Goal: Transaction & Acquisition: Purchase product/service

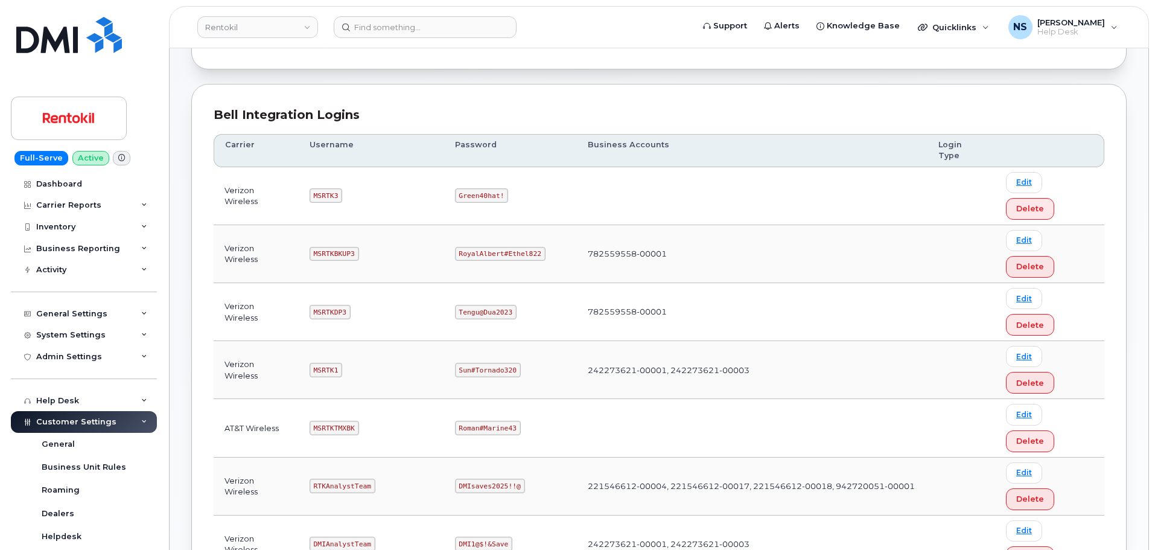
scroll to position [121, 0]
click at [325, 362] on code "MSRTK1" at bounding box center [326, 369] width 33 height 14
copy code "MSRTK1"
click at [474, 362] on code "Sun#Tornado320" at bounding box center [488, 369] width 66 height 14
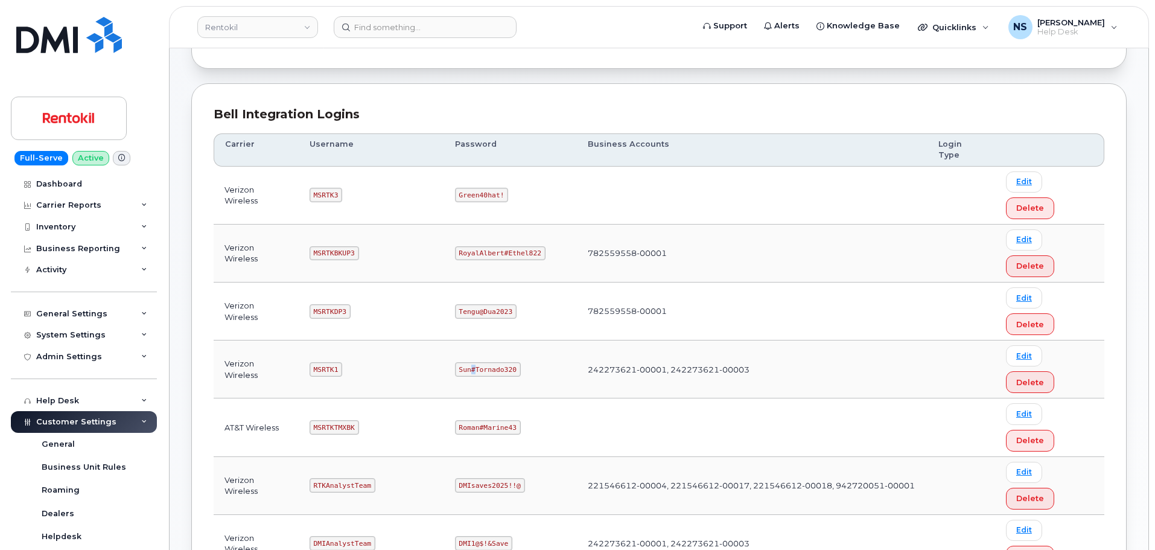
click at [474, 362] on code "Sun#Tornado320" at bounding box center [488, 369] width 66 height 14
copy code "Sun#Tornado320"
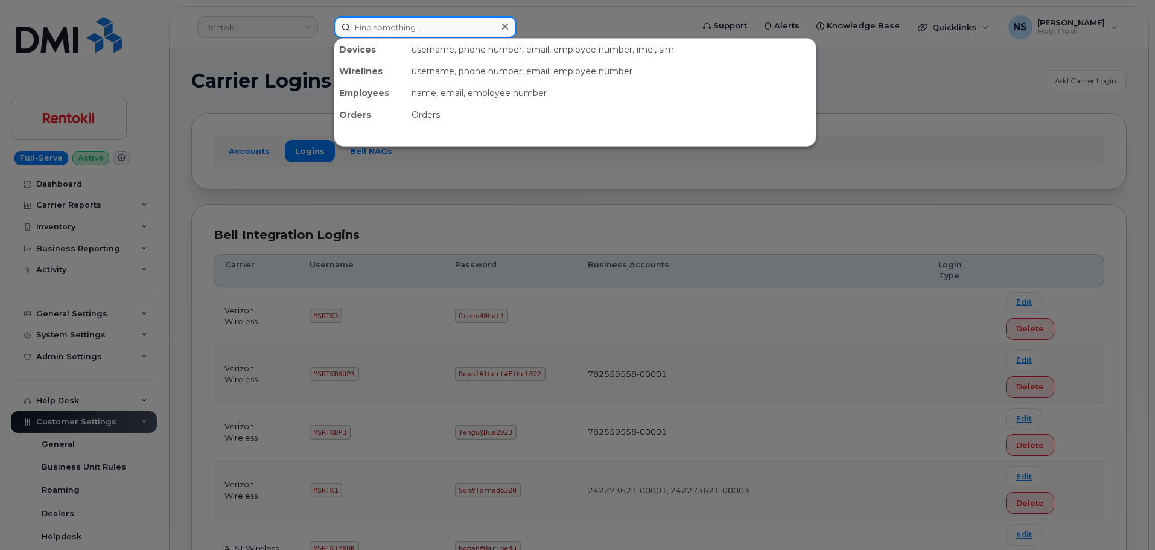
click at [443, 25] on input at bounding box center [425, 27] width 183 height 22
paste input "714-875-9658"
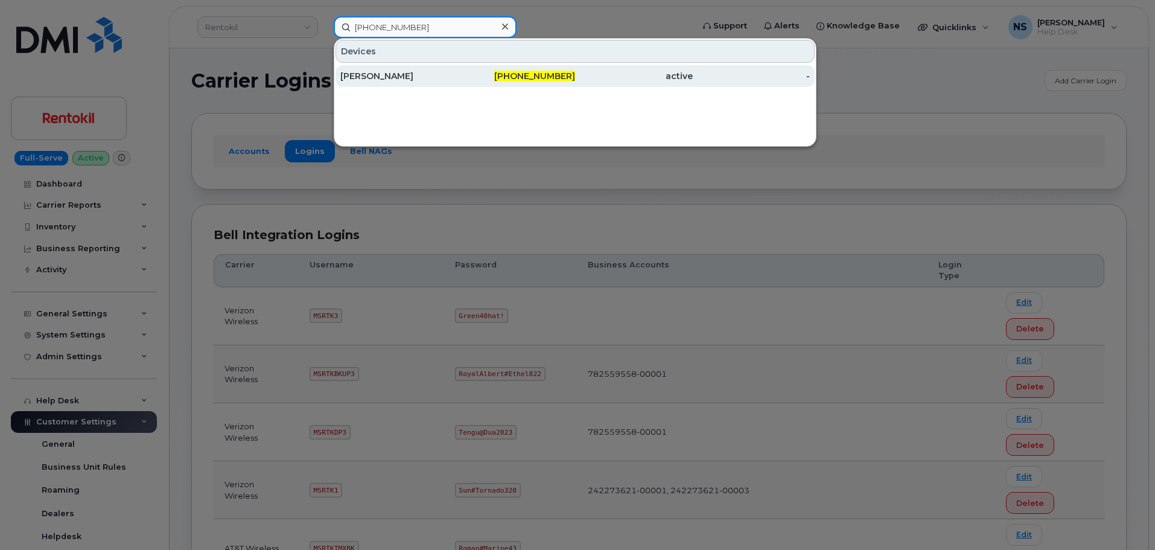
type input "714-875-9658"
click at [450, 76] on div "ALLAN DEARMAN" at bounding box center [399, 76] width 118 height 12
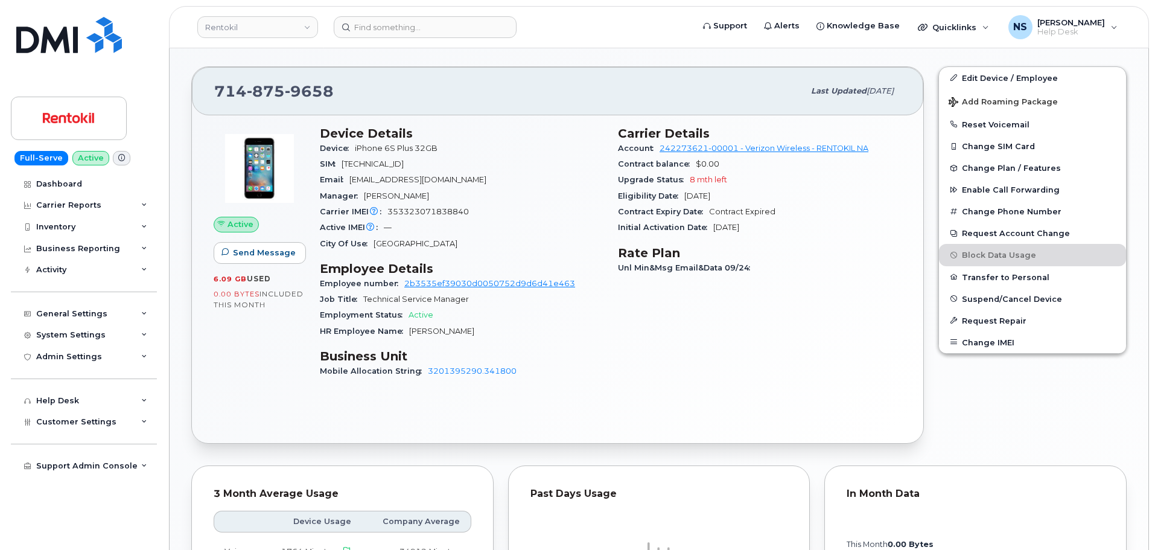
scroll to position [362, 0]
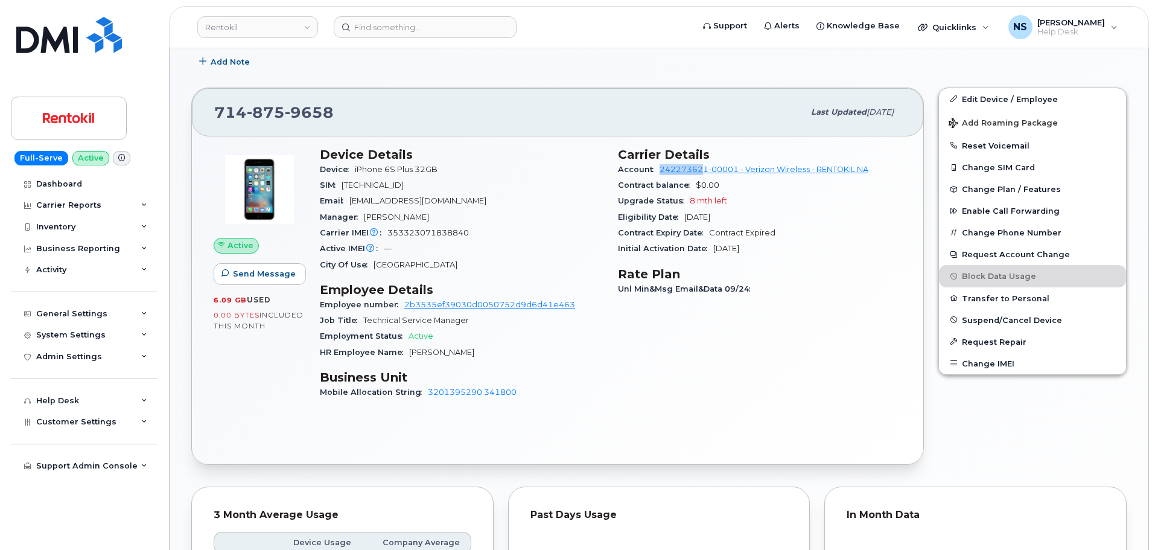
drag, startPoint x: 656, startPoint y: 167, endPoint x: 706, endPoint y: 165, distance: 49.5
click at [706, 165] on div "Account 242273621-00001 - Verizon Wireless - RENTOKIL NA" at bounding box center [760, 170] width 284 height 16
copy link "24227362"
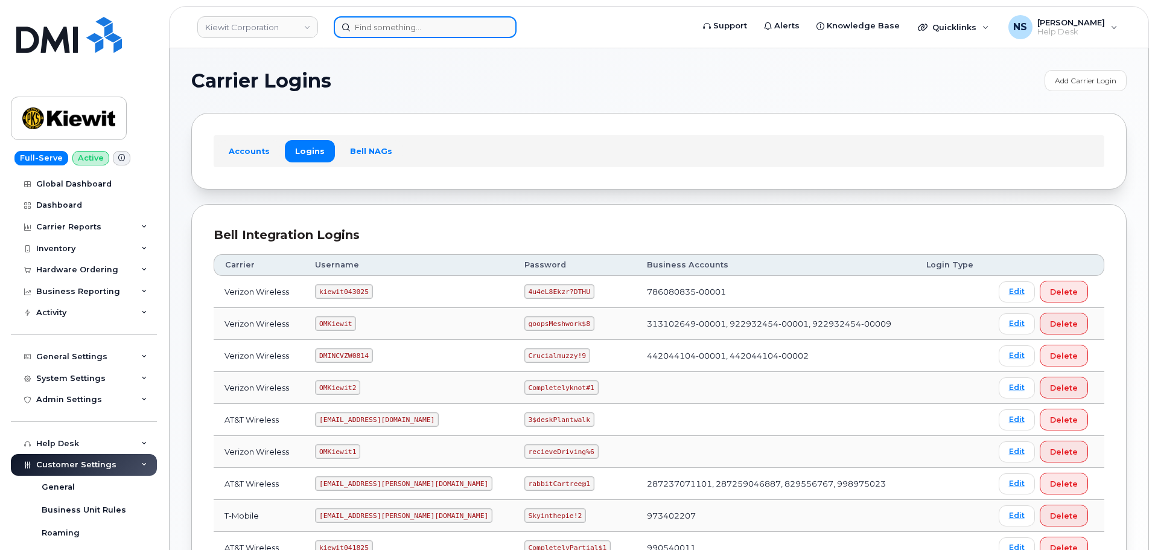
click at [364, 34] on input at bounding box center [425, 27] width 183 height 22
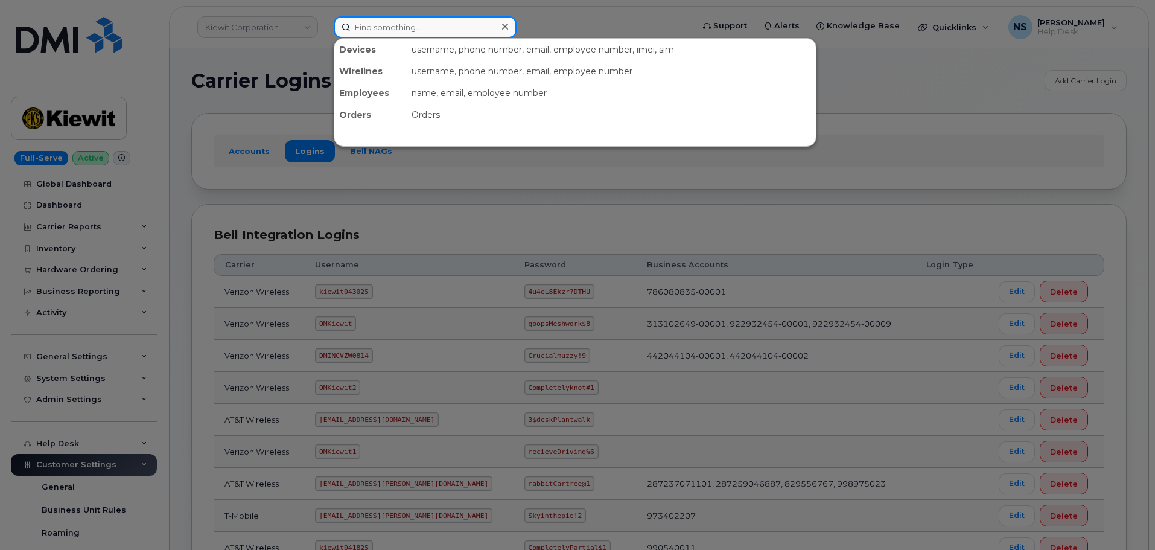
paste input "Ethan Stangenes"
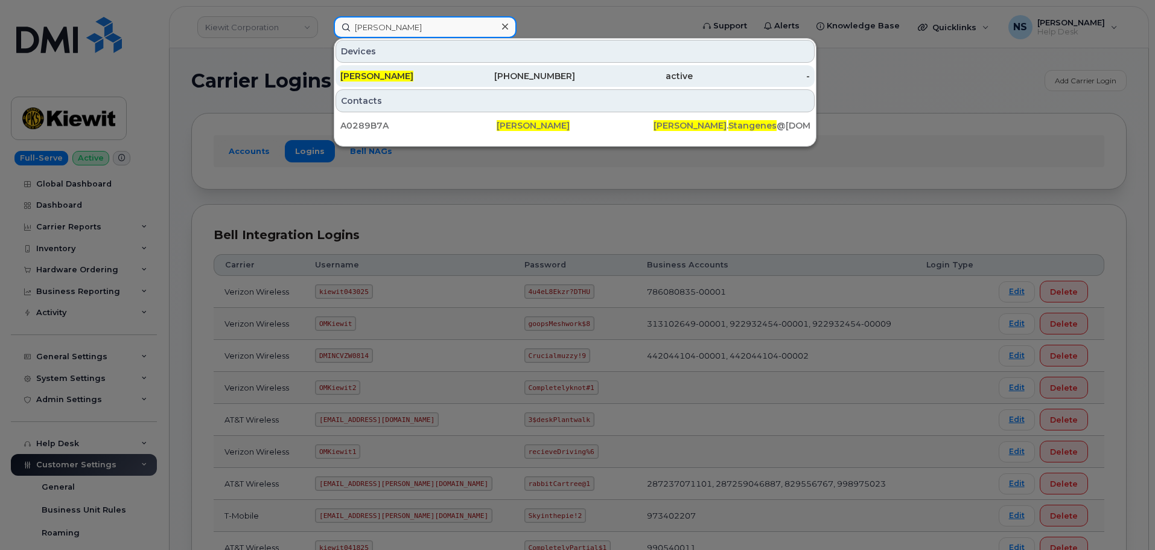
type input "Ethan Stangenes"
click at [413, 75] on span "ETHAN STANGENES" at bounding box center [376, 76] width 73 height 11
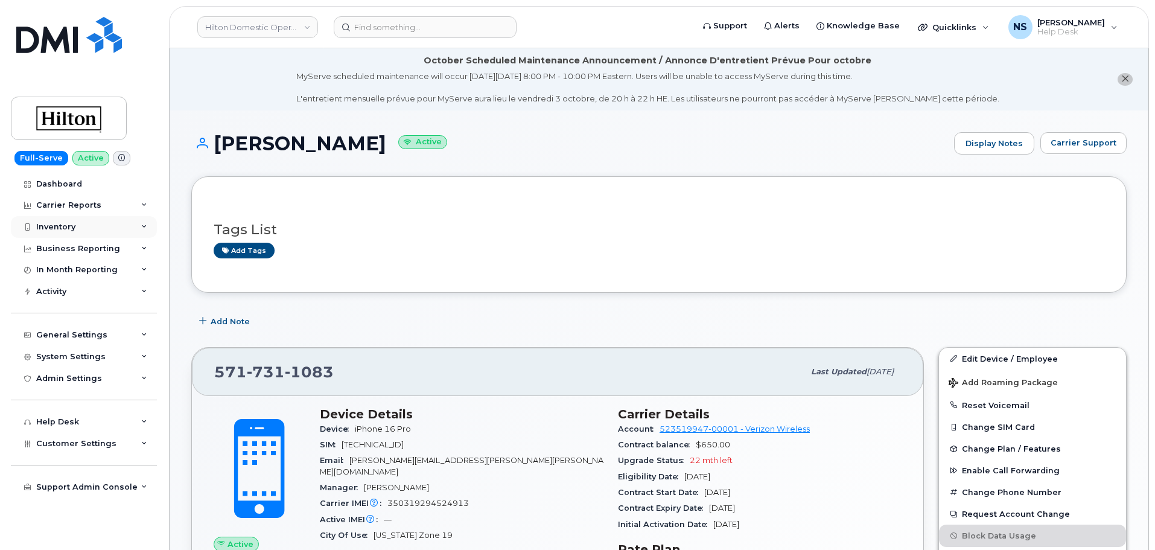
click at [85, 228] on div "Inventory" at bounding box center [84, 227] width 146 height 22
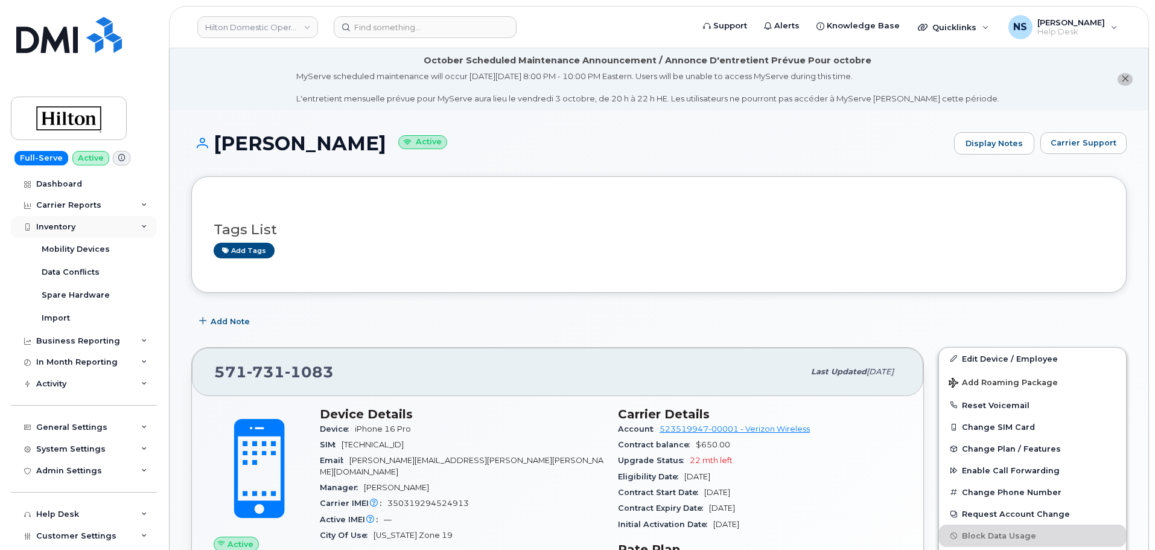
click at [85, 228] on div "Inventory" at bounding box center [84, 227] width 146 height 22
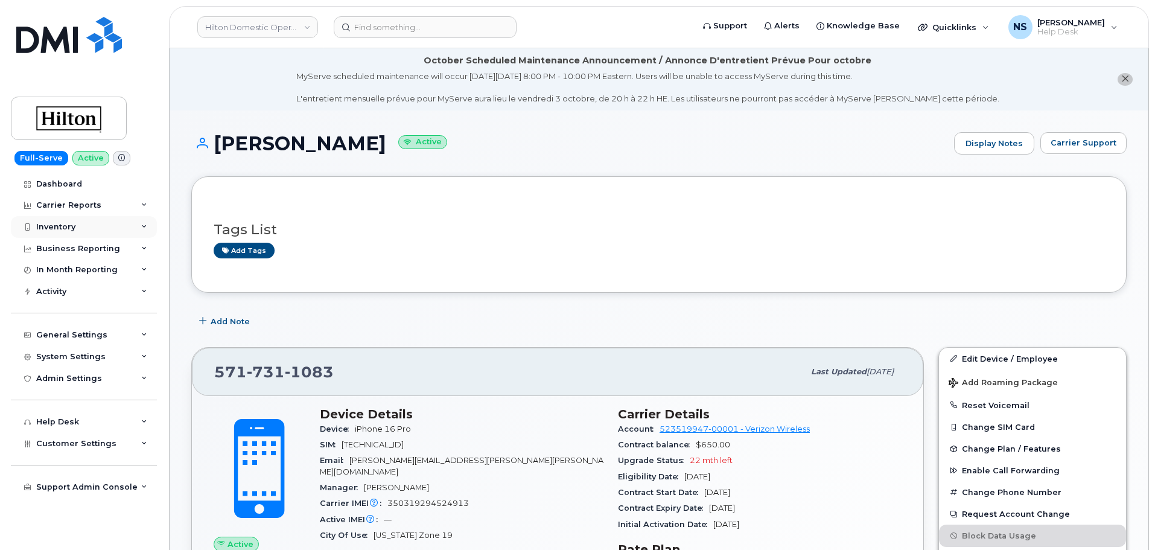
click at [80, 226] on div "Inventory" at bounding box center [84, 227] width 146 height 22
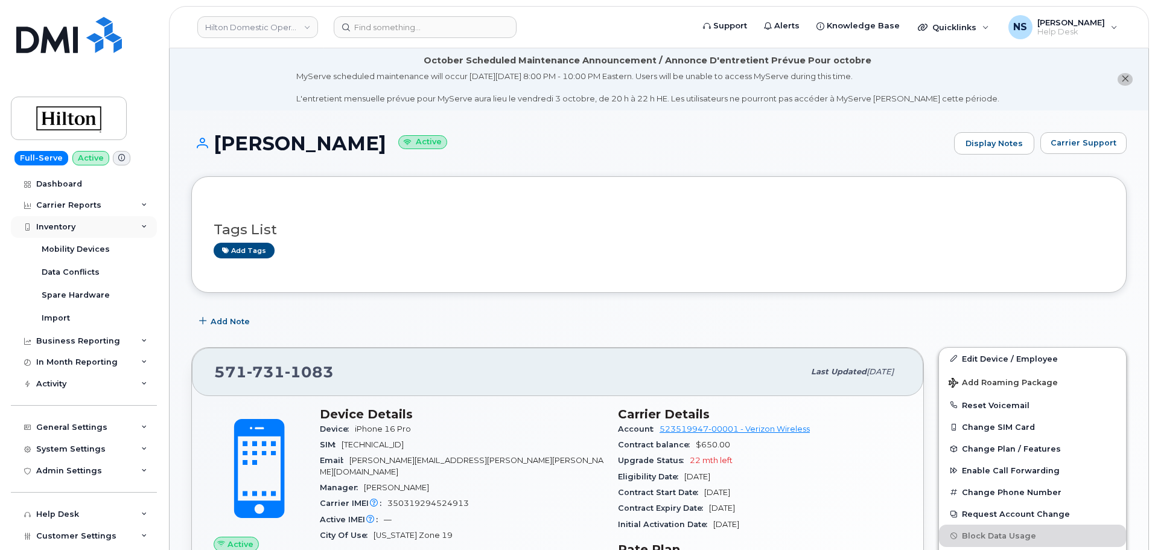
click at [69, 220] on div "Inventory" at bounding box center [84, 227] width 146 height 22
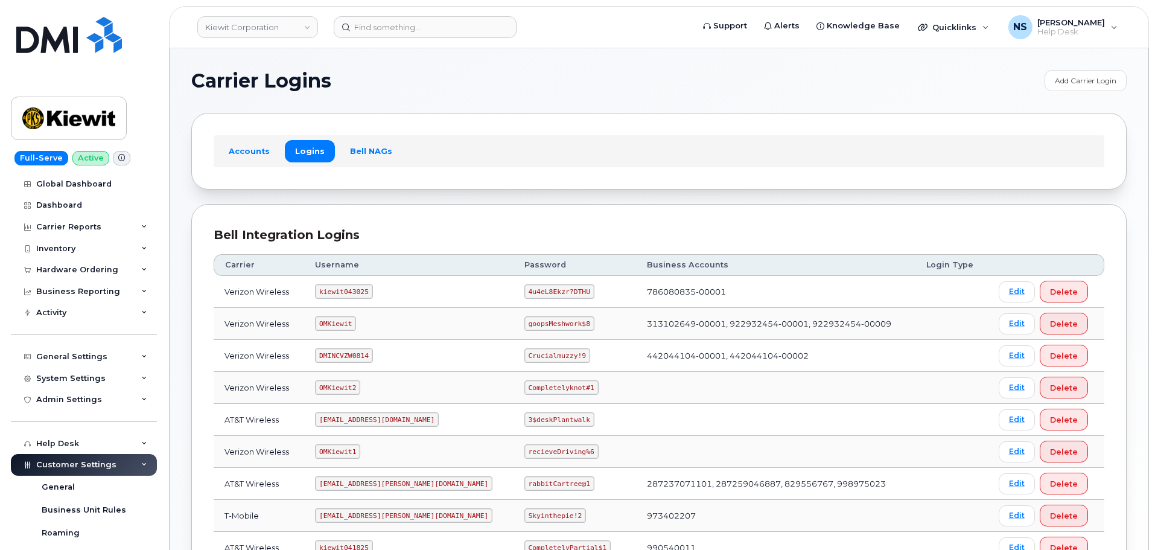
scroll to position [245, 0]
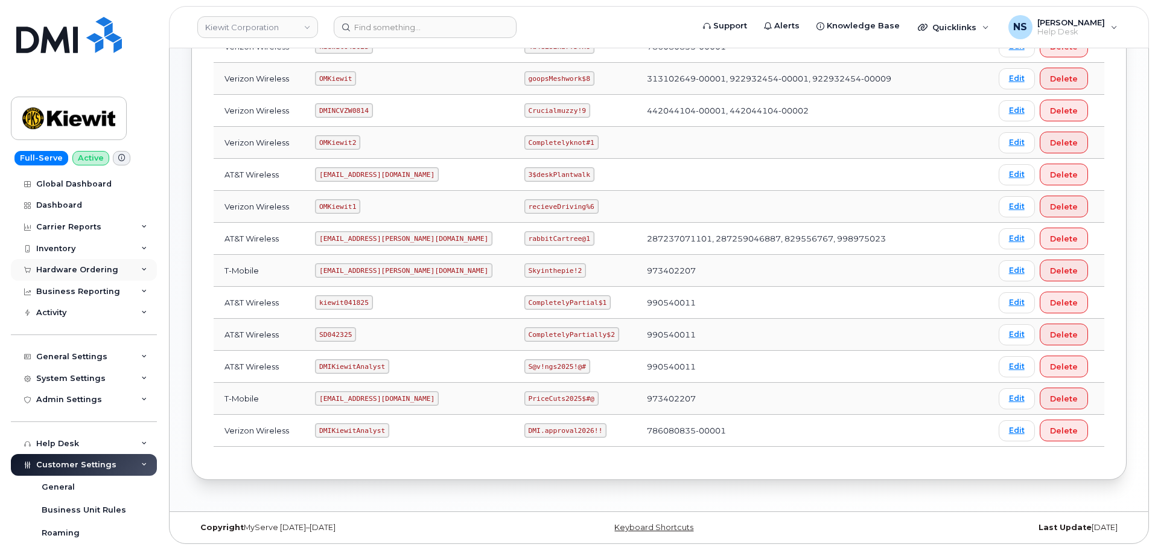
click at [88, 269] on div "Hardware Ordering" at bounding box center [77, 270] width 82 height 10
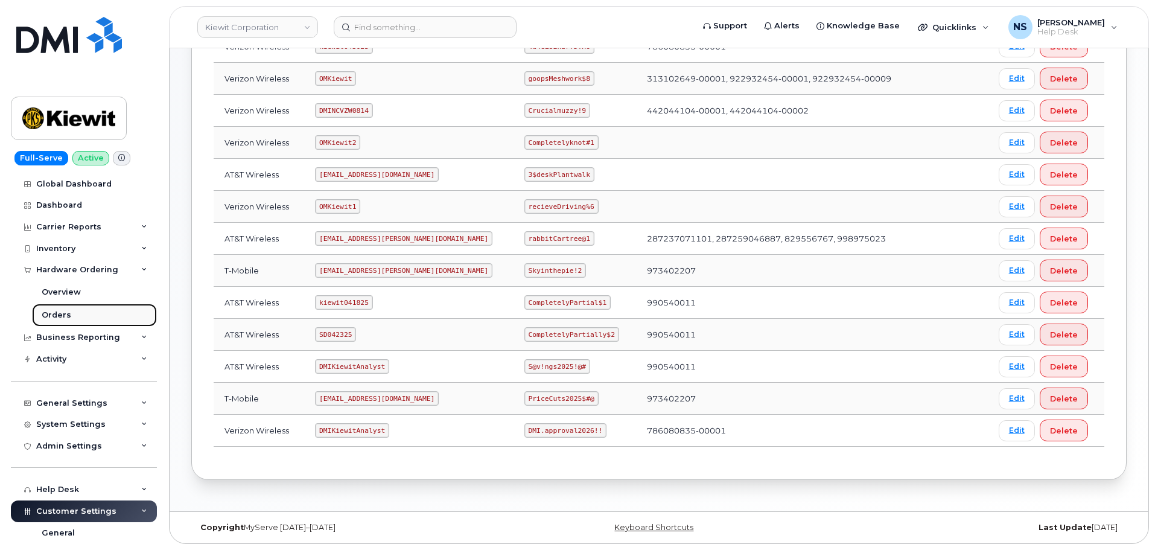
click at [69, 307] on link "Orders" at bounding box center [94, 315] width 125 height 23
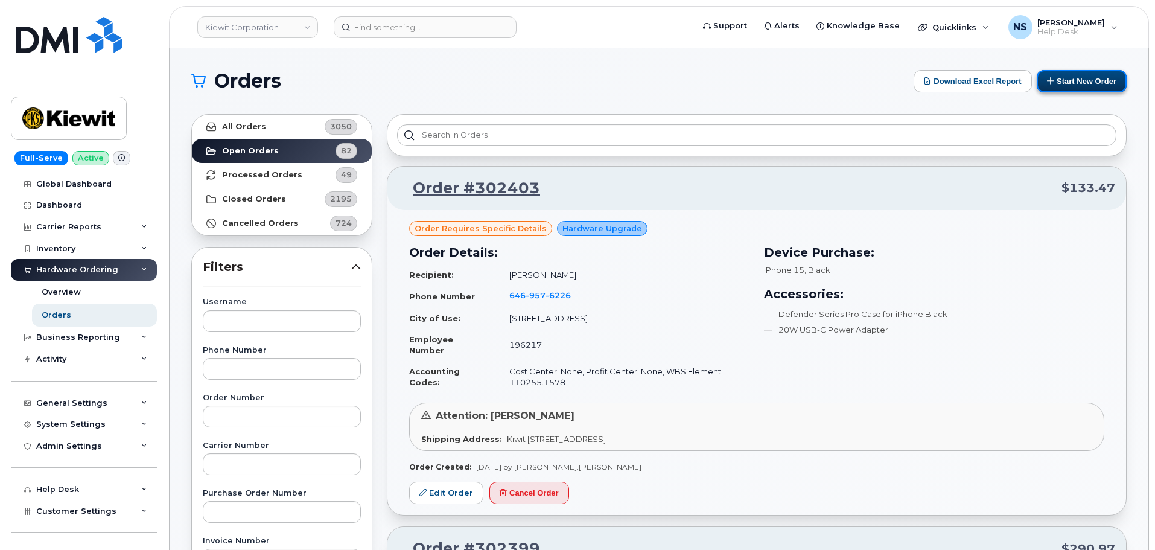
click at [1062, 83] on button "Start New Order" at bounding box center [1082, 81] width 90 height 22
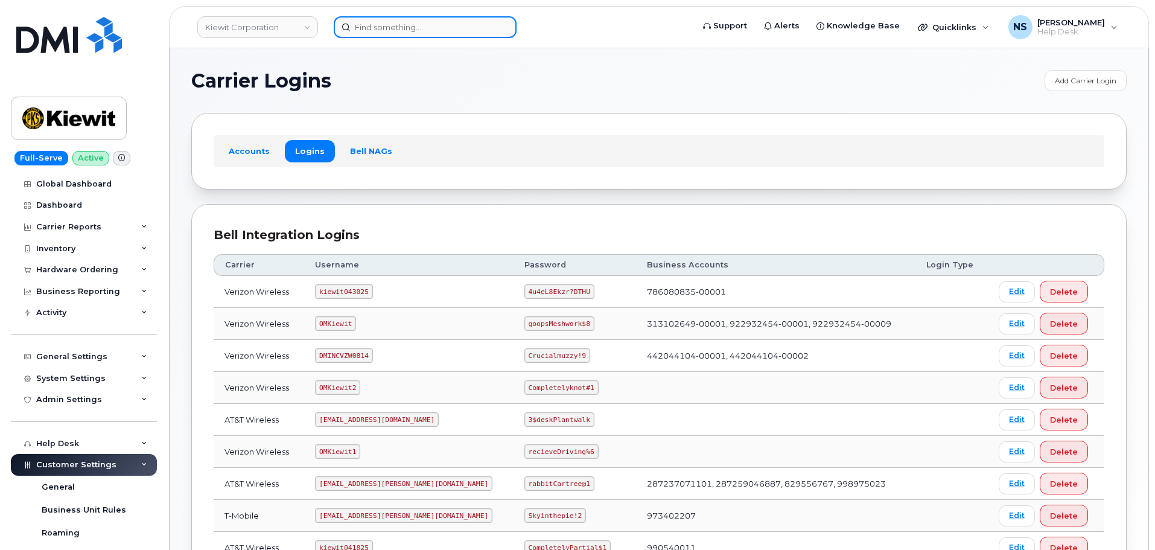
click at [378, 27] on input at bounding box center [425, 27] width 183 height 22
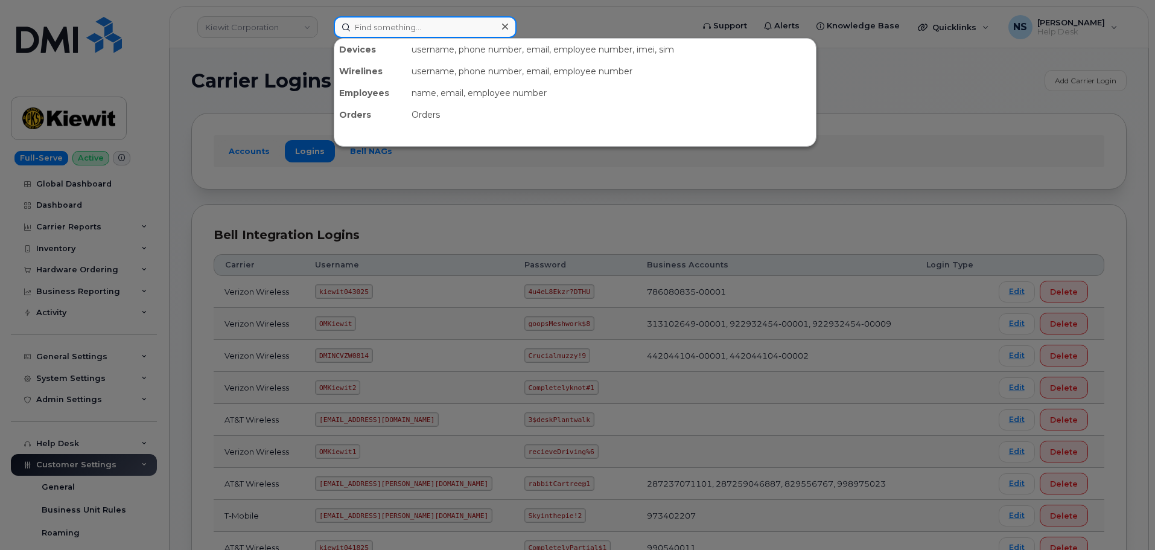
paste input "[PERSON_NAME]"
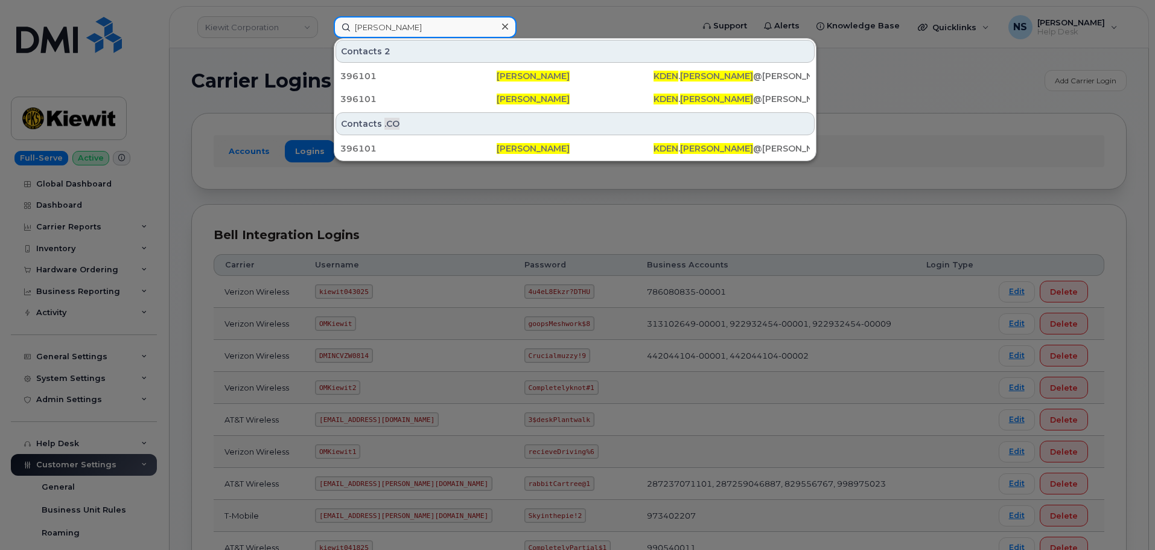
drag, startPoint x: 424, startPoint y: 31, endPoint x: 102, endPoint y: 16, distance: 322.6
click at [324, 16] on div "Kden Thornock Contacts 2 396101 Kden Thornock KDEN . THORNOCK @KIEWIT.COM 39610…" at bounding box center [509, 27] width 371 height 22
paste input "208-241-7222"
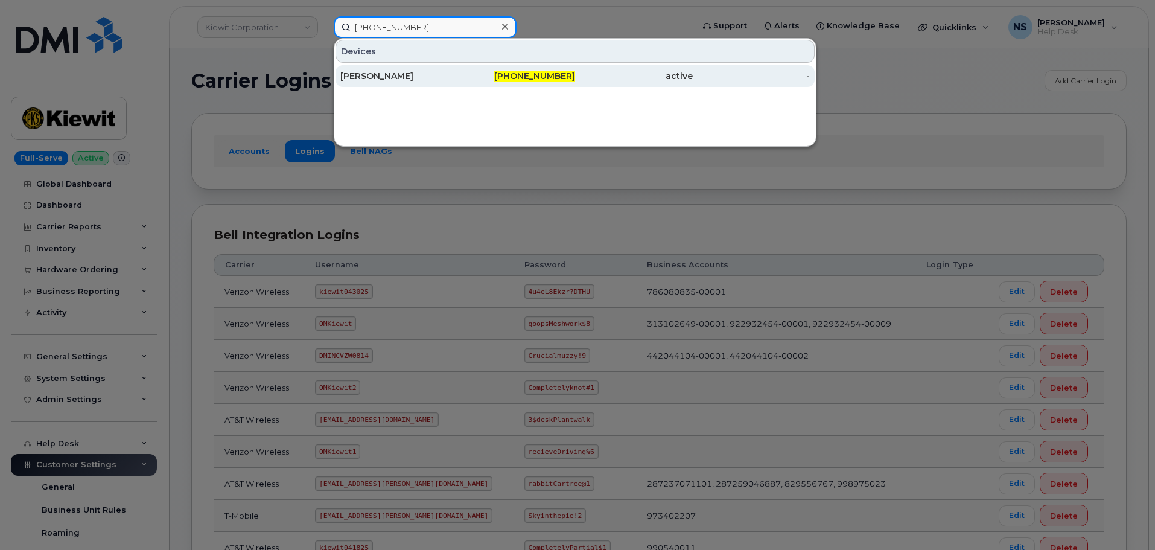
type input "208-241-7222"
click at [506, 82] on div "208-241-7222" at bounding box center [517, 76] width 118 height 22
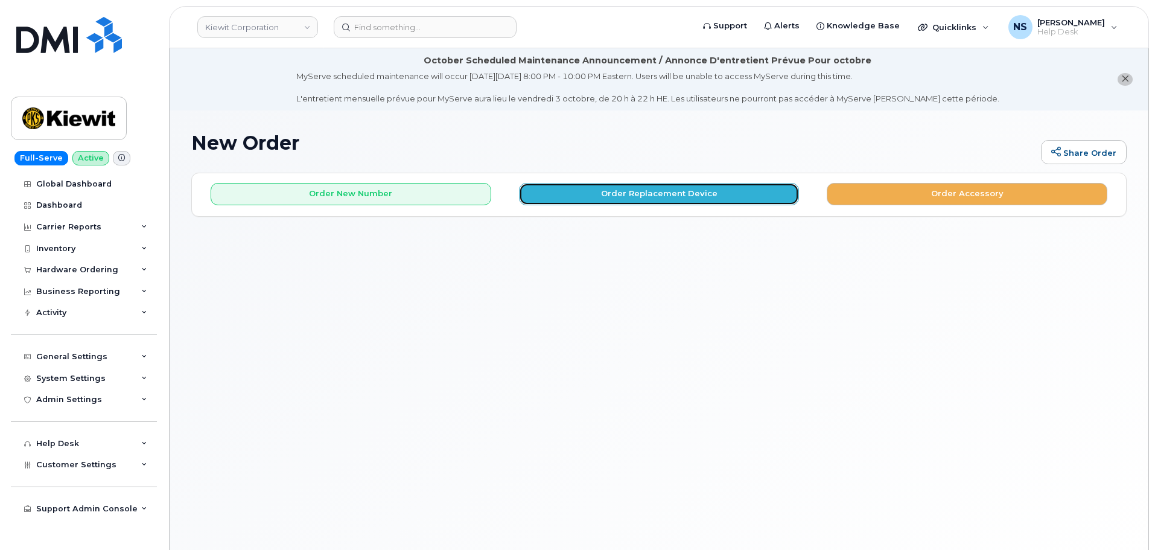
click at [531, 189] on button "Order Replacement Device" at bounding box center [659, 194] width 281 height 22
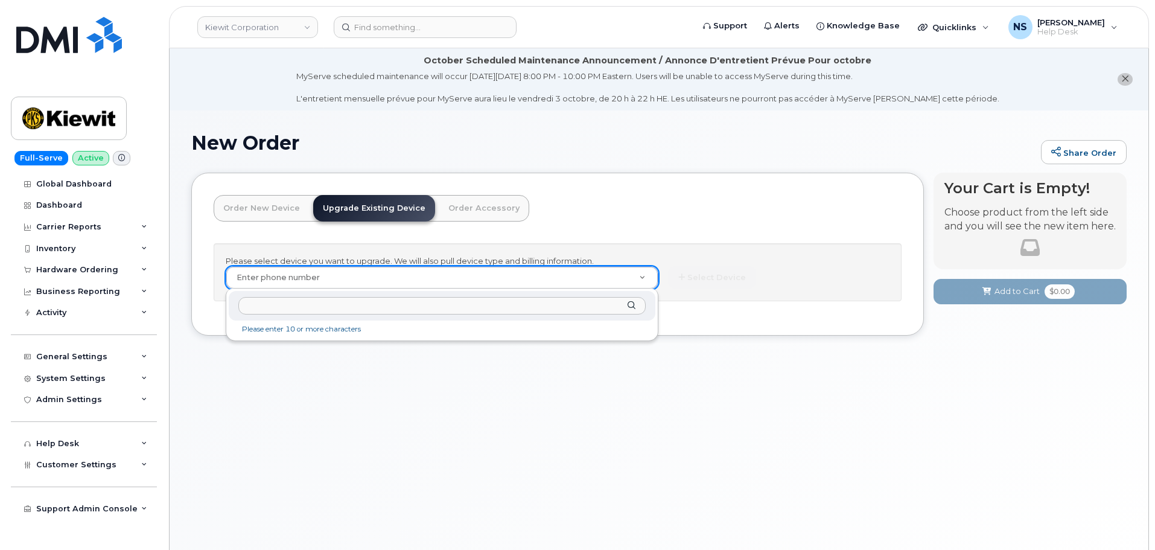
drag, startPoint x: 390, startPoint y: 276, endPoint x: 344, endPoint y: 227, distance: 67.5
drag, startPoint x: 318, startPoint y: 181, endPoint x: 281, endPoint y: 200, distance: 41.8
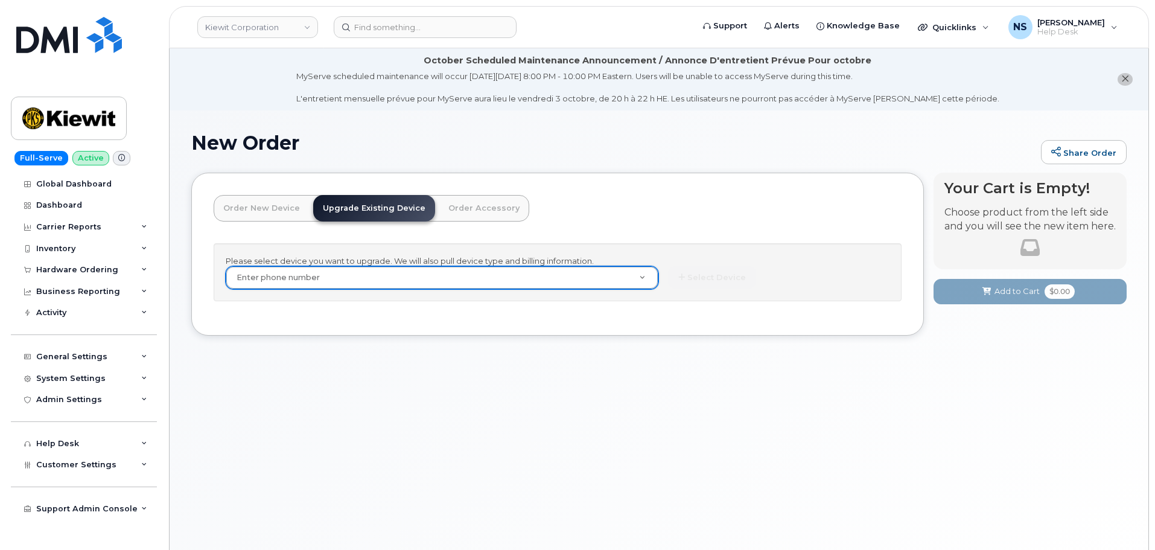
click at [279, 205] on link "Order New Device" at bounding box center [262, 208] width 96 height 27
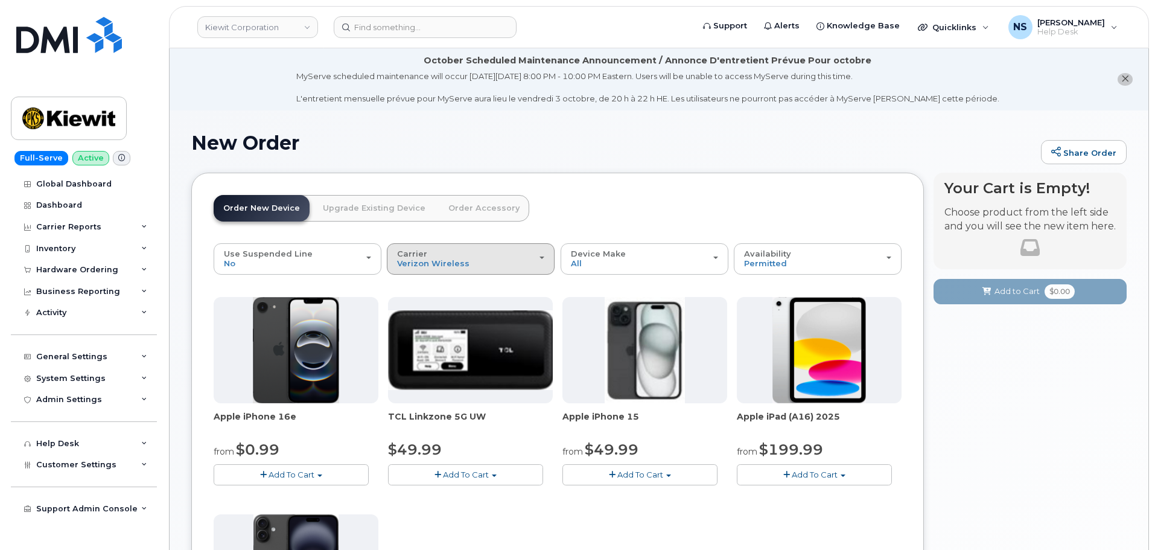
click at [535, 255] on div "Carrier Verizon Wireless T-Mobile AT&T Wireless" at bounding box center [470, 258] width 147 height 19
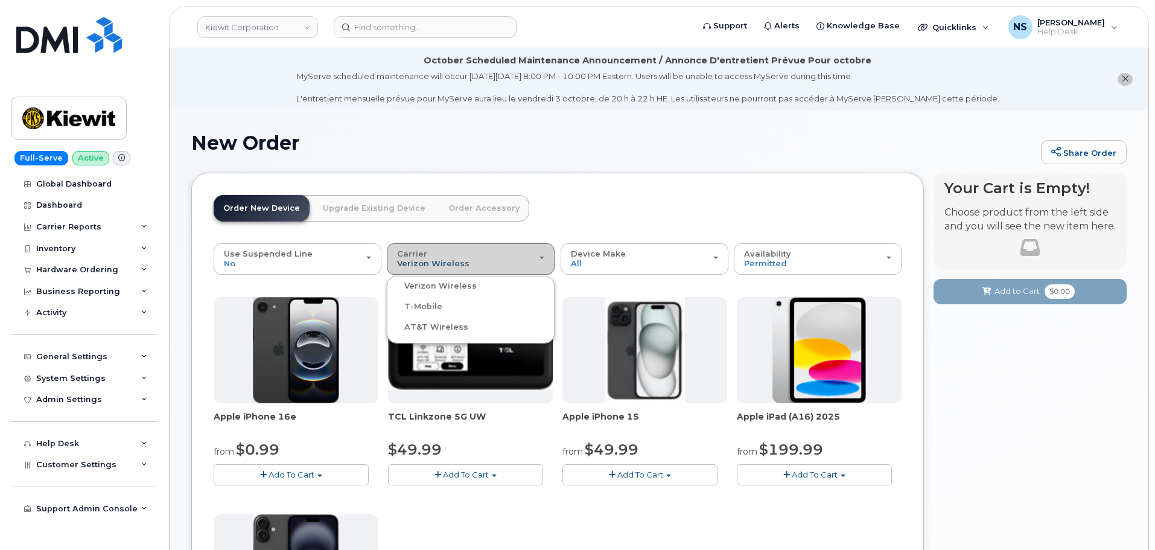
click at [427, 261] on span "Verizon Wireless" at bounding box center [433, 263] width 72 height 10
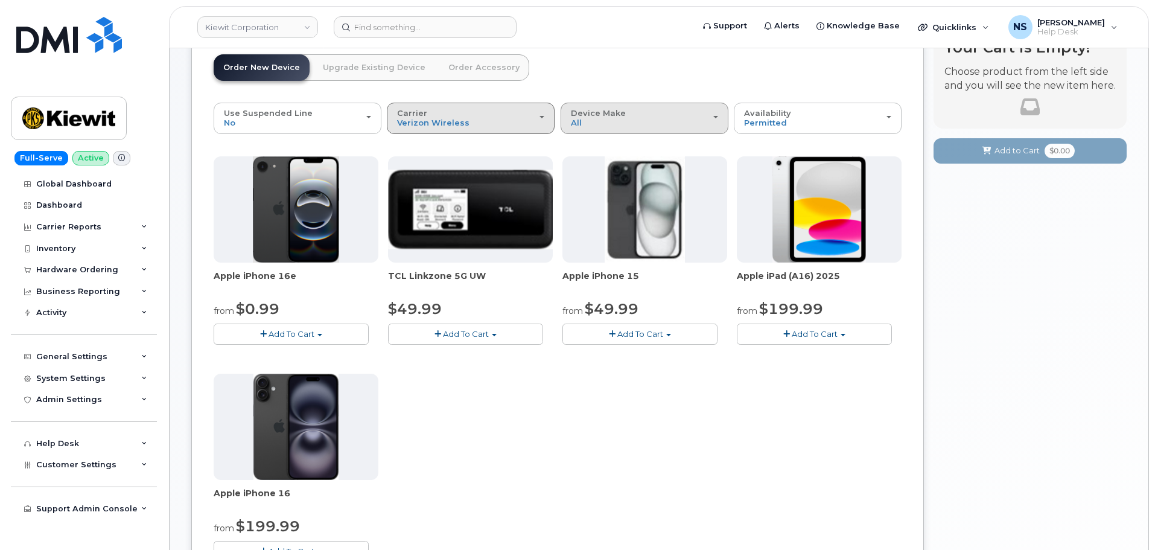
scroll to position [121, 0]
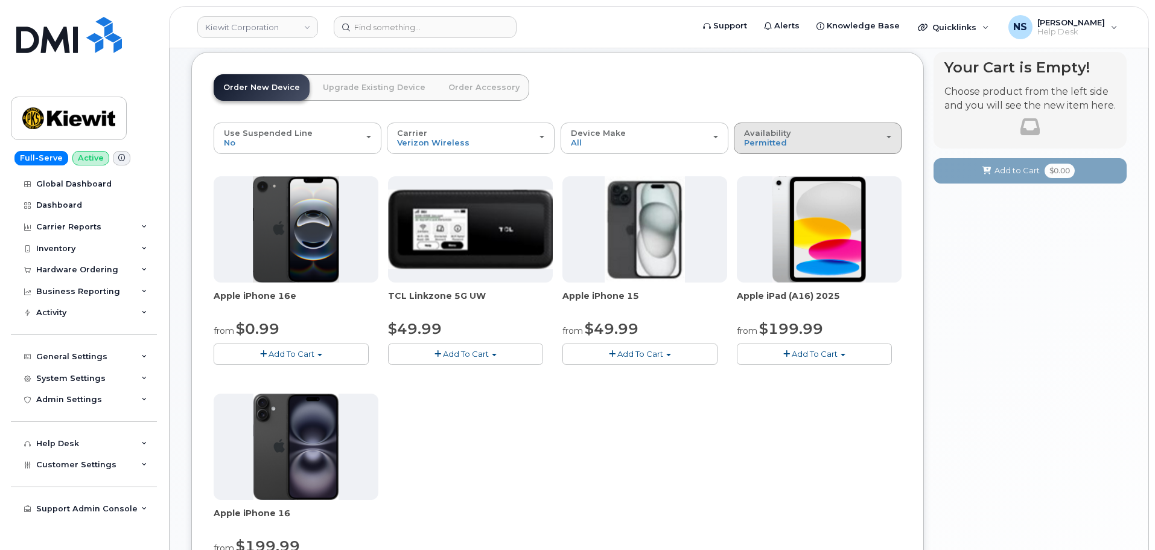
click at [797, 145] on div "Availability Permitted All" at bounding box center [817, 138] width 147 height 19
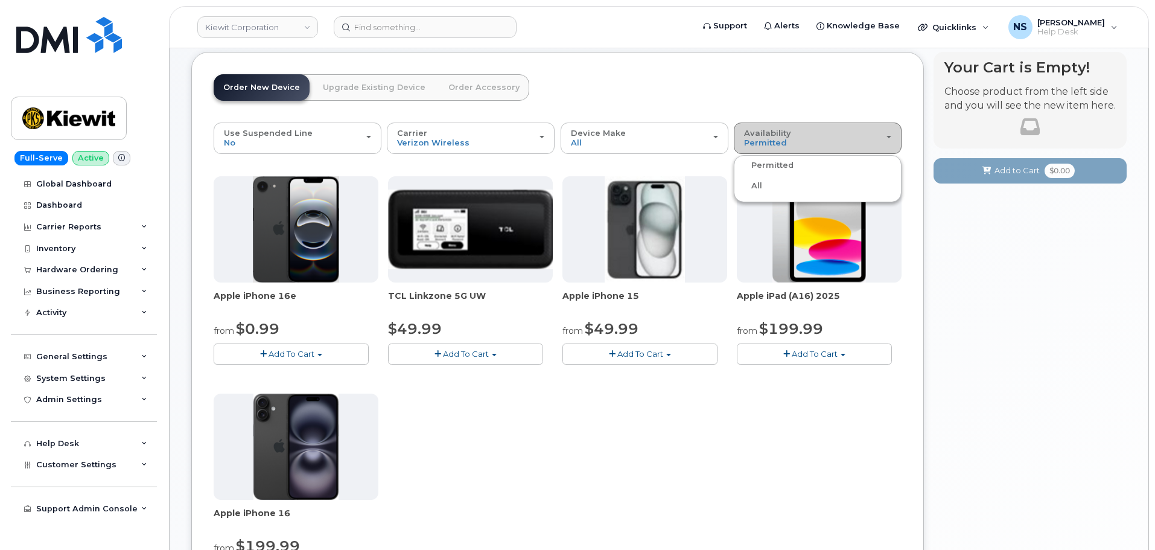
click at [756, 187] on label "All" at bounding box center [749, 186] width 25 height 14
click at [0, 0] on input "All" at bounding box center [0, 0] width 0 height 0
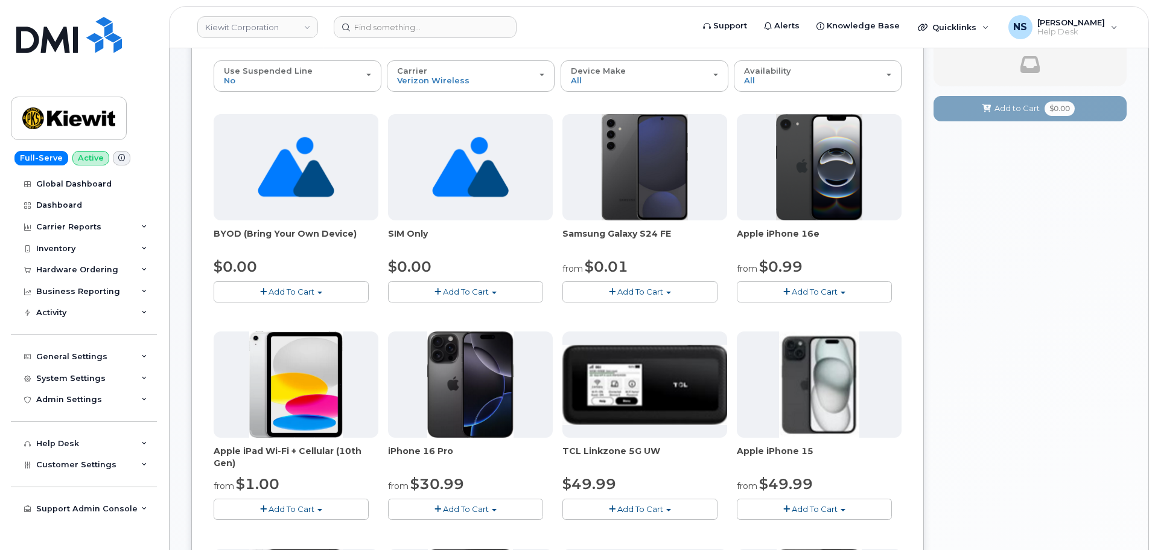
scroll to position [181, 0]
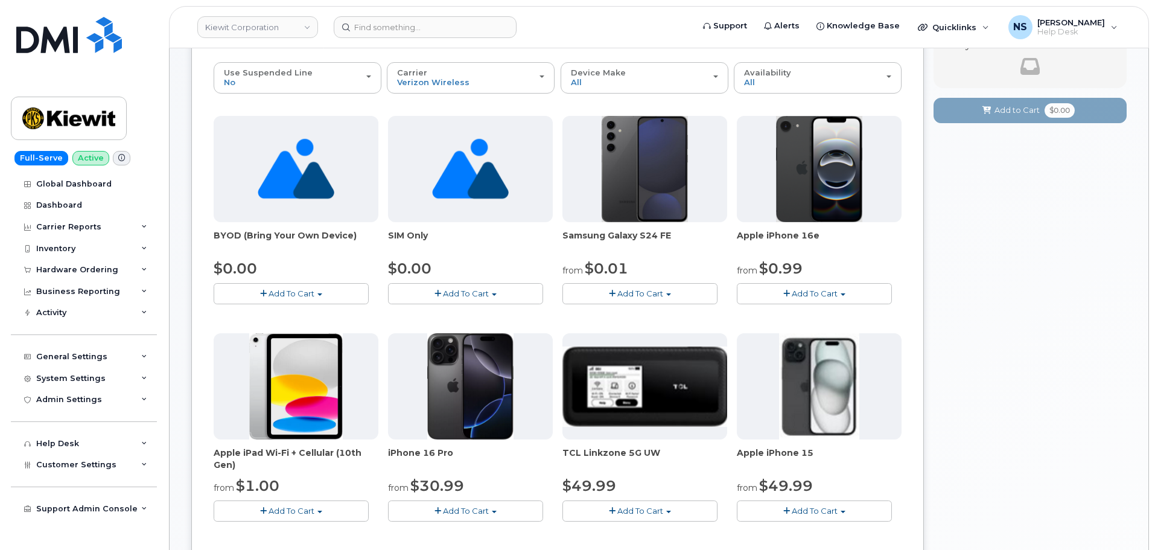
click at [790, 298] on button "Add To Cart" at bounding box center [814, 293] width 155 height 21
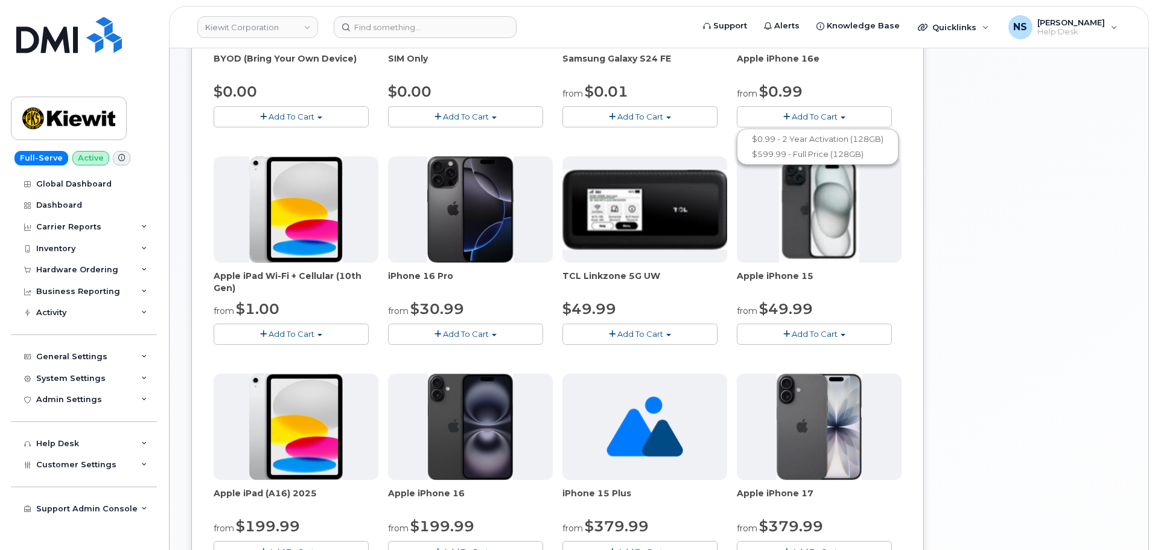
scroll to position [362, 0]
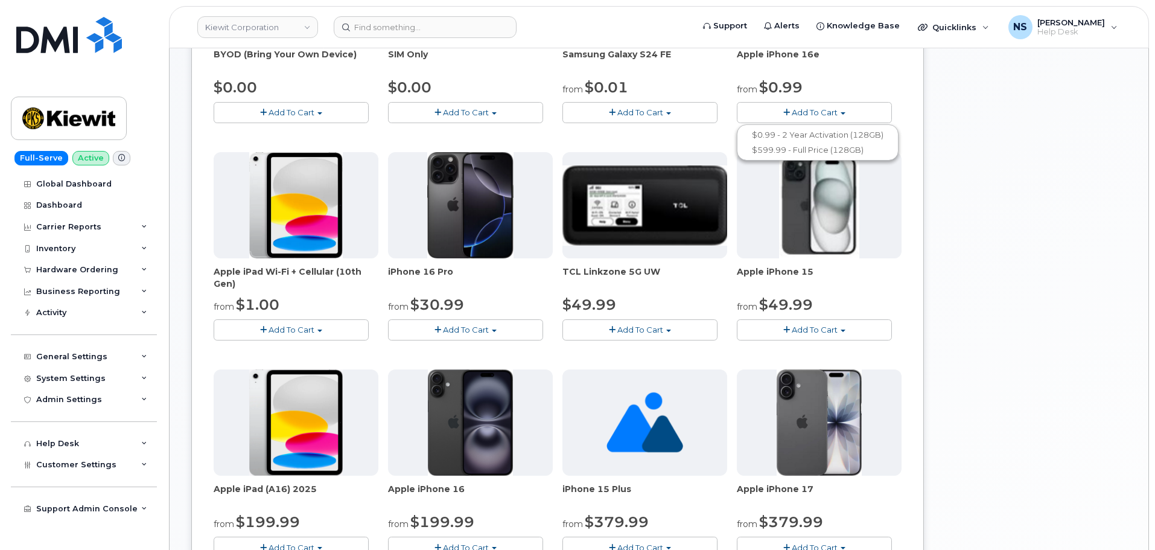
click at [1027, 287] on div "Your Cart is Empty! Choose product from the left side and you will see the new …" at bounding box center [1030, 400] width 193 height 1181
click at [459, 334] on span "Add To Cart" at bounding box center [466, 330] width 46 height 10
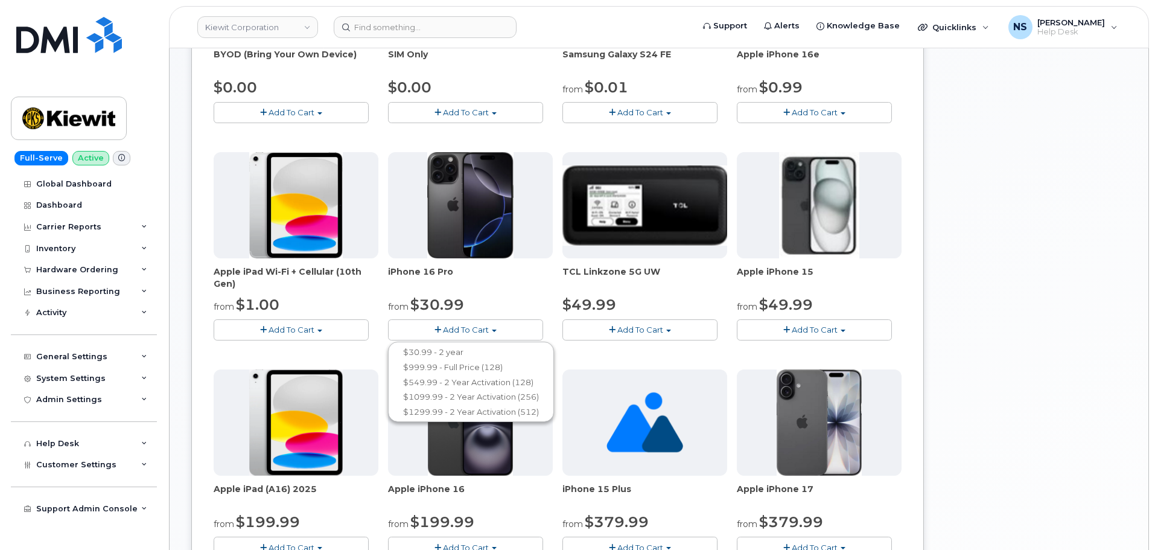
click at [893, 241] on div at bounding box center [819, 205] width 165 height 106
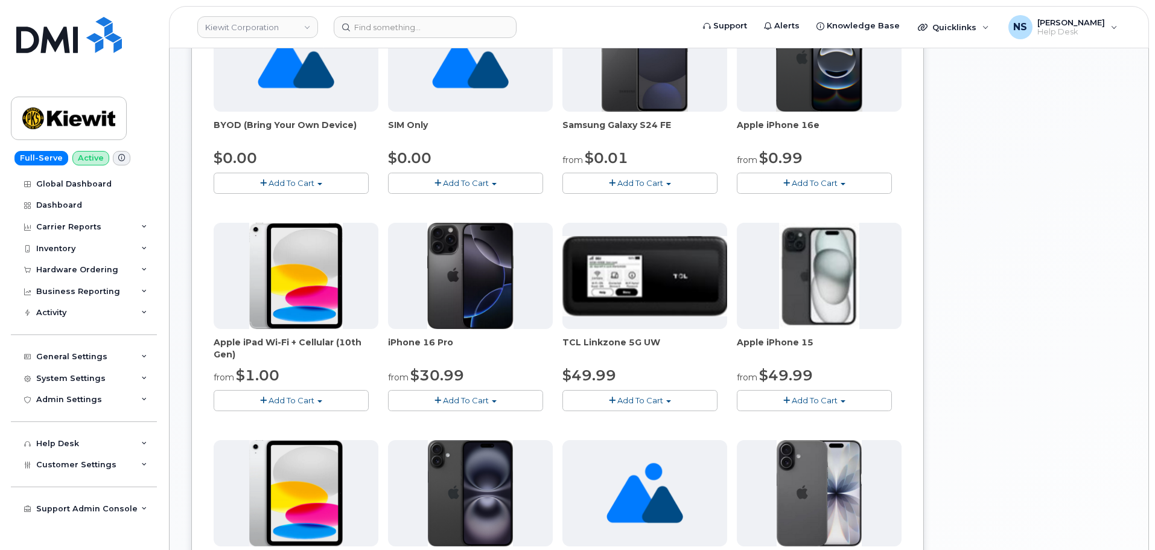
scroll to position [181, 0]
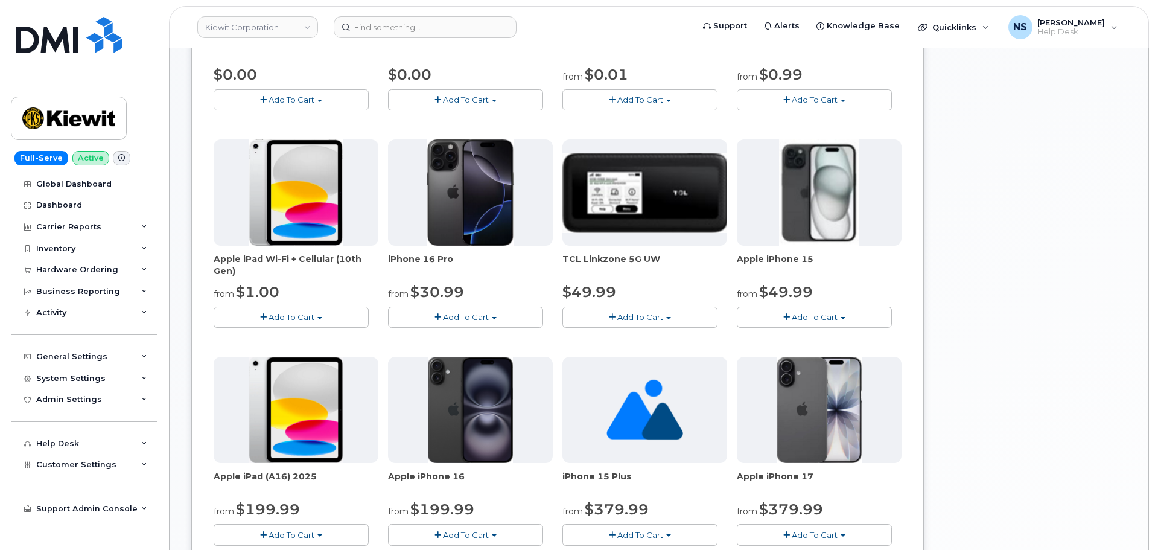
scroll to position [302, 0]
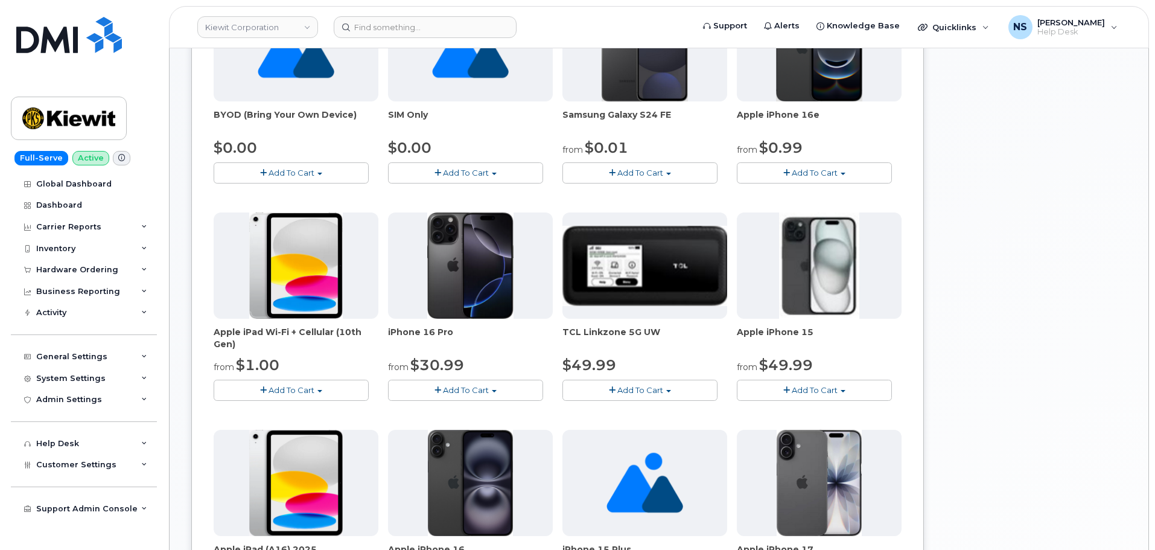
click at [824, 175] on span "Add To Cart" at bounding box center [815, 173] width 46 height 10
click at [846, 168] on button "Add To Cart" at bounding box center [814, 172] width 155 height 21
click at [446, 387] on span "Add To Cart" at bounding box center [466, 390] width 46 height 10
click at [447, 384] on button "Add To Cart" at bounding box center [465, 390] width 155 height 21
click at [952, 248] on div "Your Cart is Empty! Choose product from the left side and you will see the new …" at bounding box center [1030, 461] width 193 height 1181
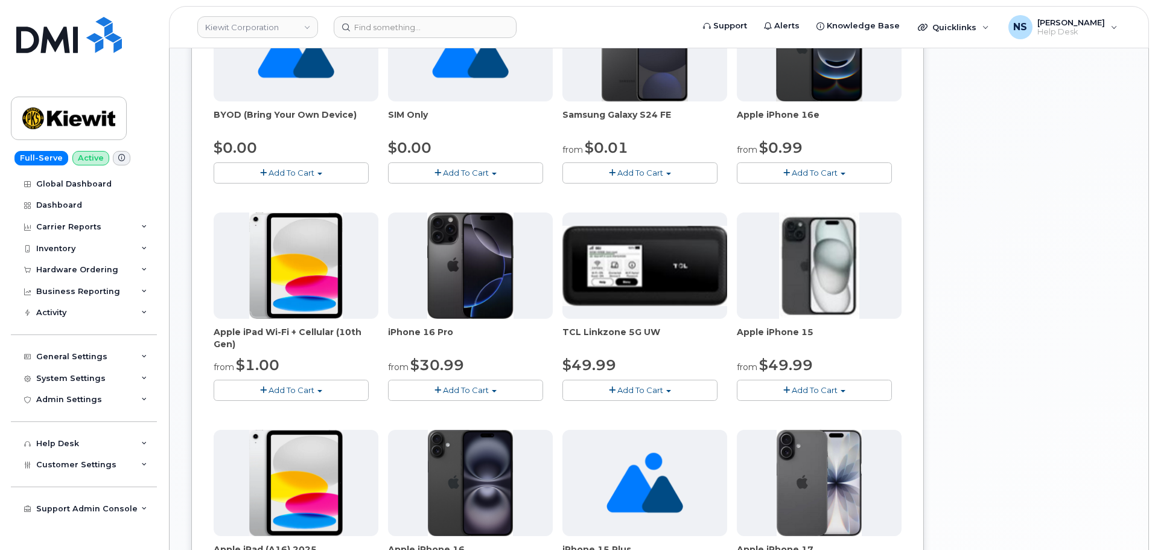
click at [864, 165] on button "Add To Cart" at bounding box center [814, 172] width 155 height 21
click at [807, 192] on link "$0.99 - 2 Year Activation (128GB)" at bounding box center [818, 195] width 156 height 15
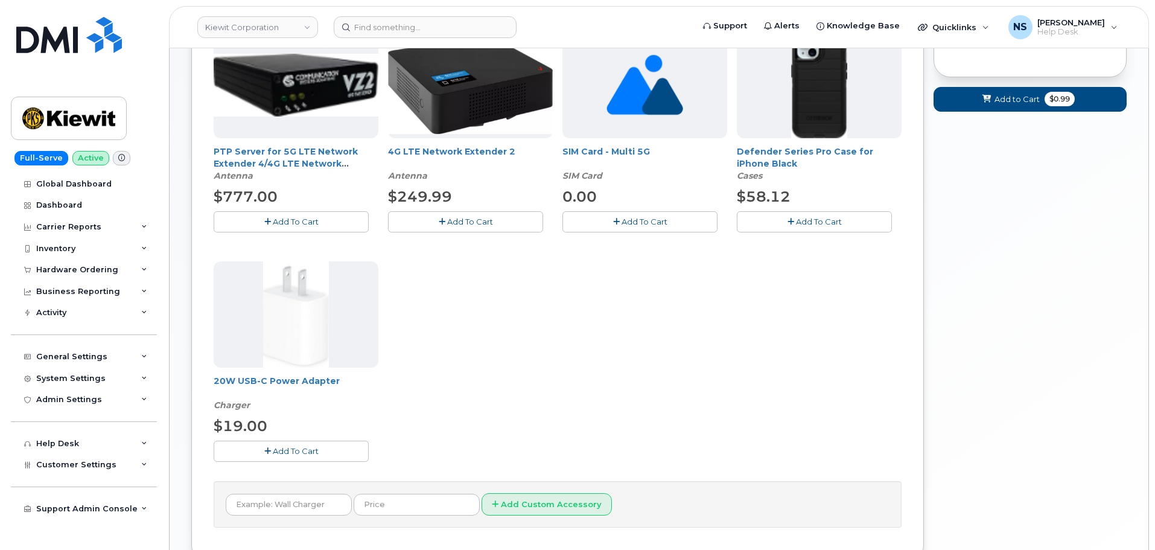
click at [275, 443] on button "Add To Cart" at bounding box center [291, 451] width 155 height 21
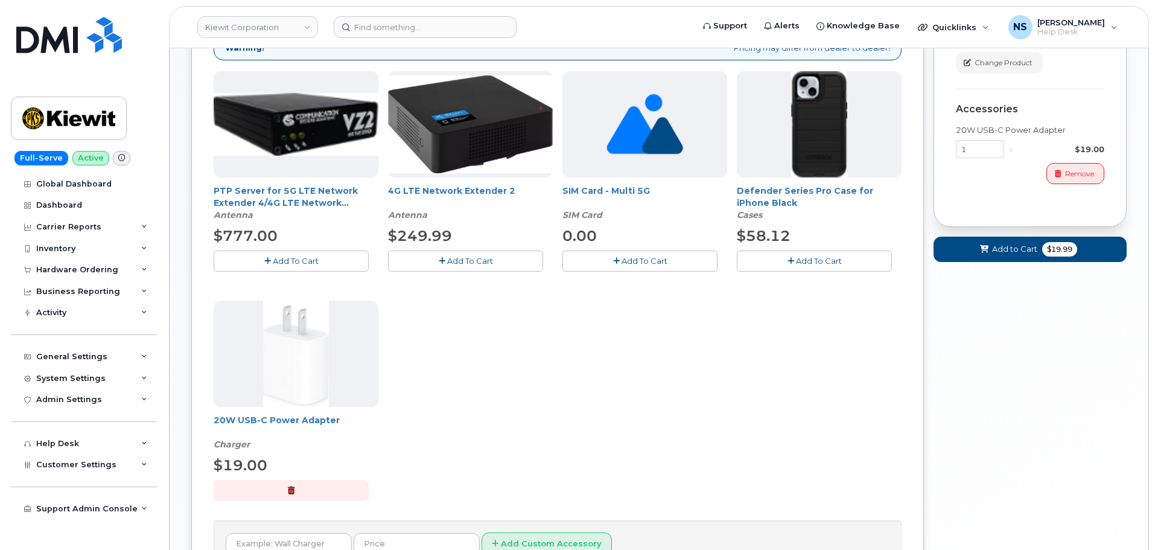
scroll to position [241, 0]
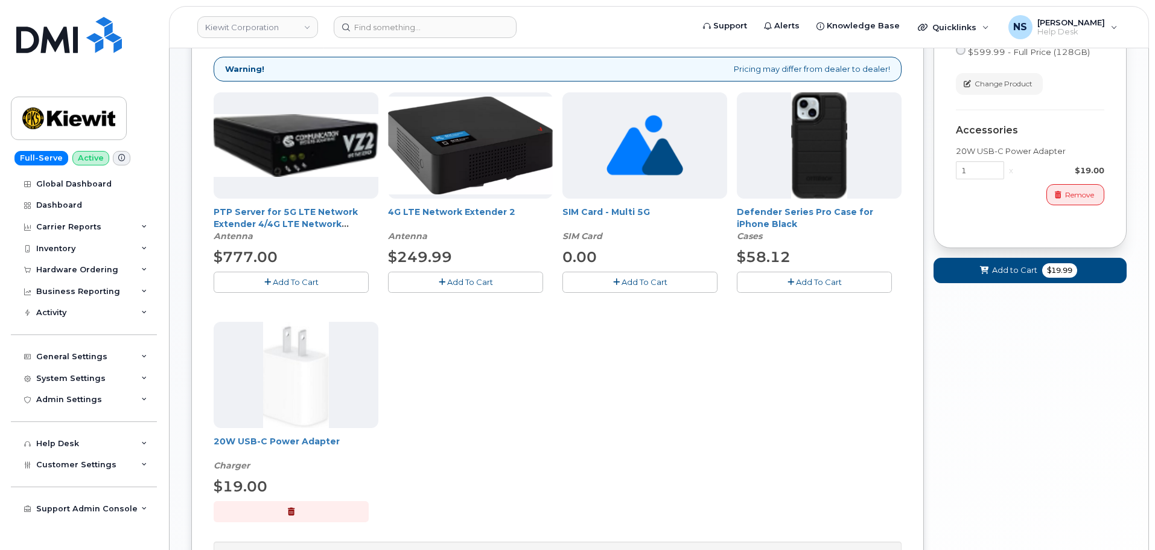
click at [812, 287] on span "Add To Cart" at bounding box center [819, 282] width 46 height 10
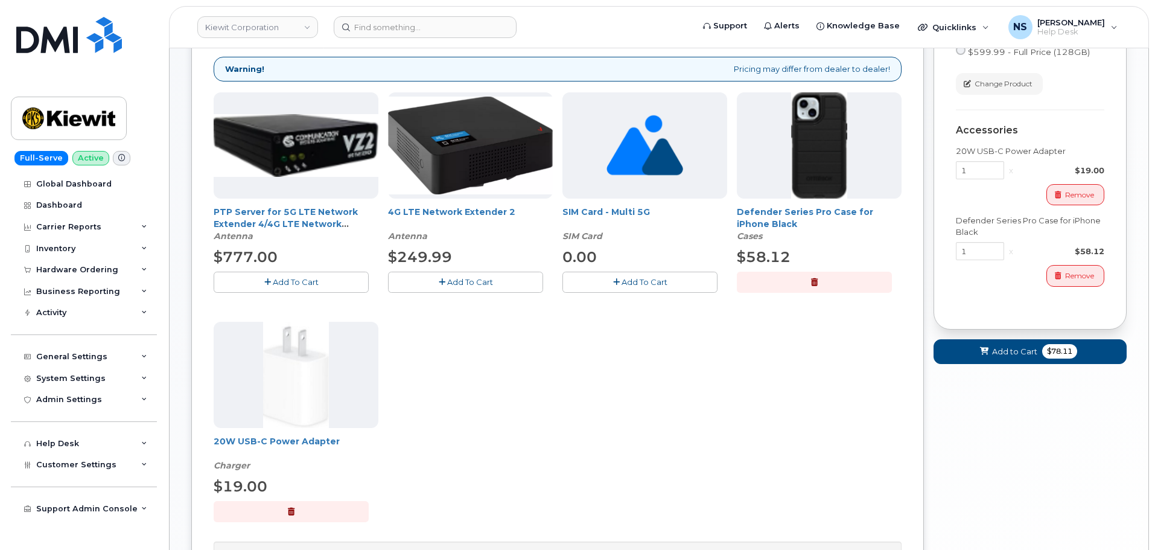
click at [753, 354] on div "PTP Server for 5G LTE Network Extender 4/4G LTE Network Extender 3 Antenna $777…" at bounding box center [558, 316] width 688 height 449
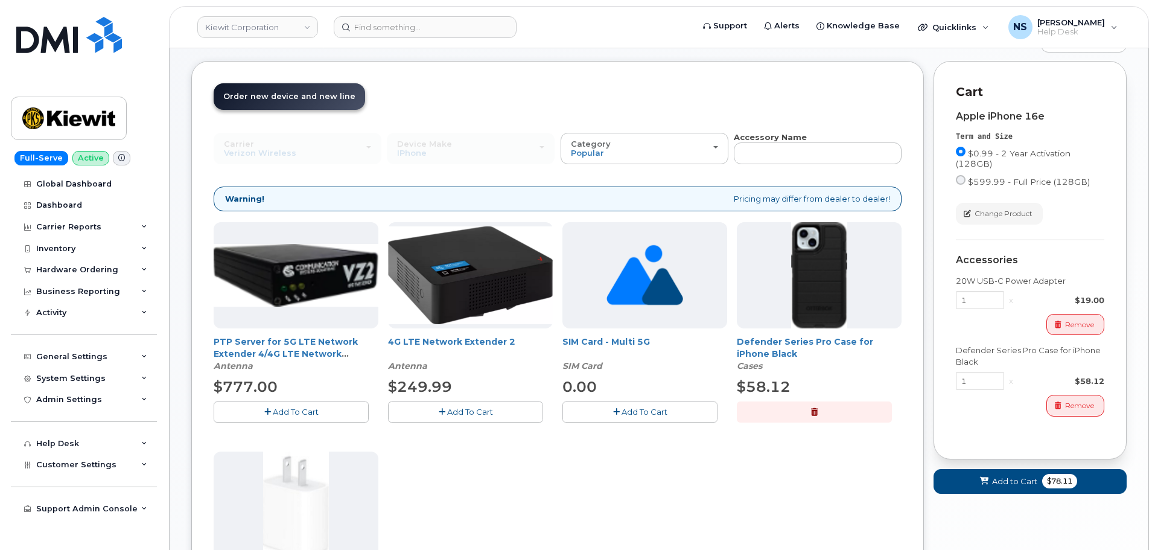
scroll to position [181, 0]
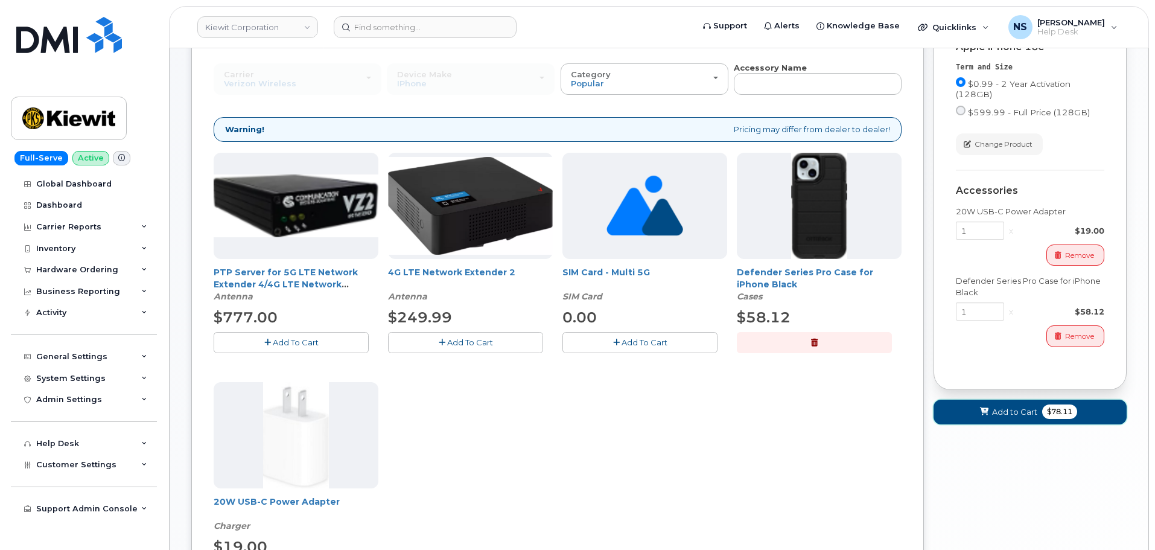
drag, startPoint x: 967, startPoint y: 419, endPoint x: 960, endPoint y: 410, distance: 11.1
click at [967, 419] on button "Add to Cart $78.11" at bounding box center [1030, 412] width 193 height 25
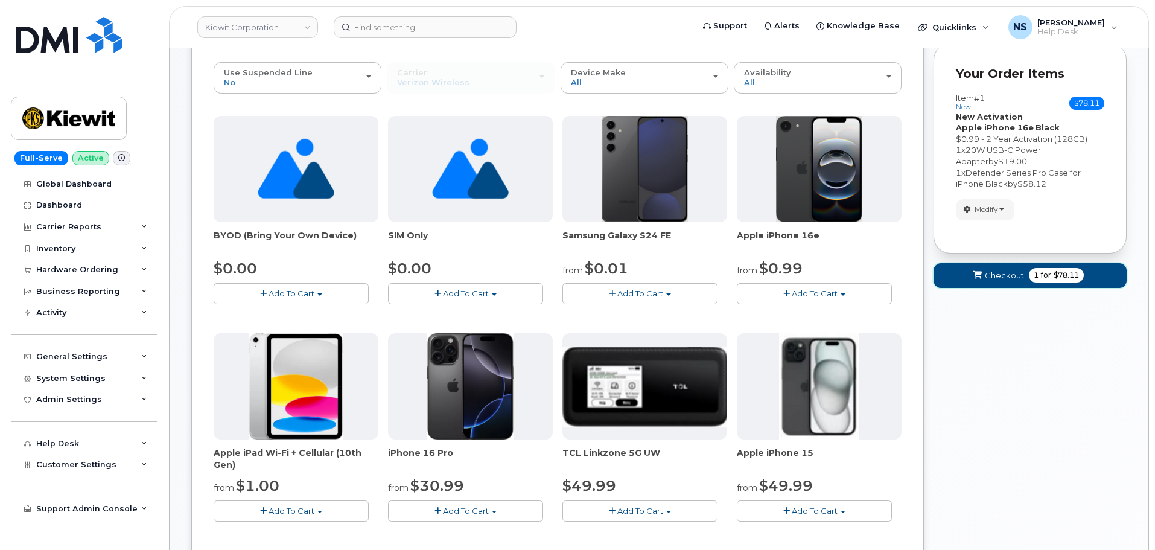
click at [989, 277] on span "Checkout" at bounding box center [1004, 275] width 39 height 11
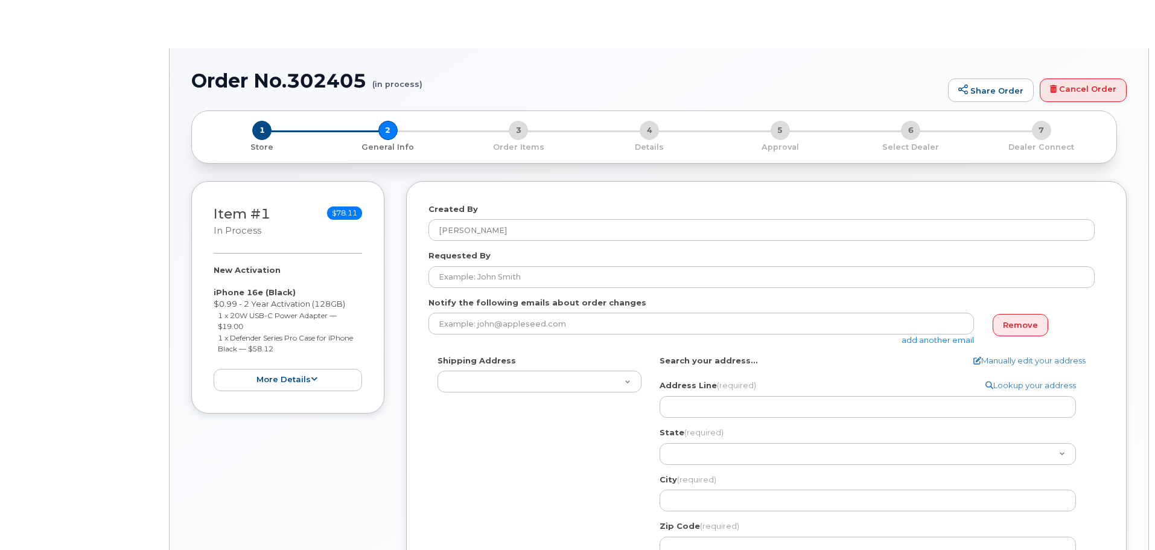
select select
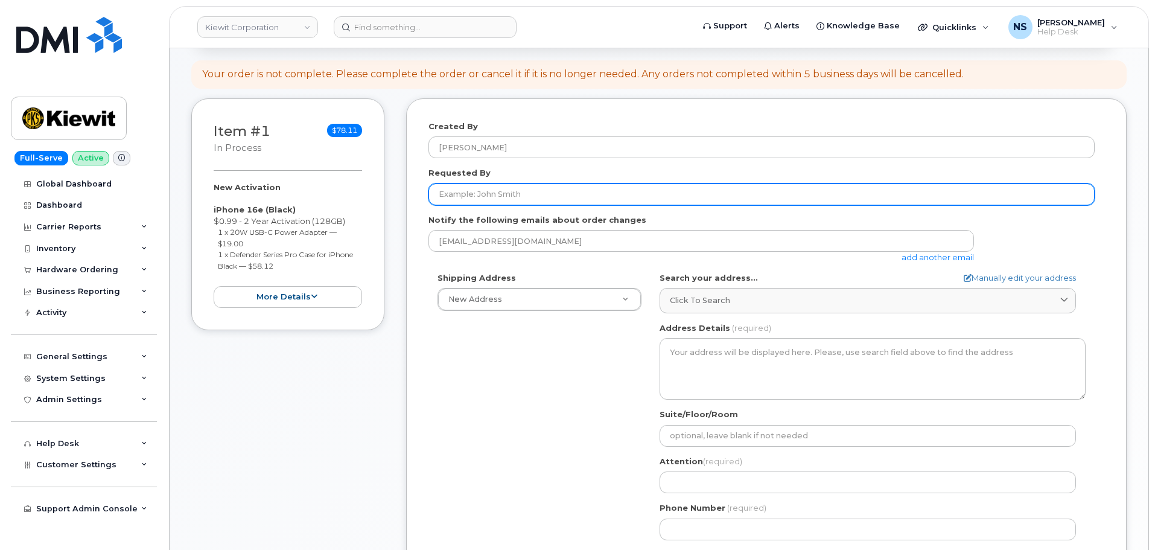
click at [444, 198] on input "Requested By" at bounding box center [762, 194] width 666 height 22
paste input "[PERSON_NAME]"
type input "[PERSON_NAME]"
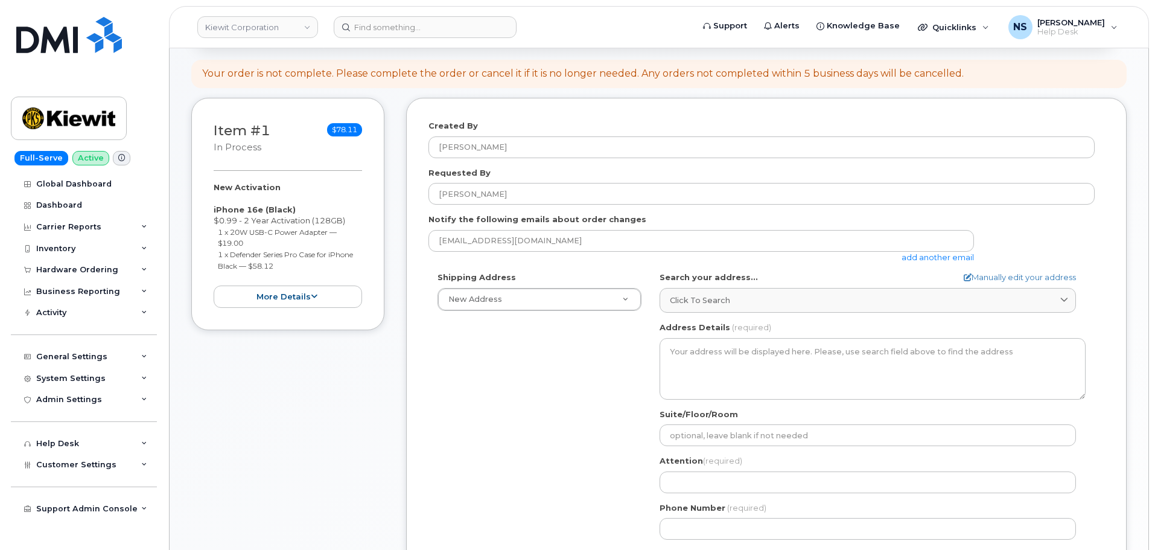
drag, startPoint x: 509, startPoint y: 386, endPoint x: 502, endPoint y: 341, distance: 45.8
click at [504, 365] on div "Shipping Address New Address New Address [STREET_ADDRESS][GEOGRAPHIC_DATA][PERS…" at bounding box center [762, 410] width 666 height 277
click at [919, 263] on form "Created By Noah Shelton Requested By Mark James Notify the following emails abo…" at bounding box center [767, 350] width 676 height 460
click at [928, 260] on link "add another email" at bounding box center [938, 257] width 72 height 10
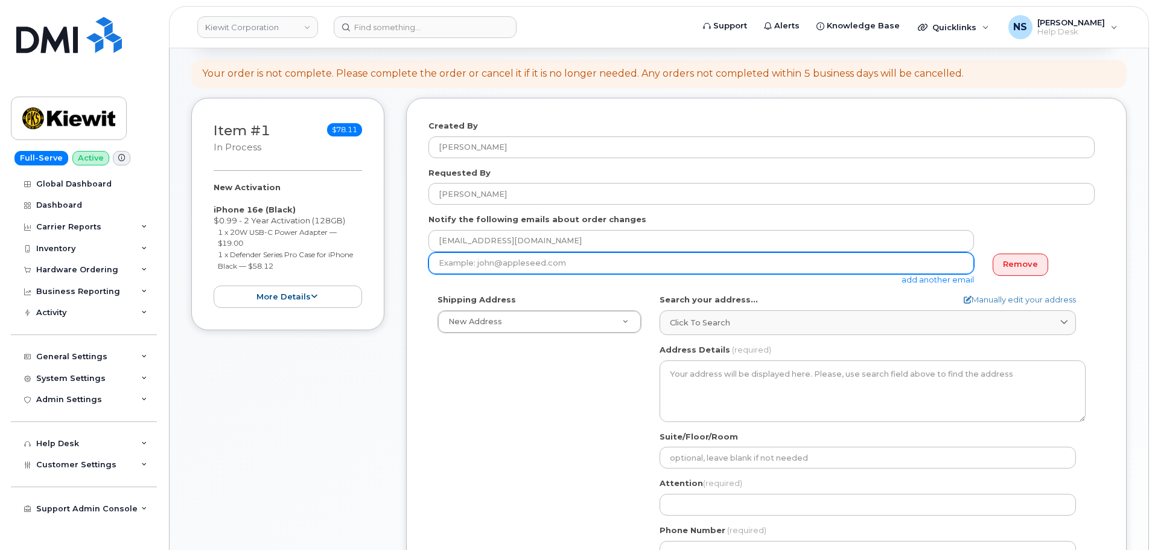
click at [649, 257] on input "email" at bounding box center [702, 263] width 546 height 22
paste input "MARK.JAMES@KIEWIT.COM"
type input "MARK.JAMES@KIEWIT.COM"
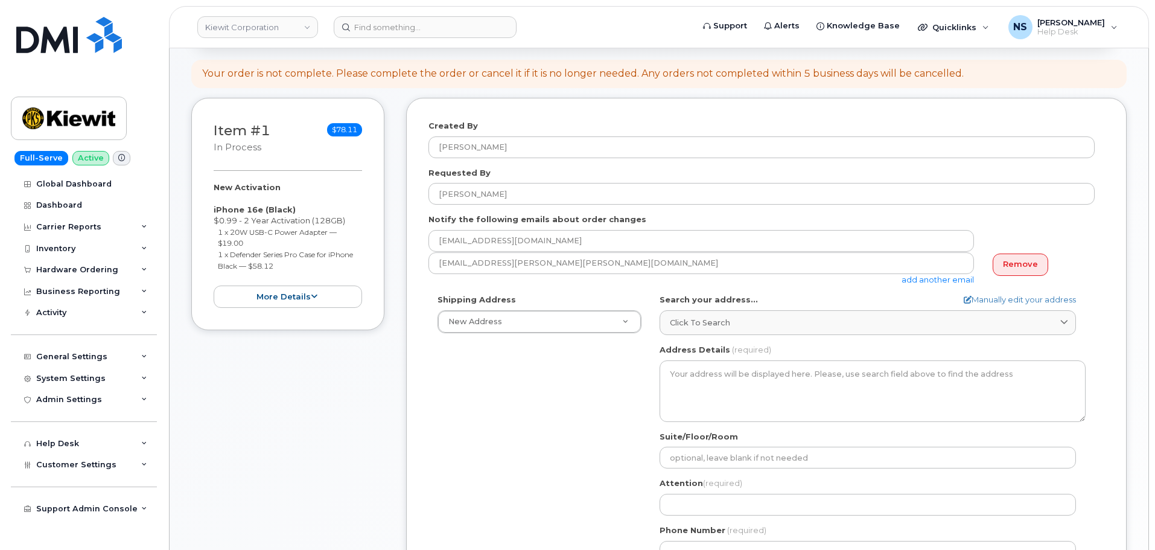
click at [919, 281] on link "add another email" at bounding box center [938, 280] width 72 height 10
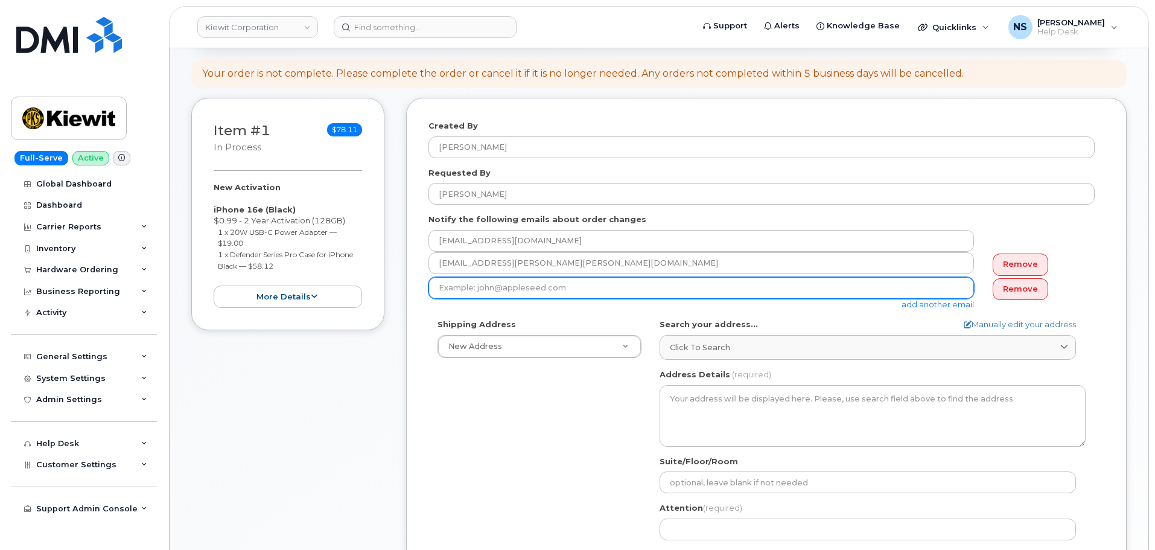
click at [629, 293] on input "email" at bounding box center [702, 288] width 546 height 22
paste input "KDEN.THORNOCK@KIEWIT.COM"
type input "KDEN.THORNOCK@KIEWIT.COM"
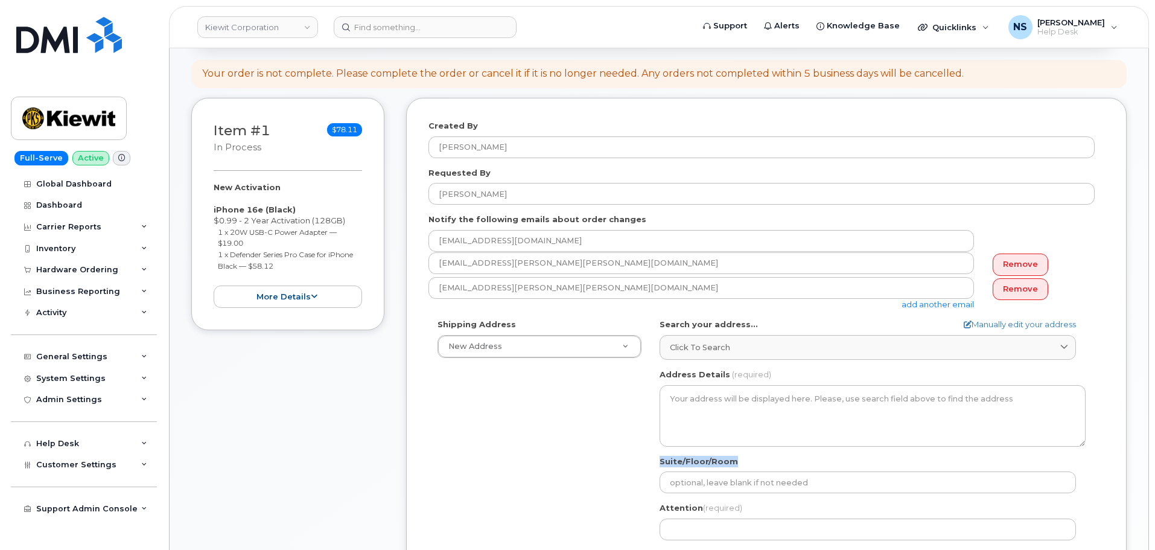
click at [538, 471] on div "Shipping Address New Address New Address 8880 Penrose Ln 4650 Business Center D…" at bounding box center [762, 457] width 666 height 277
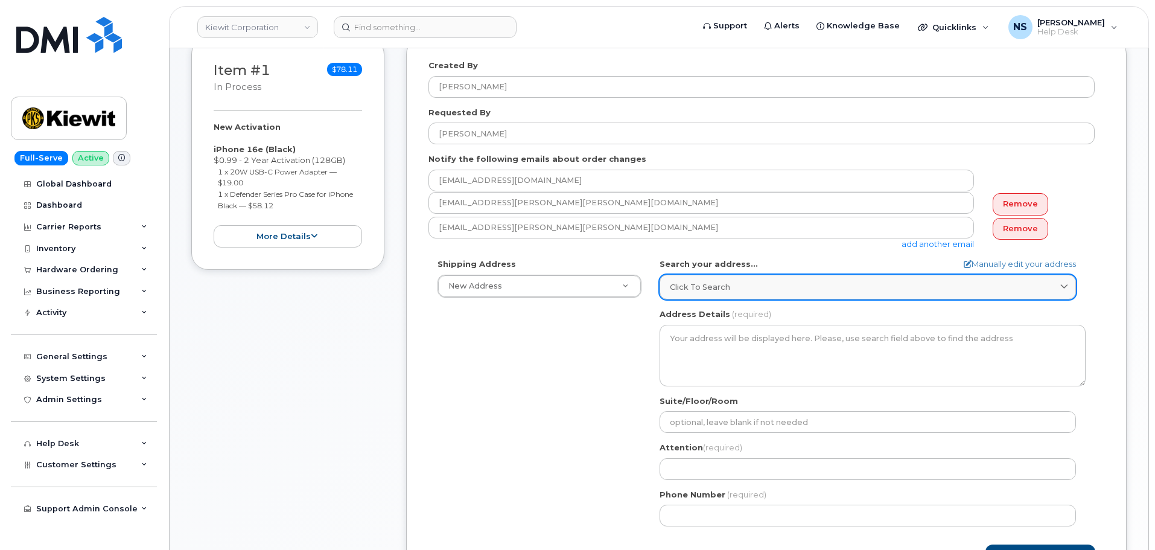
click at [779, 291] on div "Click to search" at bounding box center [868, 286] width 396 height 11
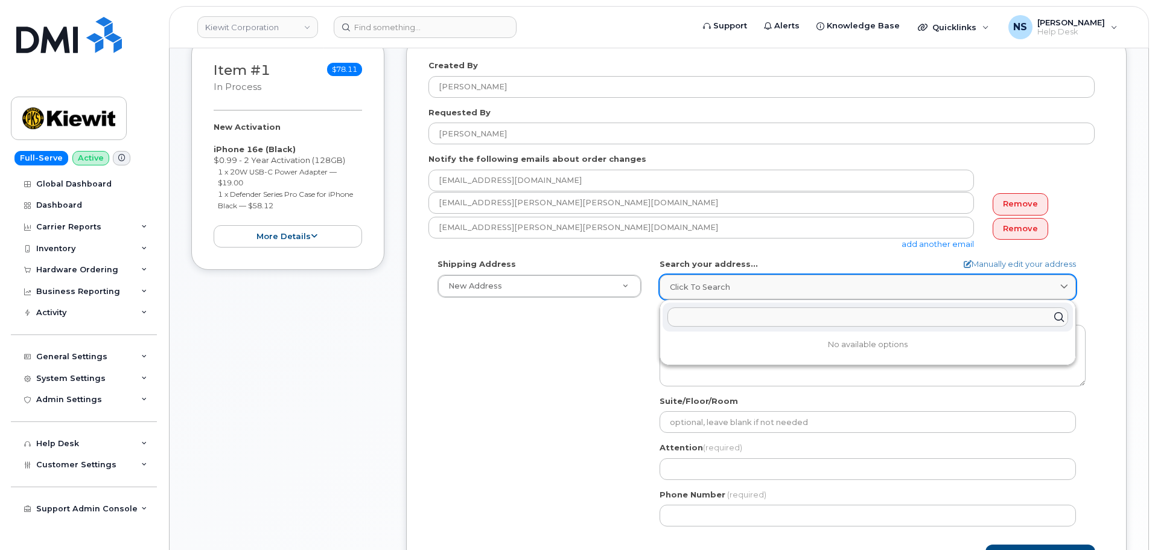
paste input "460 northnigth motpolier idaho 83254"
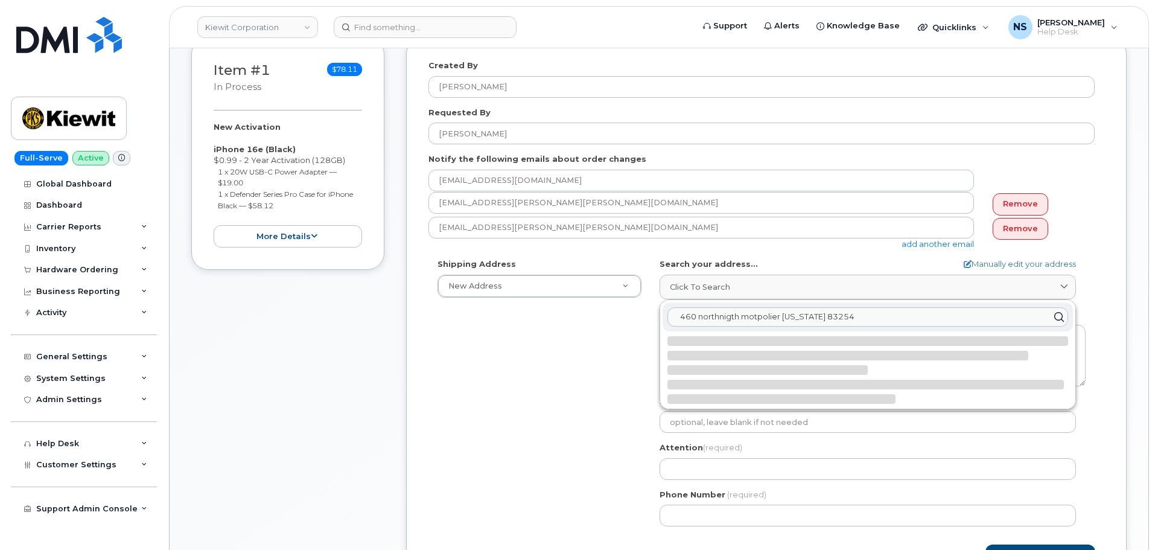
click at [740, 318] on input "460 northnigth motpolier idaho 83254" at bounding box center [868, 316] width 401 height 19
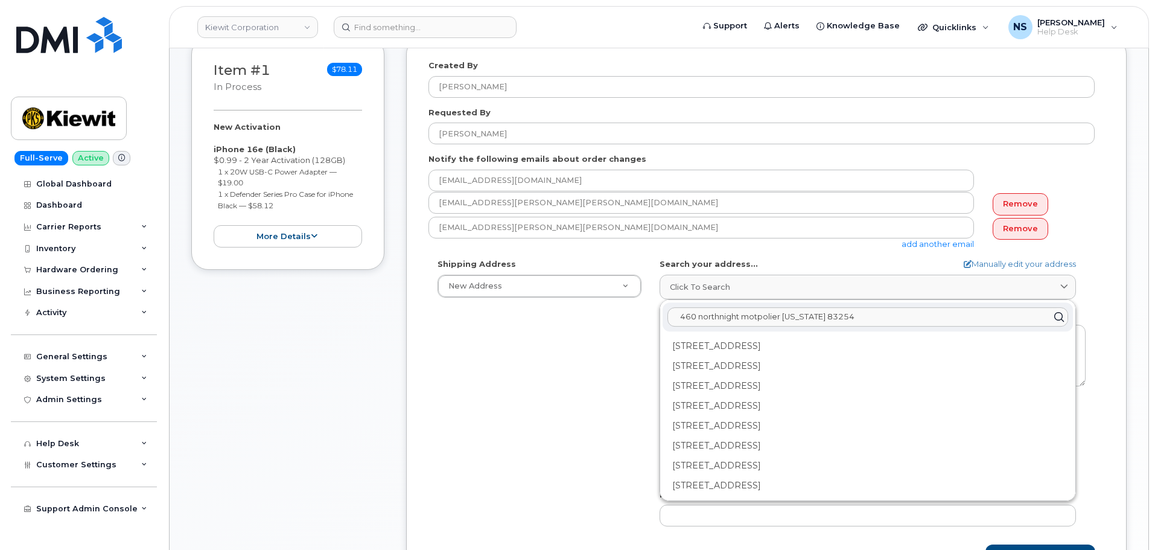
type input "460 northnight motpolier idaho 83254"
click at [581, 406] on div "Shipping Address New Address New Address 8880 Penrose Ln 4650 Business Center D…" at bounding box center [762, 396] width 666 height 277
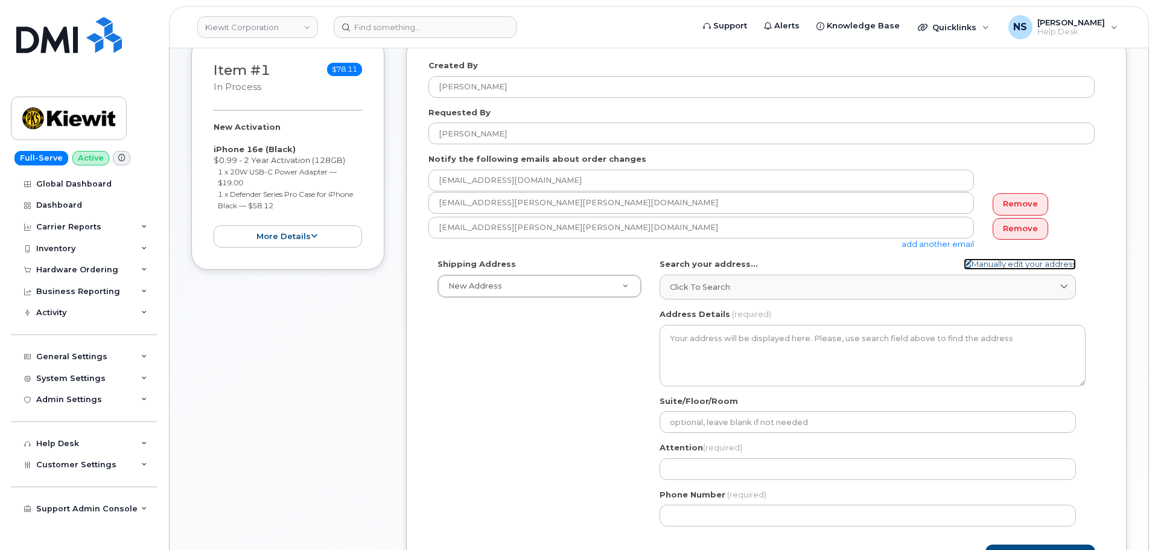
click at [1036, 264] on link "Manually edit your address" at bounding box center [1020, 263] width 112 height 11
select select
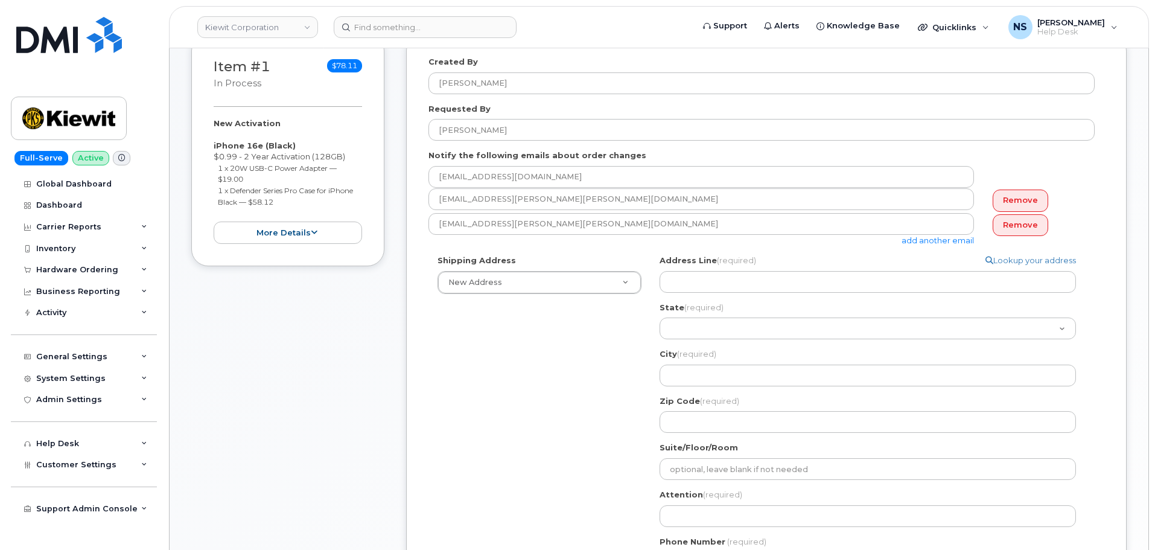
scroll to position [364, 0]
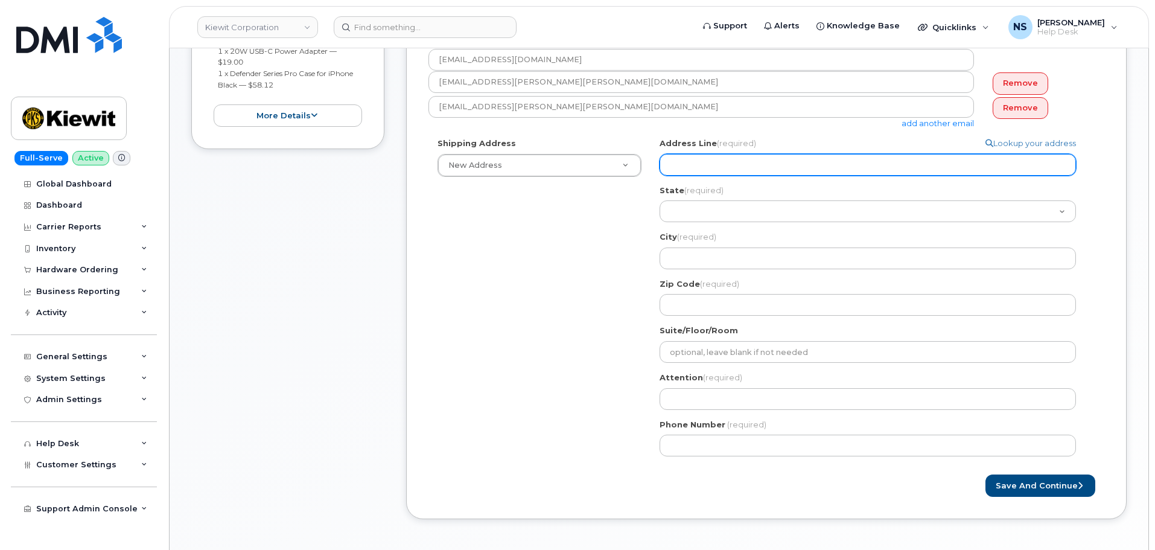
click at [718, 173] on div "Address Line (required) Lookup your address State (required) Alabama Alaska Ame…" at bounding box center [873, 227] width 426 height 178
click at [715, 167] on input "Address Line (required)" at bounding box center [868, 165] width 416 height 22
paste input "460 northnight motpolier idaho 83254"
select select
drag, startPoint x: 691, startPoint y: 165, endPoint x: 698, endPoint y: 165, distance: 6.6
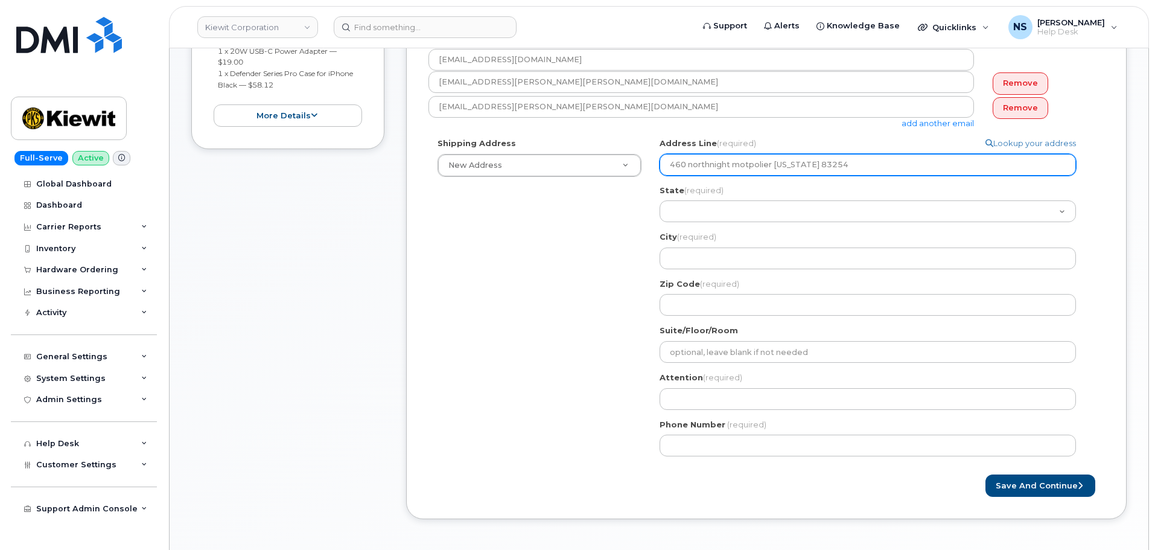
click at [691, 165] on input "460 northnight motpolier idaho 83254" at bounding box center [868, 165] width 416 height 22
type input "460 northnight motpolier idaho 83254"
click at [847, 176] on div "Address Line (required) Lookup your address 460 northnight motpolier idaho 8325…" at bounding box center [873, 227] width 426 height 178
drag, startPoint x: 841, startPoint y: 167, endPoint x: 735, endPoint y: 167, distance: 106.2
click at [735, 167] on input "460 northnight motpolier idaho 83254" at bounding box center [868, 165] width 416 height 22
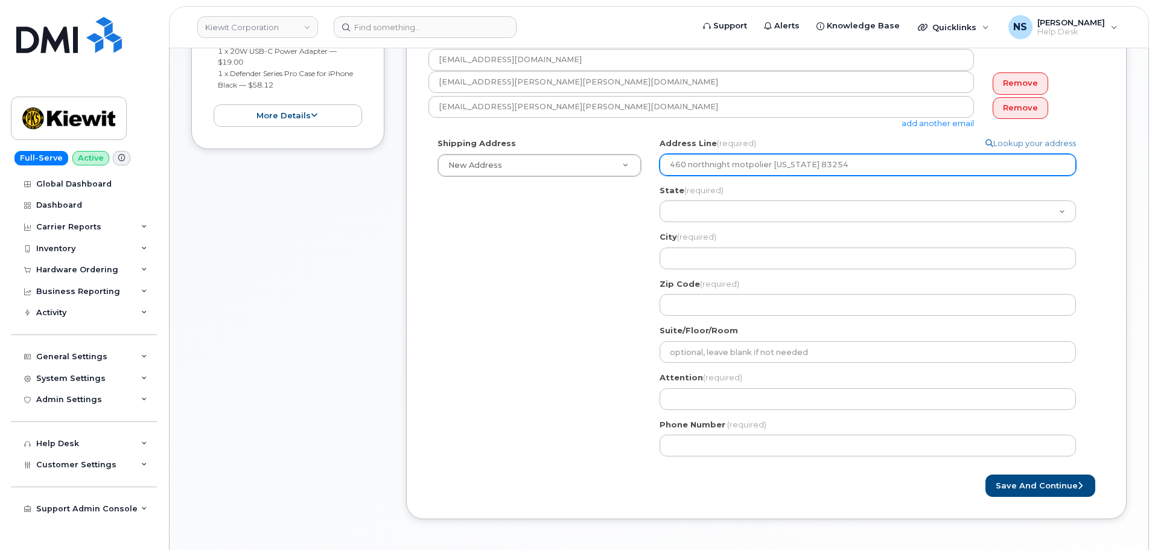
select select
type input "460 northnight"
select select
type input "460 northnight s"
select select
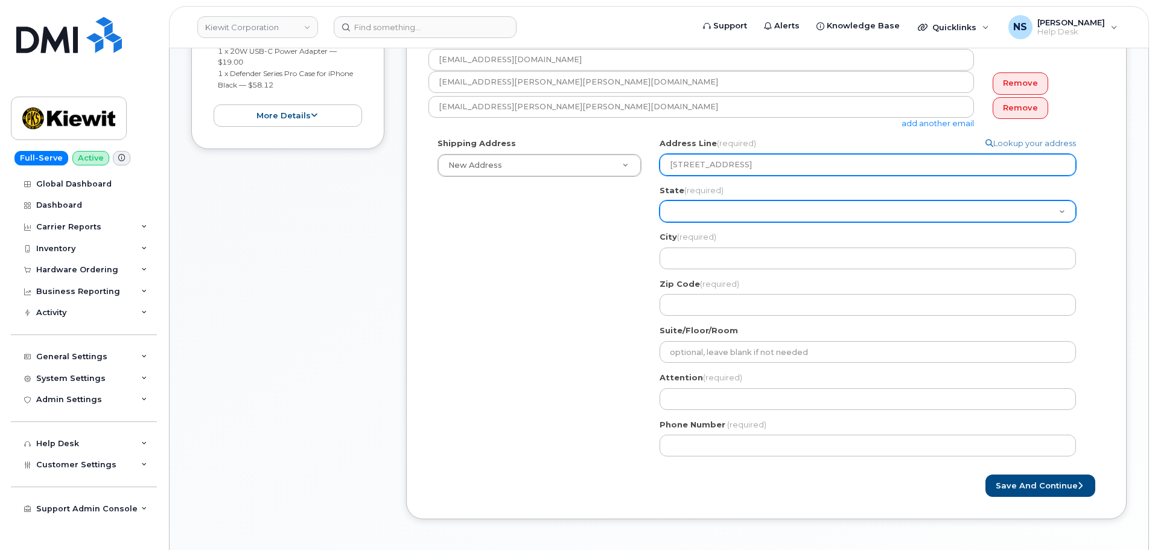
type input "460 northnight st"
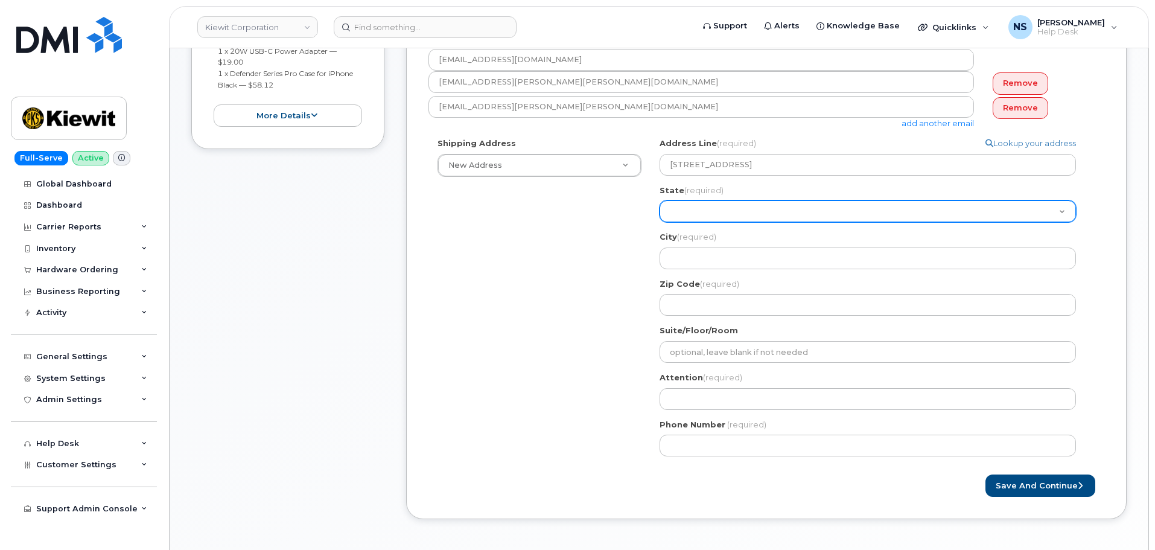
click at [743, 208] on select "Alabama Alaska American Samoa Arizona Arkansas California Colorado Connecticut …" at bounding box center [868, 211] width 416 height 22
select select "ID"
click at [660, 200] on select "Alabama Alaska American Samoa Arizona Arkansas California Colorado Connecticut …" at bounding box center [868, 211] width 416 height 22
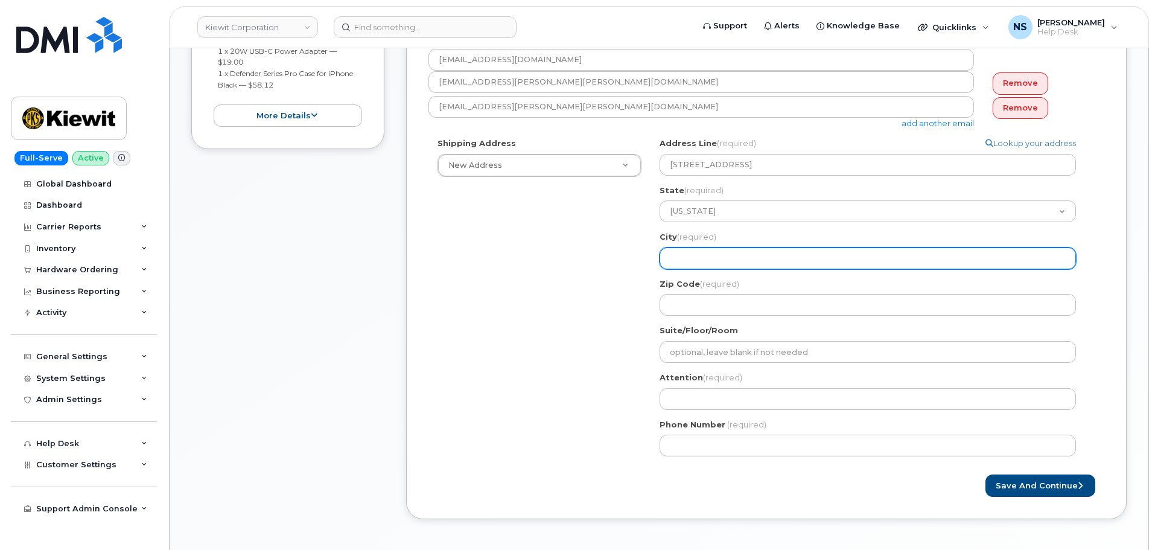
paste input "motpolier idaho 83254"
select select
type input "motpolier idaho 83254"
drag, startPoint x: 786, startPoint y: 264, endPoint x: 712, endPoint y: 263, distance: 74.8
click at [712, 263] on input "motpolier idaho 83254" at bounding box center [868, 258] width 416 height 22
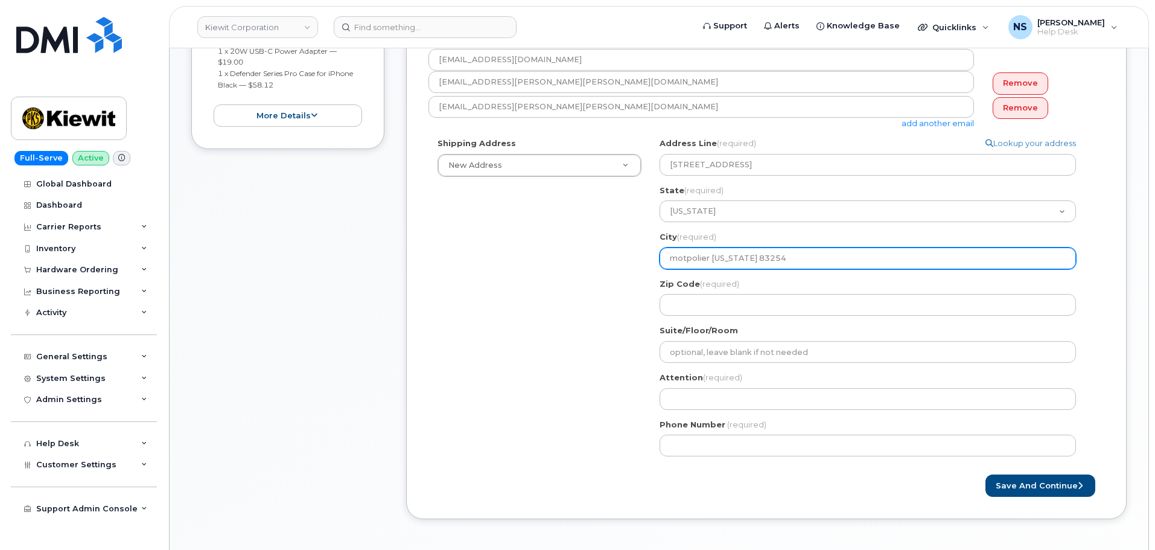
click at [722, 264] on input "motpolier idaho 83254" at bounding box center [868, 258] width 416 height 22
select select
type input "motpolier 83254"
click at [680, 258] on input "motpolier 83254" at bounding box center [868, 258] width 416 height 22
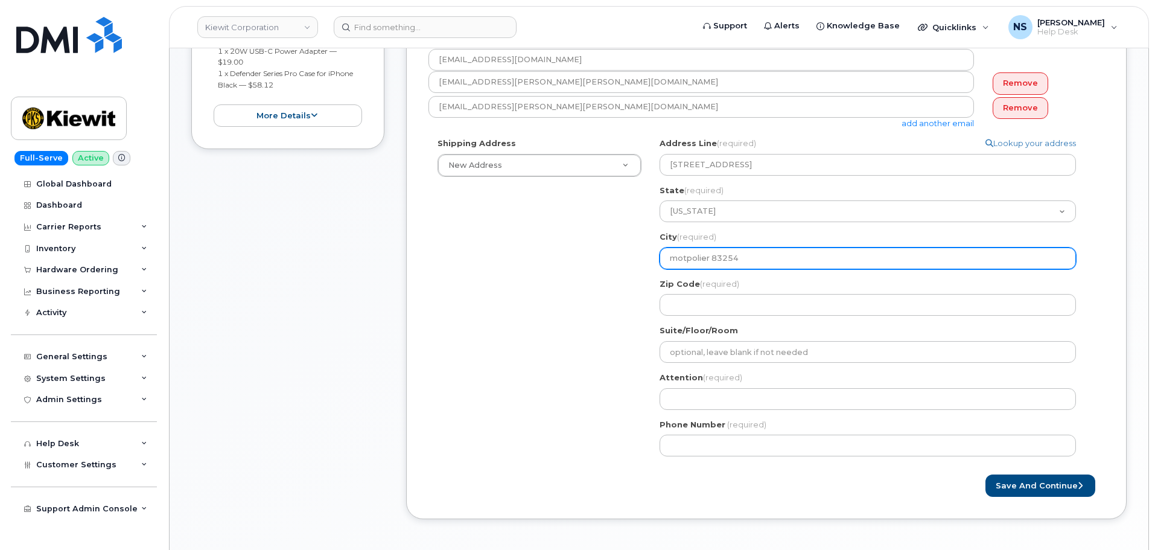
select select
type input "m=otpolier 83254"
select select
type input "motpolier 83254"
select select
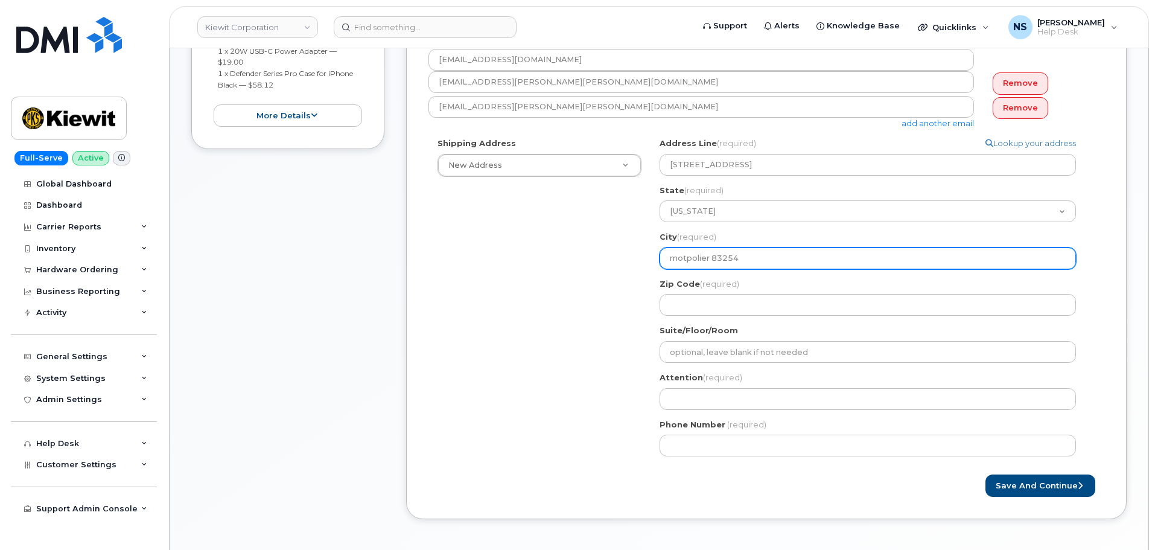
type input "otpolier 83254"
select select
type input "Motpolier 83254"
click at [730, 259] on input "Motpolier 83254" at bounding box center [868, 258] width 416 height 22
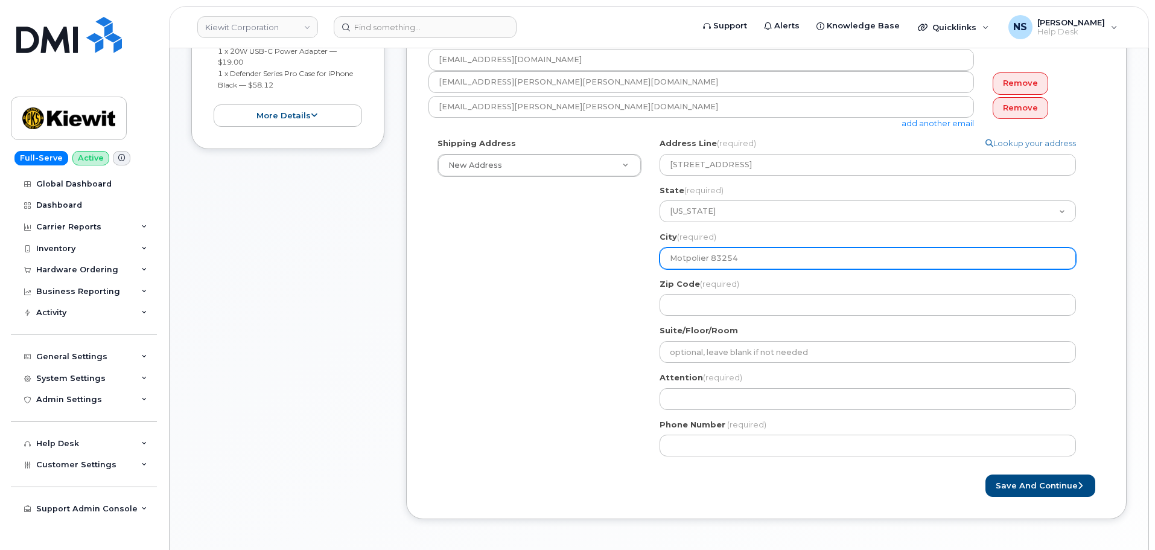
select select
type input "Motpolier"
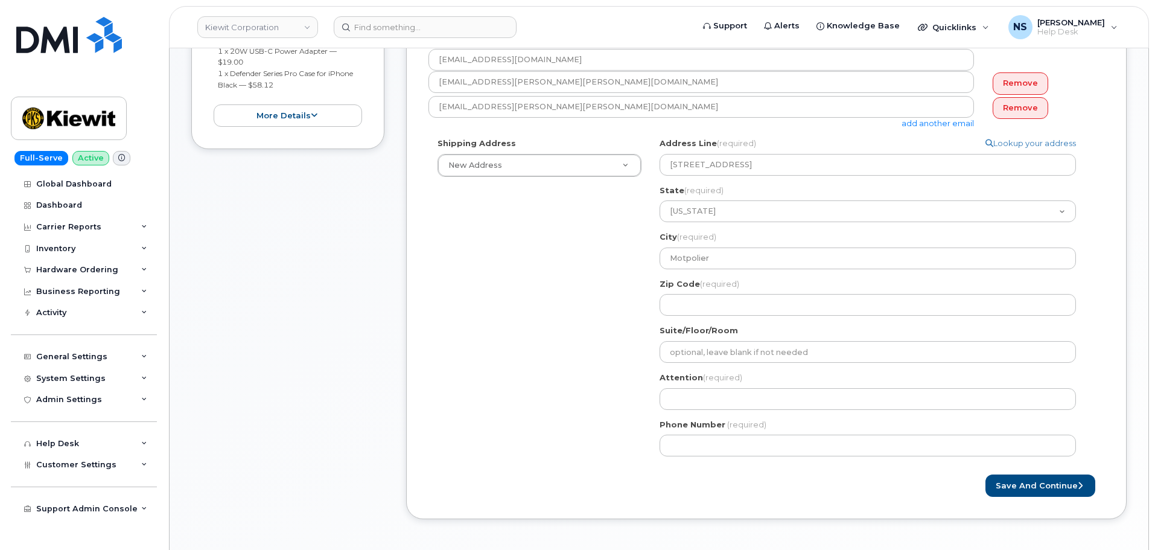
drag, startPoint x: 704, startPoint y: 283, endPoint x: 707, endPoint y: 292, distance: 9.0
click at [704, 284] on span "(required)" at bounding box center [719, 284] width 39 height 10
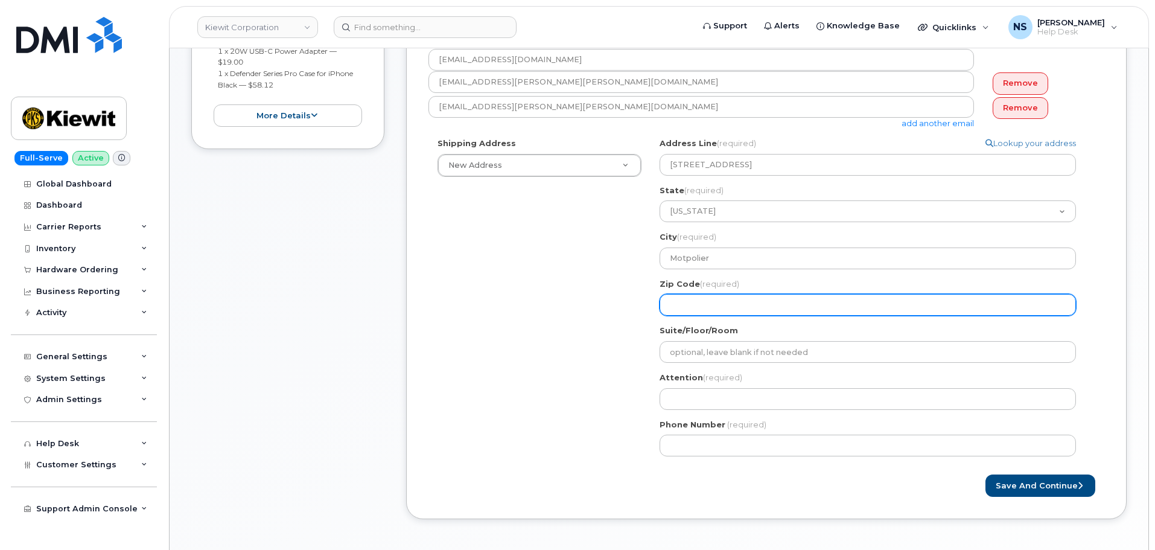
click at [704, 294] on input "Zip Code (required)" at bounding box center [868, 305] width 416 height 22
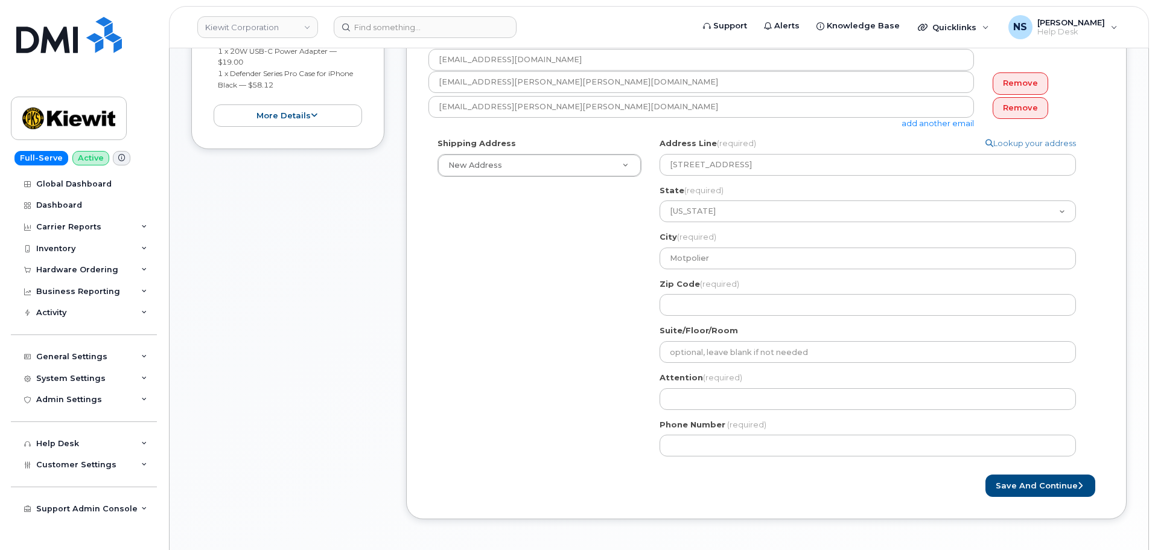
click at [707, 292] on div "Zip Code (required)" at bounding box center [873, 297] width 426 height 38
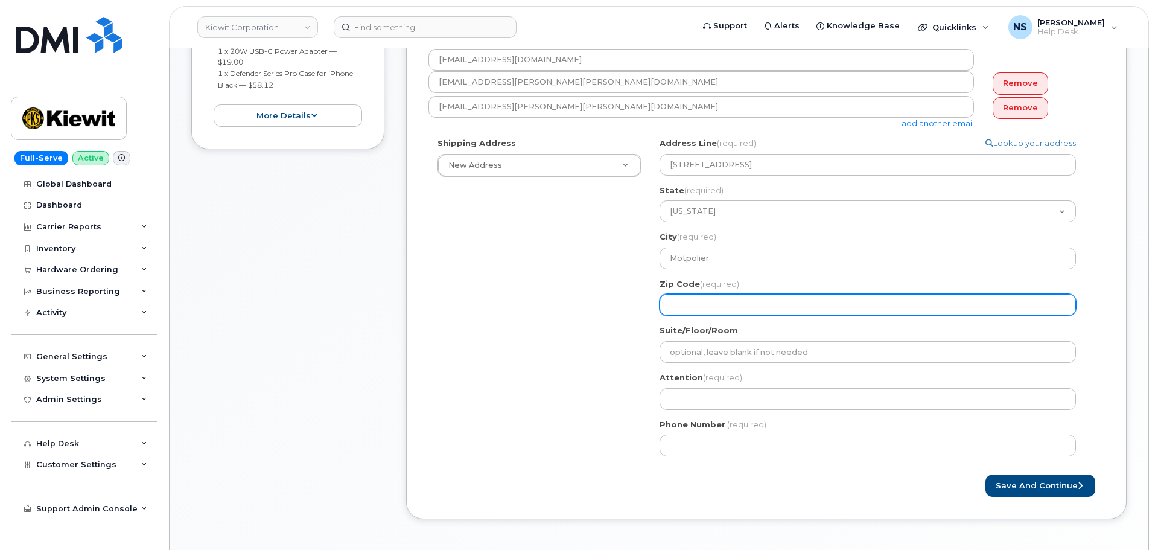
click at [710, 298] on input "Zip Code (required)" at bounding box center [868, 305] width 416 height 22
paste input "83254"
select select
type input "83254"
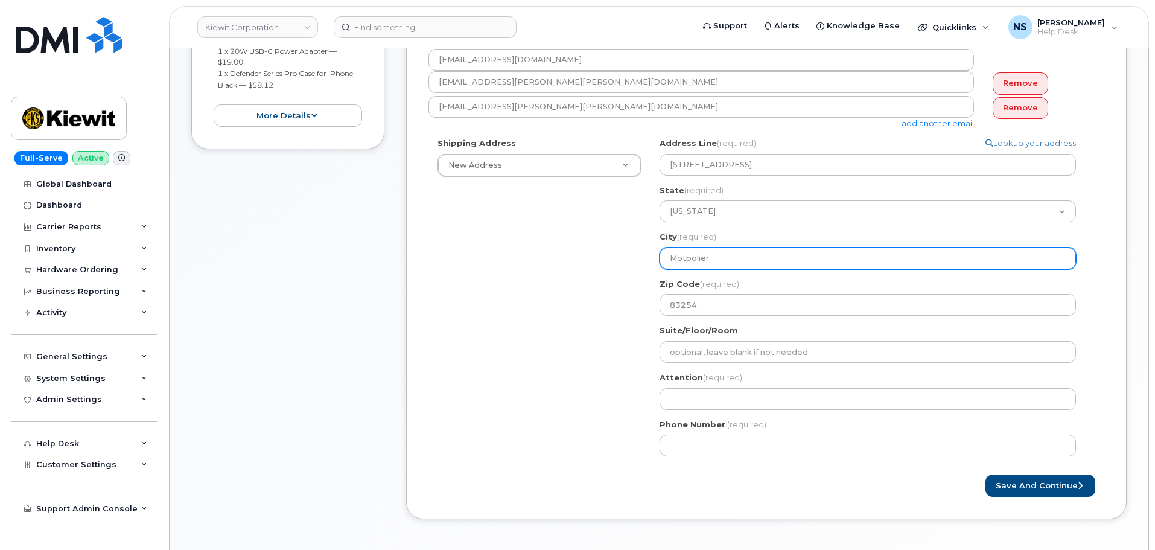
click at [686, 254] on input "Motpolier" at bounding box center [868, 258] width 416 height 22
paste input "montpe"
select select
type input "montpelier"
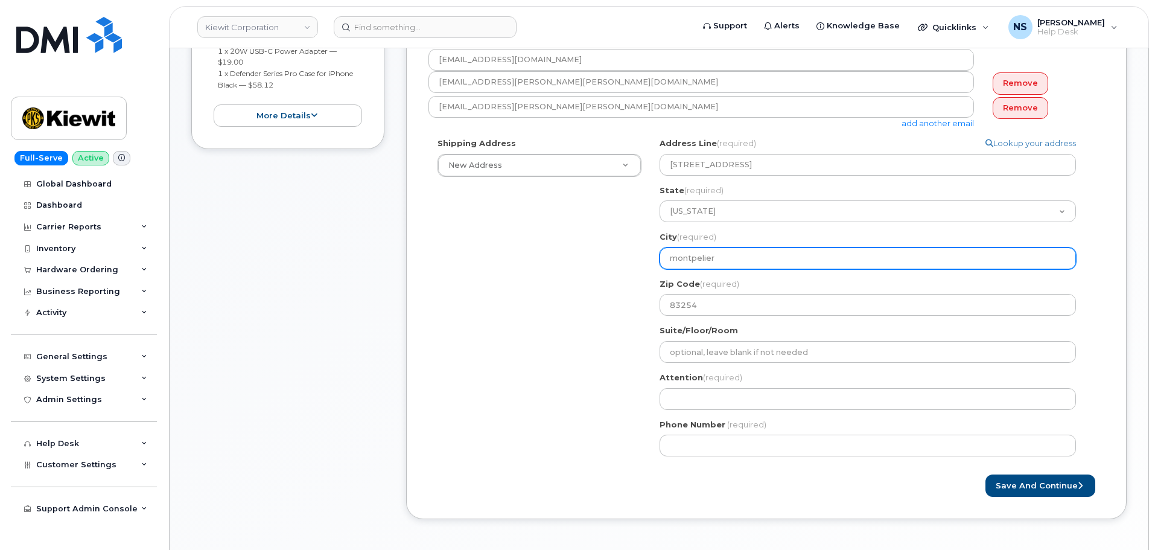
click at [680, 260] on input "montpelier" at bounding box center [868, 258] width 416 height 22
select select
type input "ontpelier"
select select
type input "Nontpelier"
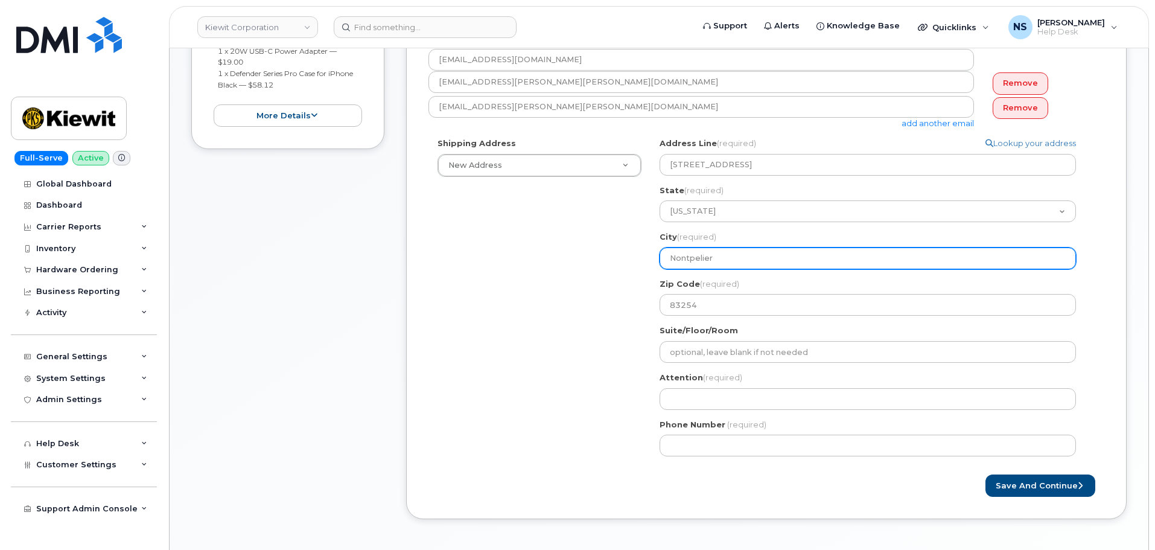
select select
type input "ontpelier"
select select
type input "Montpelier"
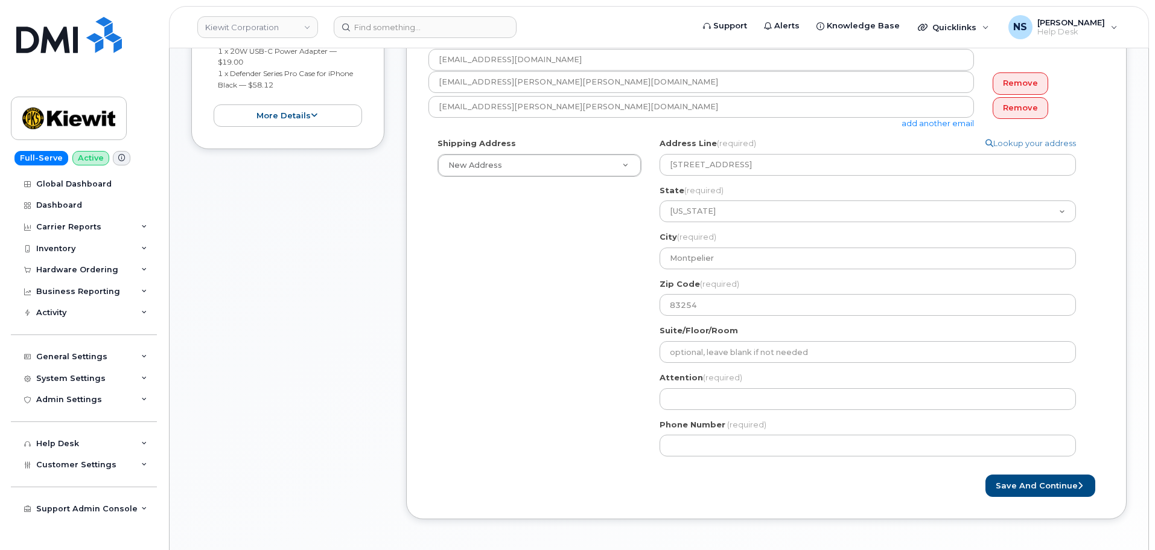
click at [608, 322] on div "Shipping Address New Address New Address 8880 Penrose Ln 4650 Business Center D…" at bounding box center [762, 302] width 666 height 328
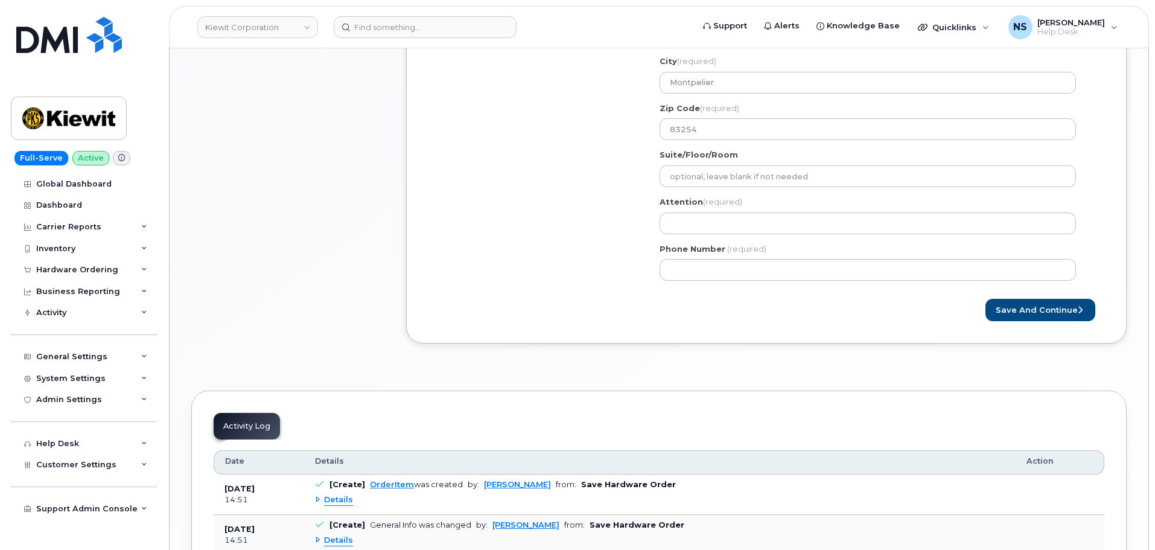
scroll to position [545, 0]
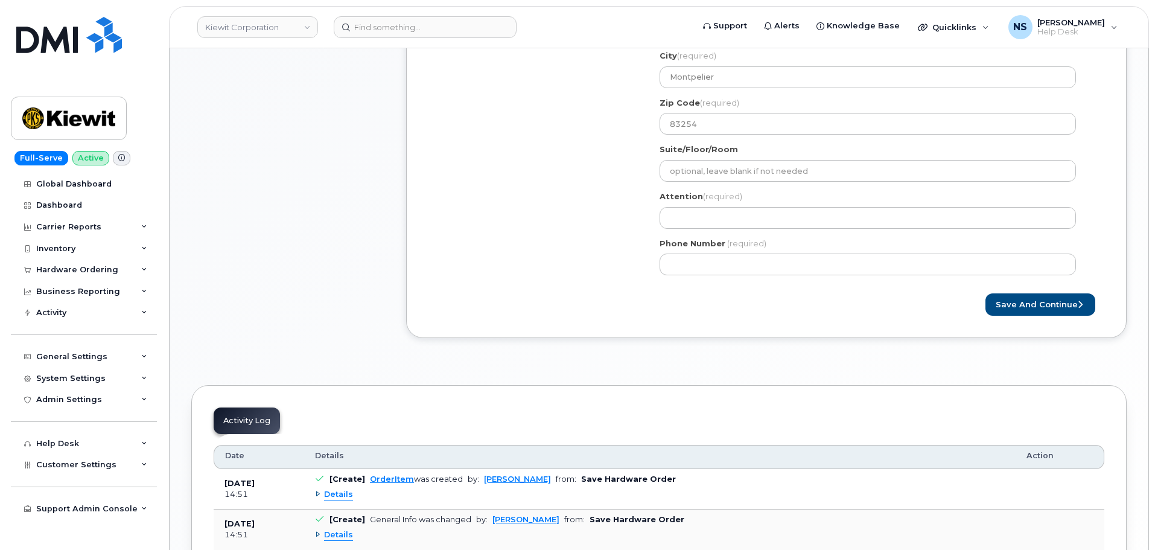
click at [649, 288] on form "Created By Noah Shelton Requested By Mark James Notify the following emails abo…" at bounding box center [767, 37] width 676 height 558
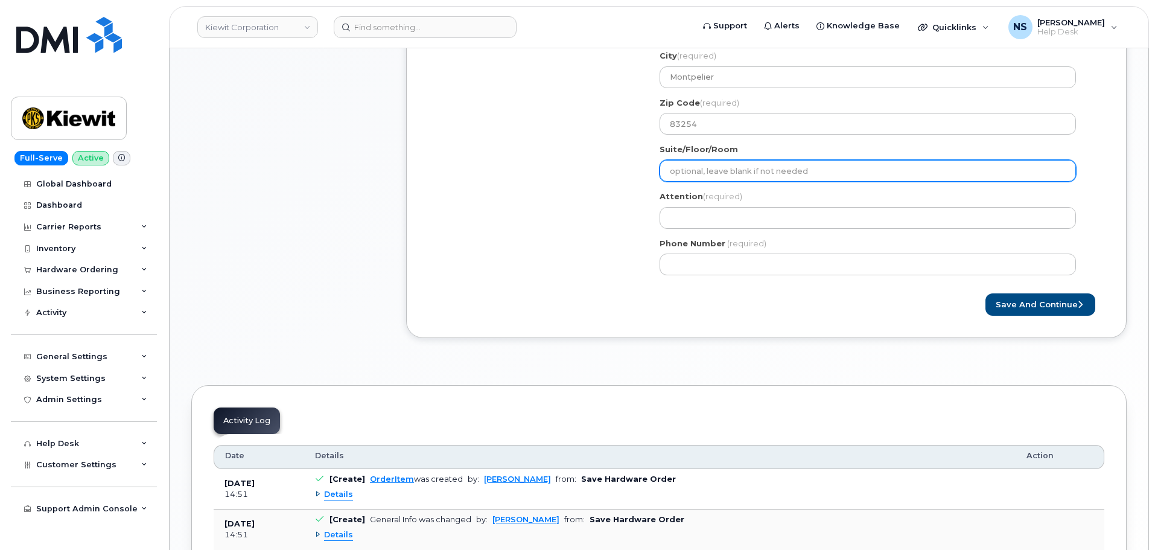
click at [690, 168] on input "Suite/Floor/Room" at bounding box center [868, 171] width 416 height 22
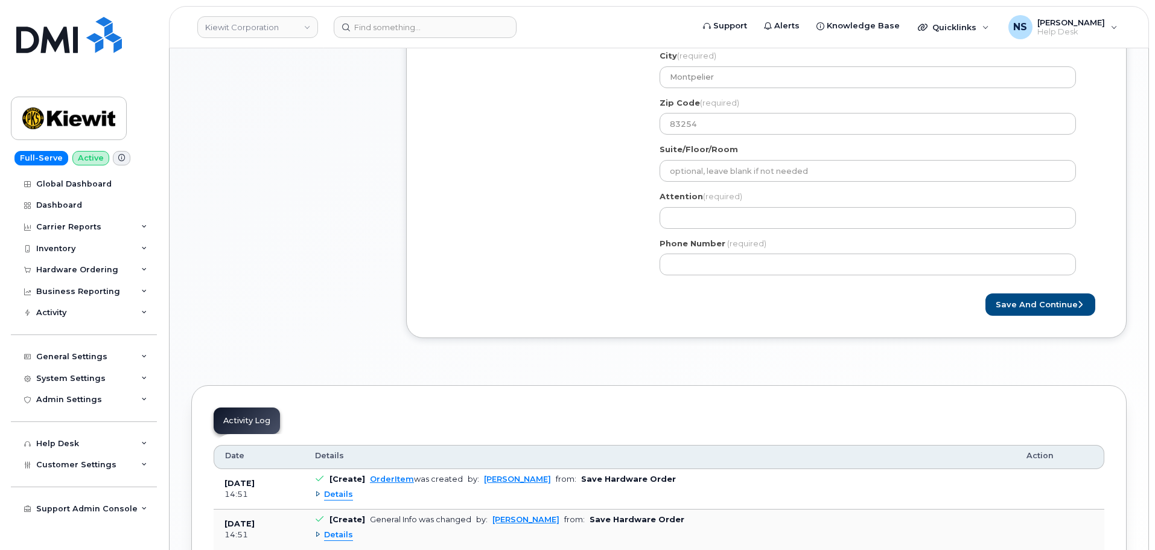
click at [560, 231] on div "Shipping Address New Address New Address 8880 Penrose Ln 4650 Business Center D…" at bounding box center [762, 121] width 666 height 328
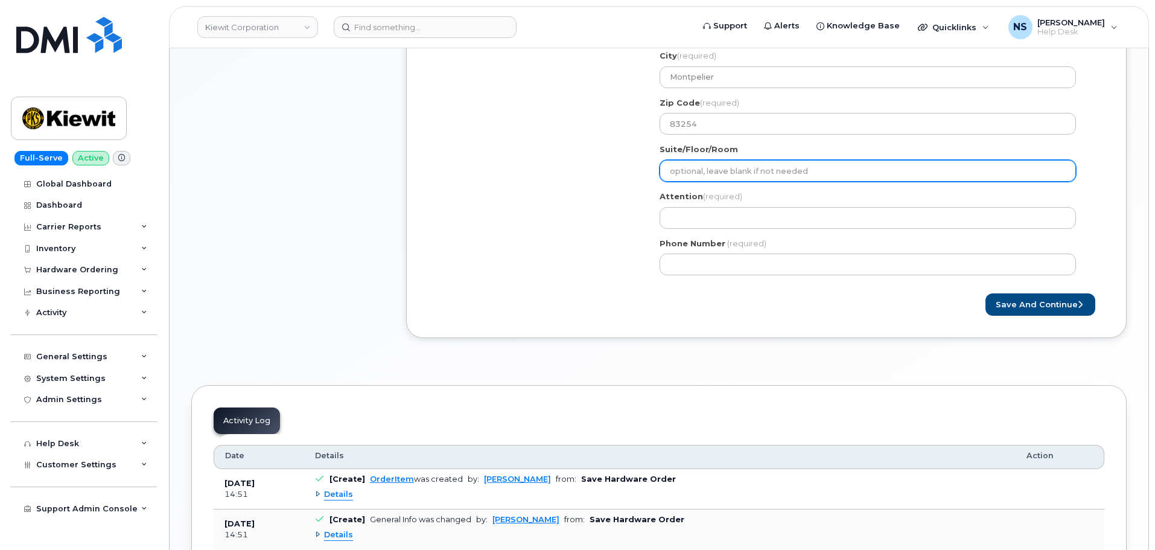
drag, startPoint x: 703, startPoint y: 175, endPoint x: 705, endPoint y: 182, distance: 7.5
click at [704, 175] on input "Suite/Floor/Room" at bounding box center [868, 171] width 416 height 22
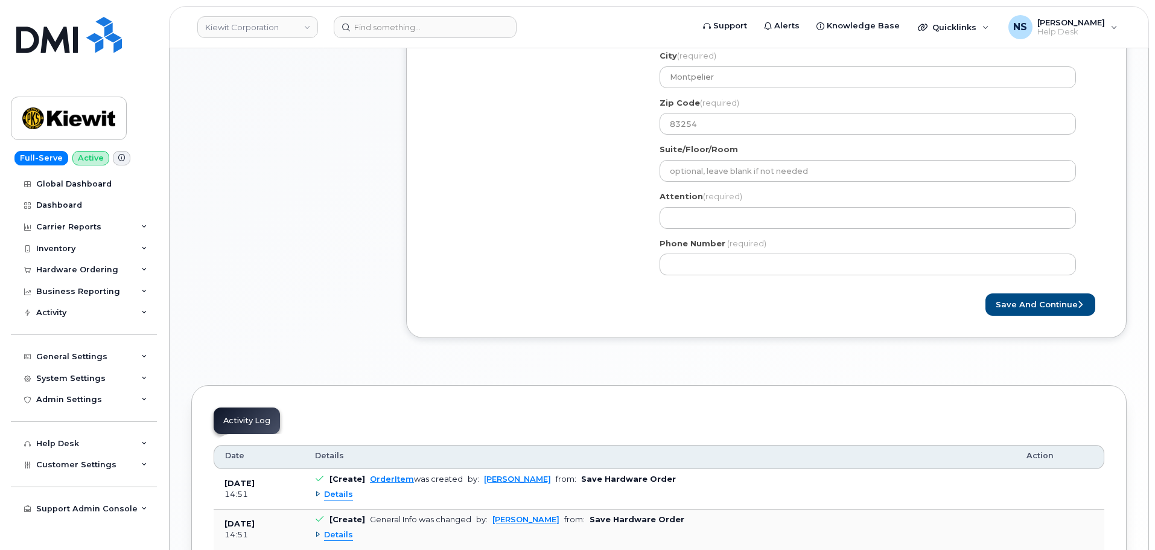
click at [572, 238] on div "Shipping Address New Address New Address 8880 Penrose Ln 4650 Business Center D…" at bounding box center [762, 121] width 666 height 328
click at [633, 216] on div "Shipping Address New Address New Address 8880 Penrose Ln 4650 Business Center D…" at bounding box center [762, 121] width 666 height 328
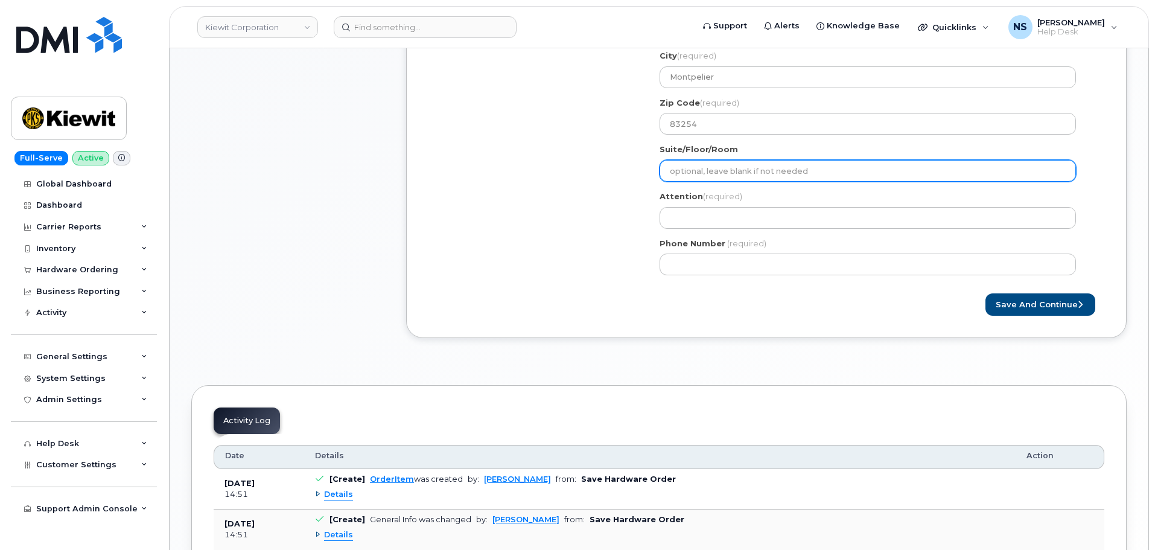
click at [693, 168] on input "Suite/Floor/Room" at bounding box center [868, 171] width 416 height 22
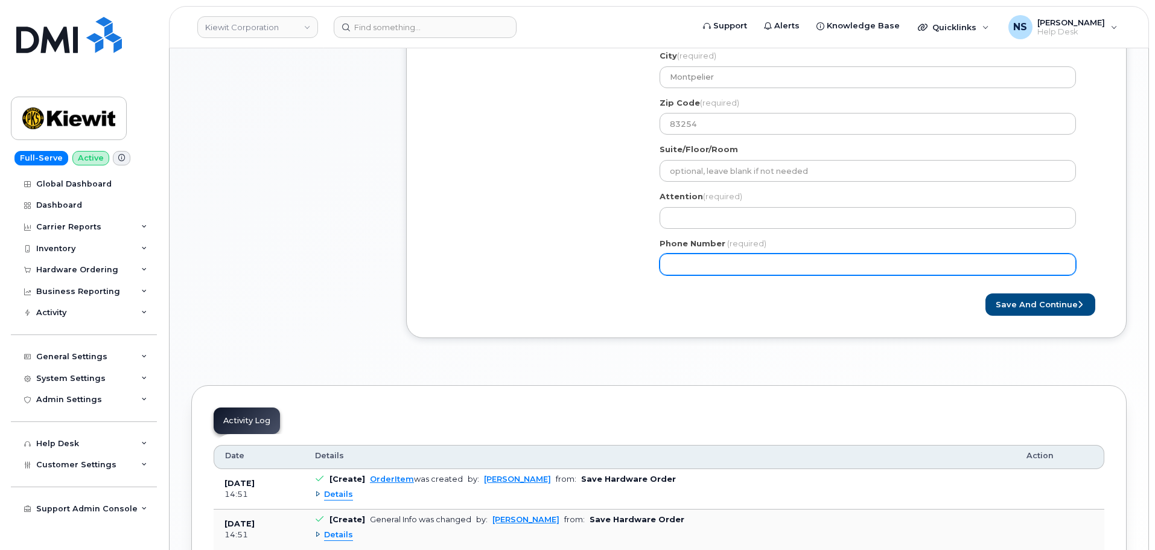
click at [480, 216] on div "Shipping Address New Address New Address 8880 Penrose Ln 4650 Business Center D…" at bounding box center [762, 121] width 666 height 328
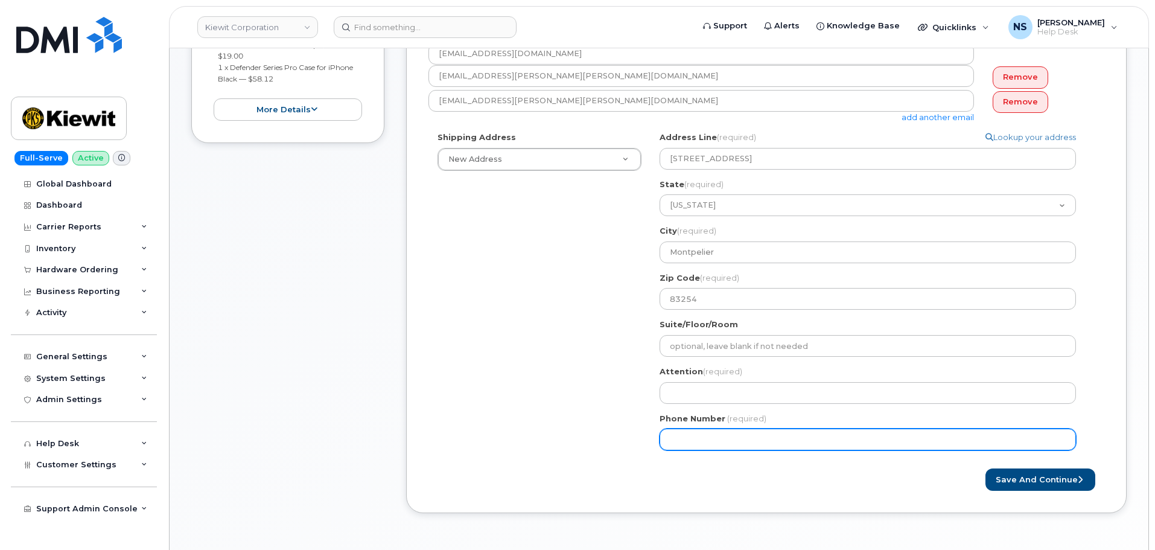
scroll to position [364, 0]
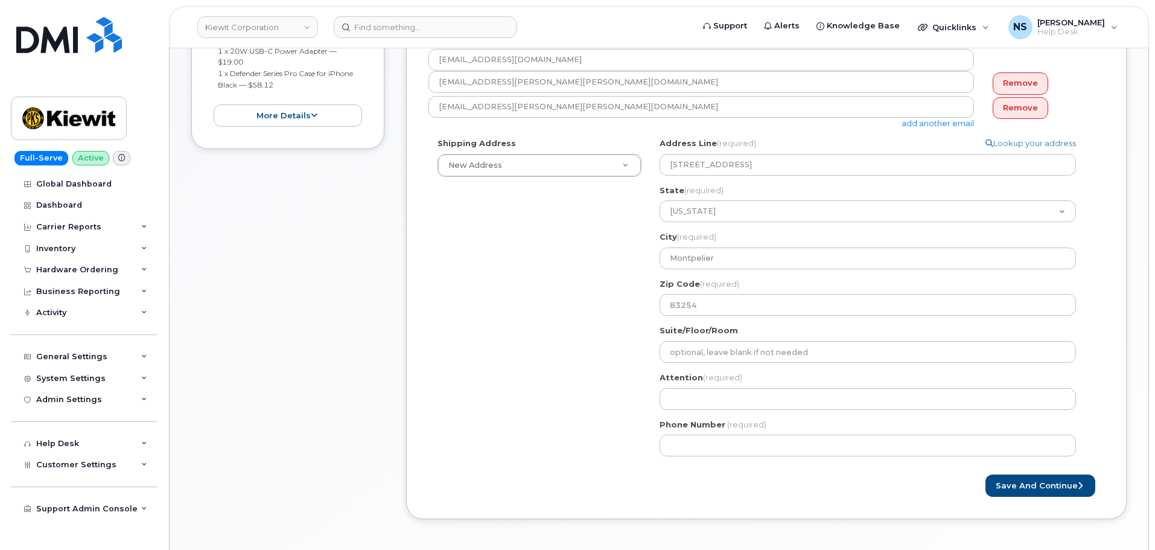
click at [683, 410] on div "ID Montpelier Search your address... Manually edit your address Click to search…" at bounding box center [873, 302] width 444 height 328
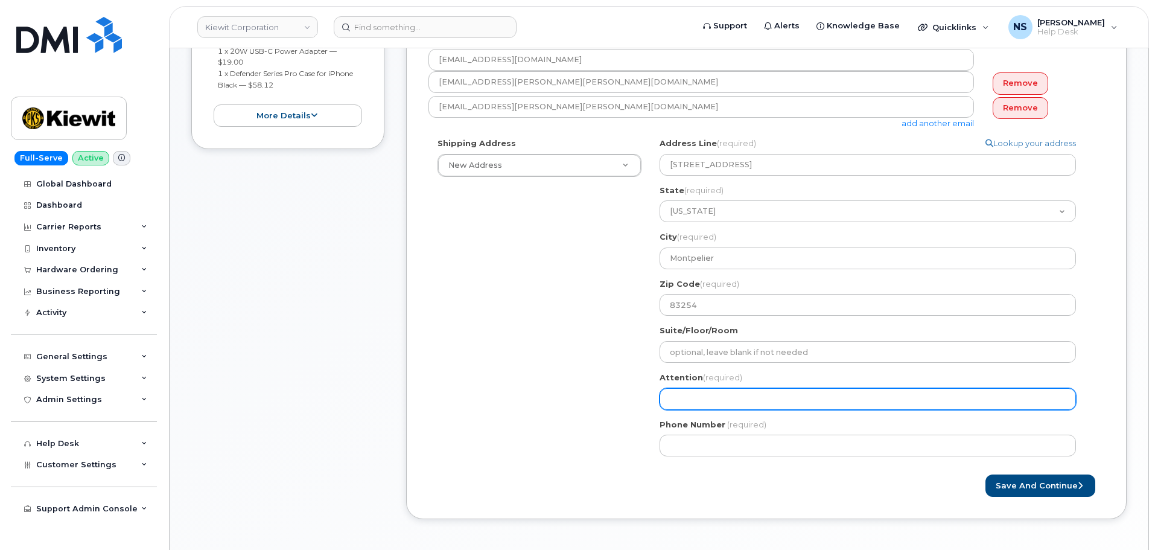
click at [687, 402] on input "Attention (required)" at bounding box center [868, 399] width 416 height 22
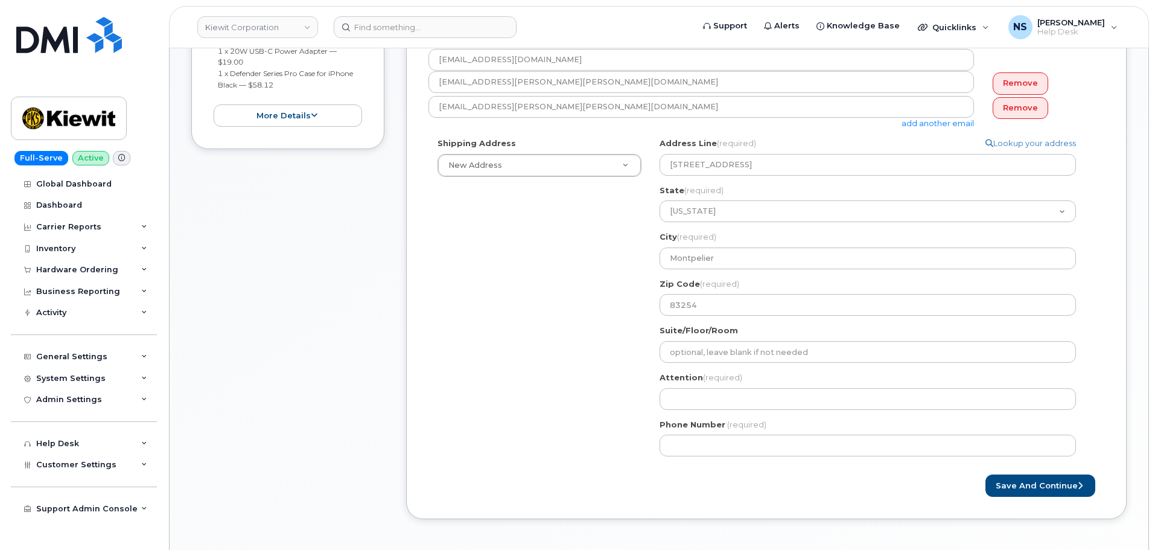
click at [593, 377] on div "Shipping Address New Address New Address 8880 Penrose Ln 4650 Business Center D…" at bounding box center [762, 302] width 666 height 328
click at [680, 385] on div "Attention (required)" at bounding box center [873, 391] width 426 height 38
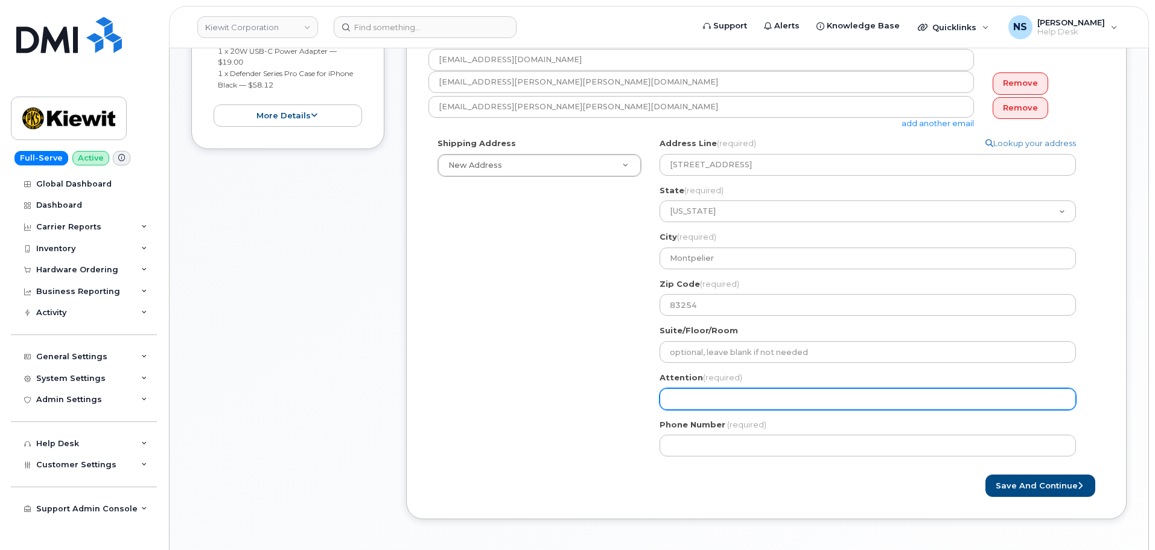
click at [680, 395] on input "Attention (required)" at bounding box center [868, 399] width 416 height 22
click at [709, 404] on input "Attention (required)" at bounding box center [868, 399] width 416 height 22
paste input "Kden"
select select
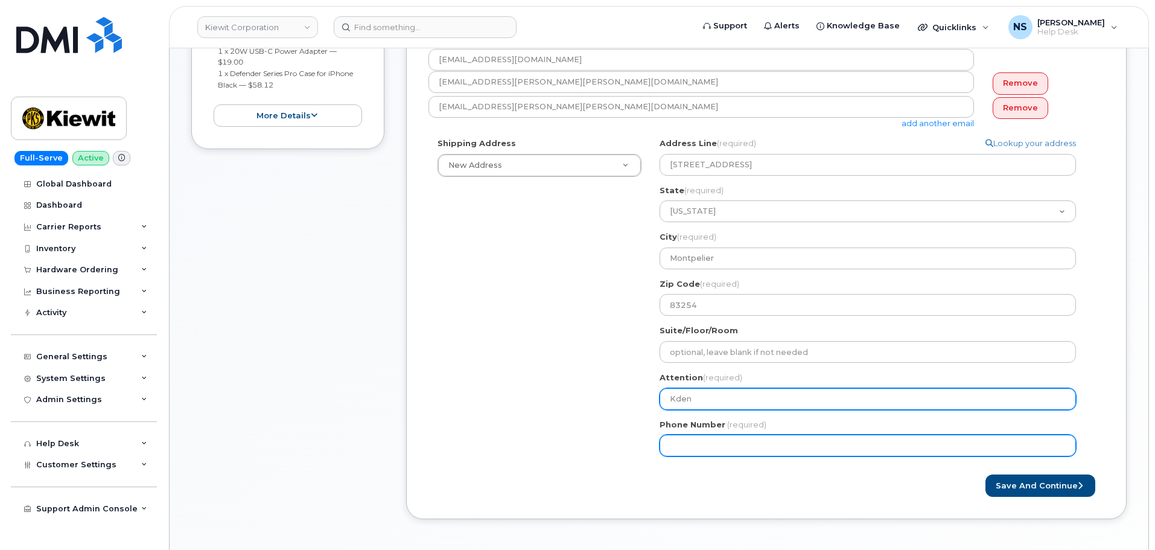
type input "Kden"
paste input "Thornock"
select select
type input "[PERSON_NAME]"
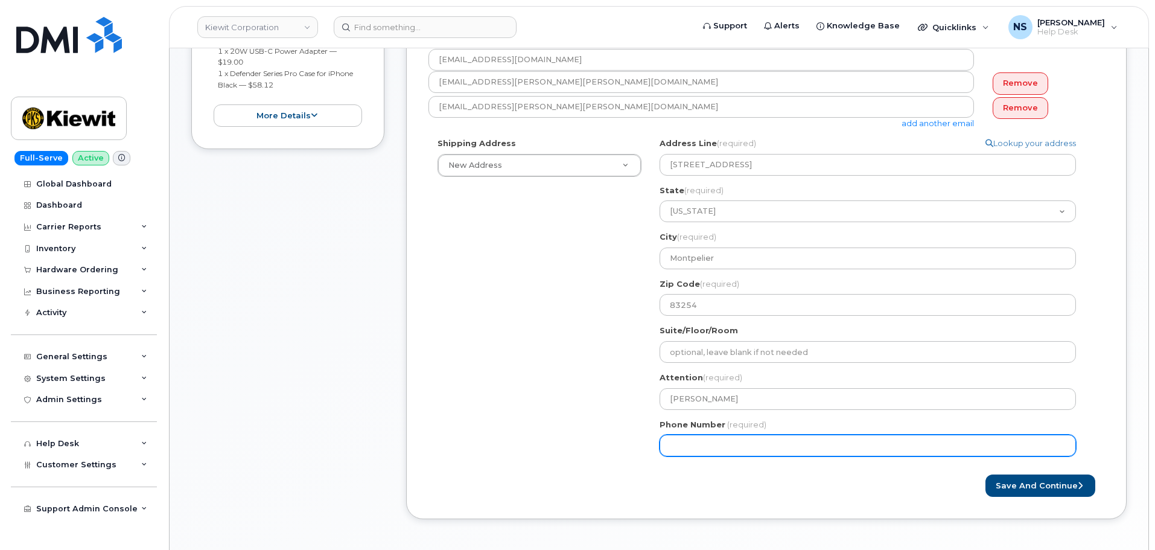
drag, startPoint x: 676, startPoint y: 448, endPoint x: 685, endPoint y: 448, distance: 9.1
click at [684, 448] on input "Phone Number" at bounding box center [868, 446] width 416 height 22
click at [719, 446] on input "Phone Number" at bounding box center [868, 446] width 416 height 22
paste input "2082417222"
select select
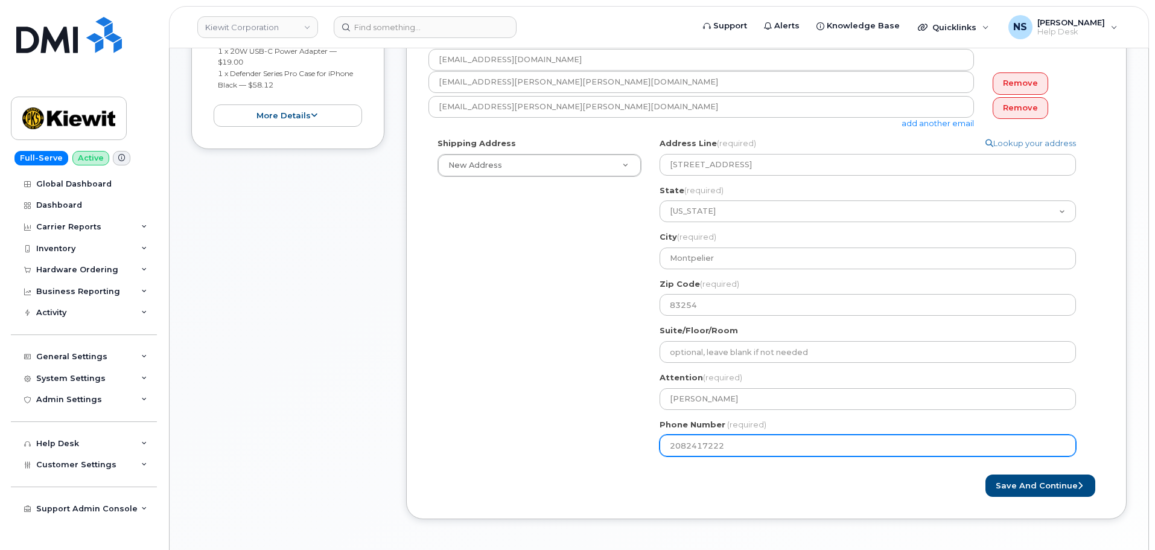
type input "2082417222"
drag, startPoint x: 511, startPoint y: 442, endPoint x: 573, endPoint y: 452, distance: 62.9
click at [518, 443] on div "Shipping Address New Address New Address 8880 Penrose Ln 4650 Business Center D…" at bounding box center [762, 302] width 666 height 328
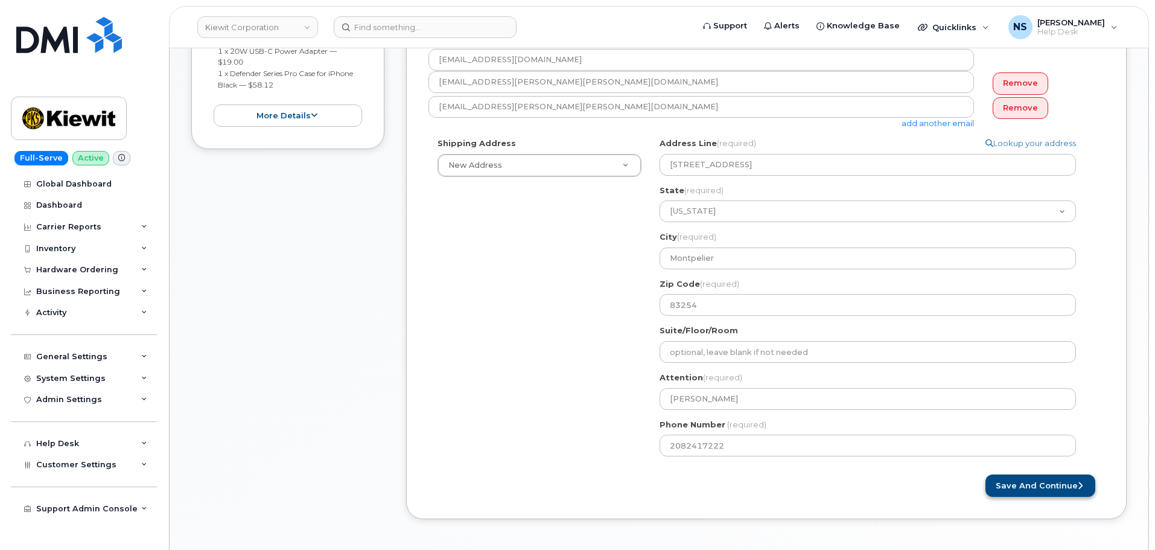
drag, startPoint x: 1028, startPoint y: 510, endPoint x: 1033, endPoint y: 494, distance: 17.2
click at [1028, 508] on div "Created By Noah Shelton Requested By Mark James Notify the following emails abo…" at bounding box center [766, 218] width 721 height 602
click at [1033, 494] on button "Save and Continue" at bounding box center [1041, 485] width 110 height 22
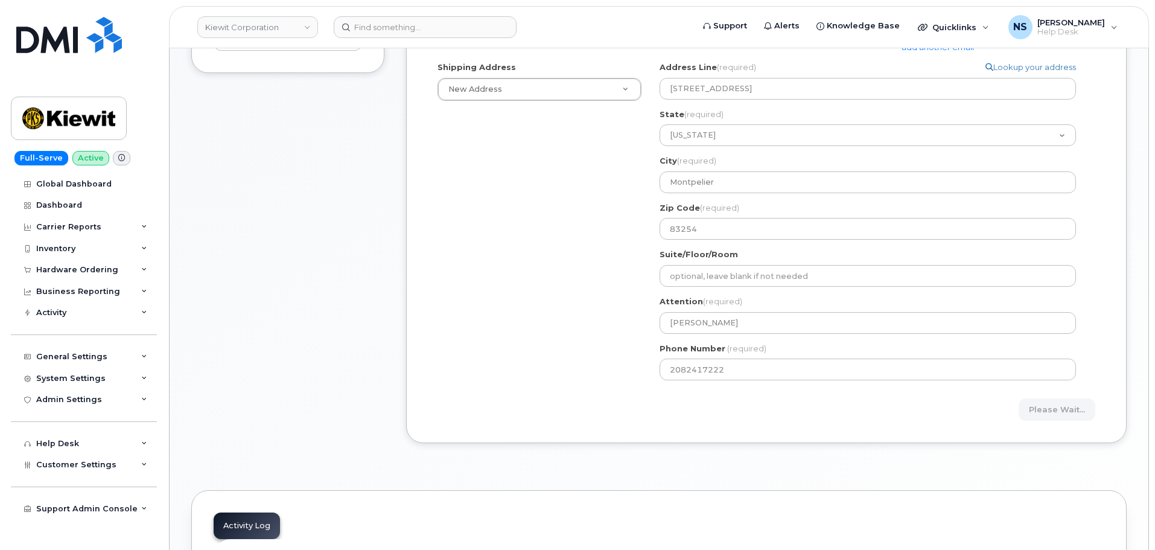
scroll to position [485, 0]
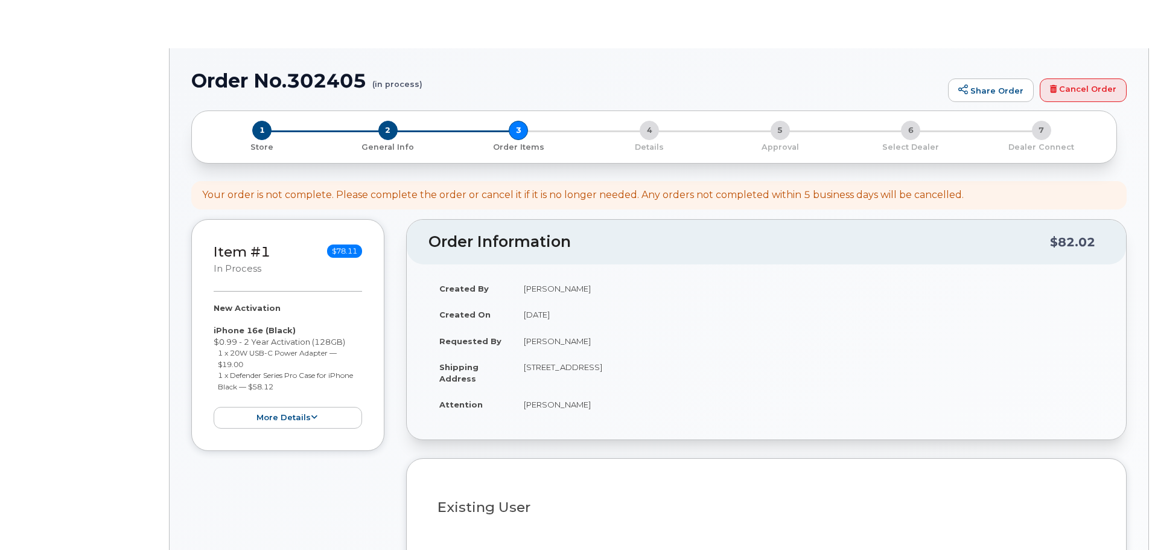
select select
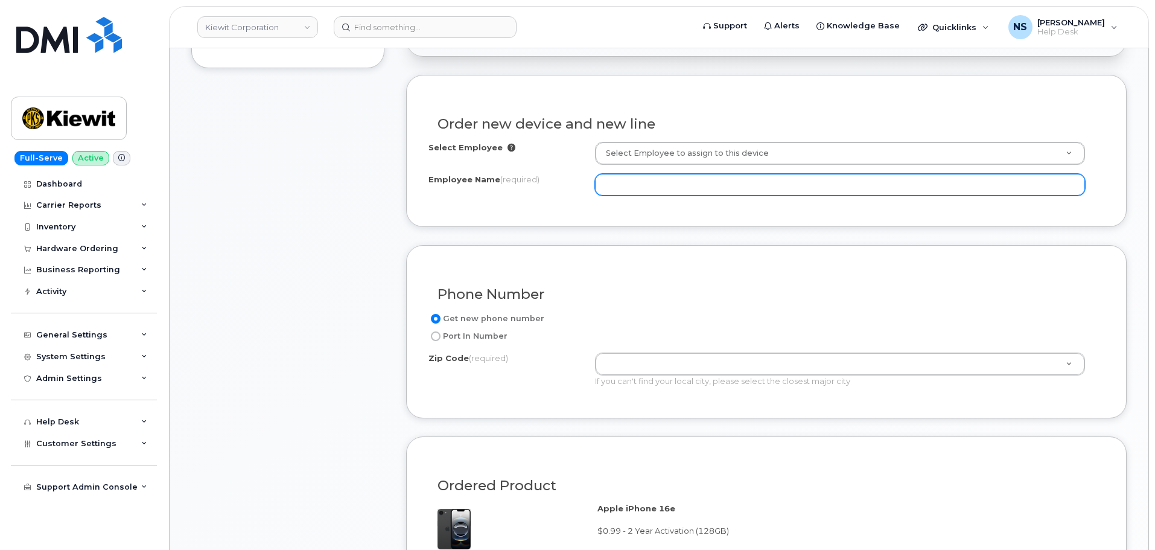
scroll to position [424, 0]
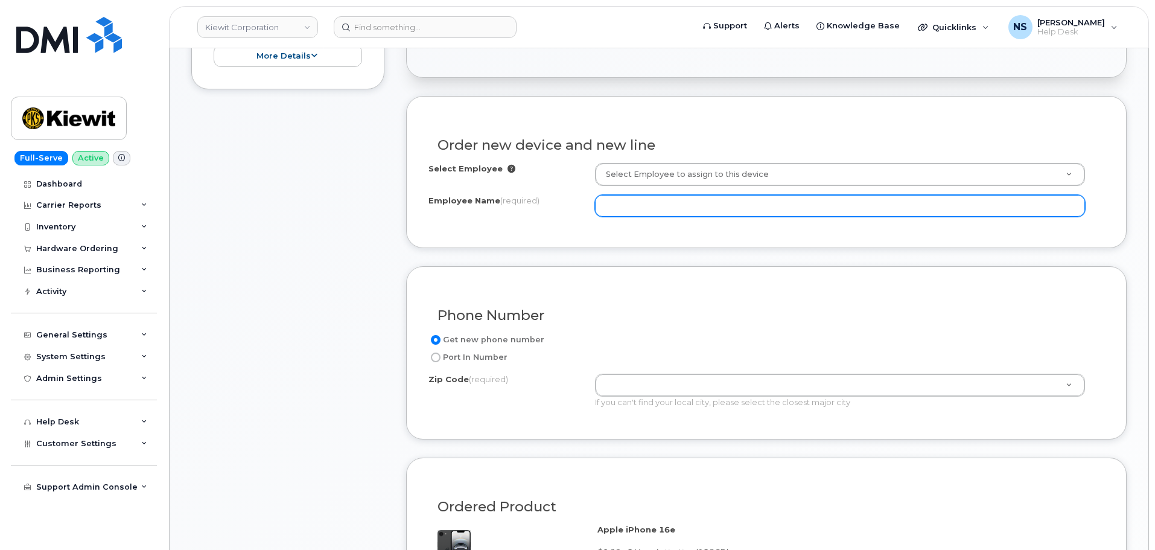
click at [634, 205] on input "Employee Name (required)" at bounding box center [840, 206] width 490 height 22
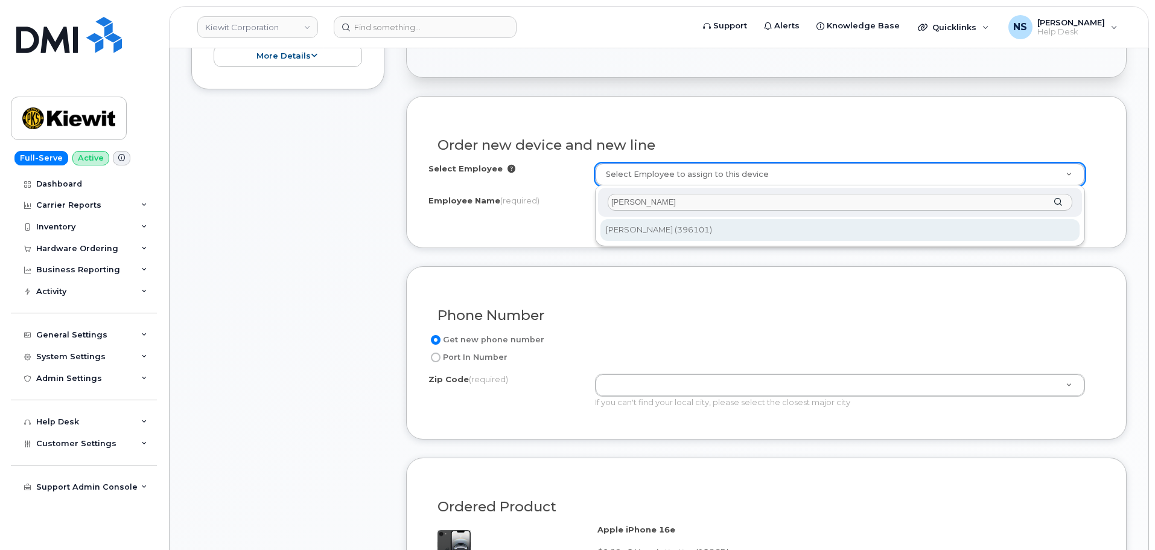
type input "[PERSON_NAME]"
type input "2153945"
type input "[PERSON_NAME]"
type input "[STREET_ADDRESS]"
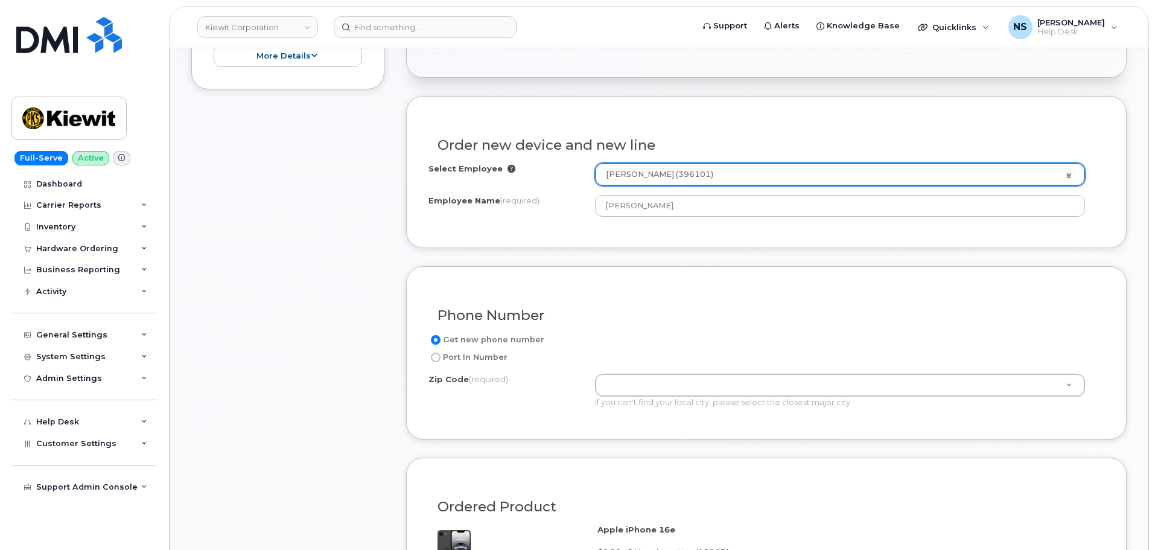
drag, startPoint x: 646, startPoint y: 279, endPoint x: 640, endPoint y: 273, distance: 8.5
click at [644, 276] on div "Phone Number Get new phone number Port In Number Zip Code (required) Zip Code (…" at bounding box center [766, 352] width 721 height 173
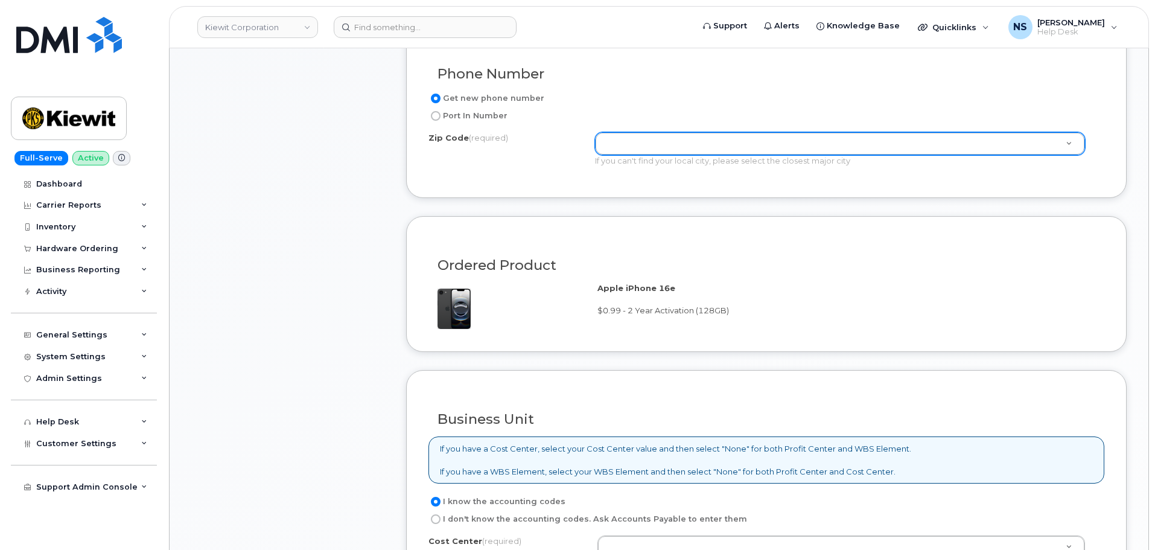
click at [634, 132] on div "Zip Code (required) Zip Code (required)" at bounding box center [840, 143] width 490 height 23
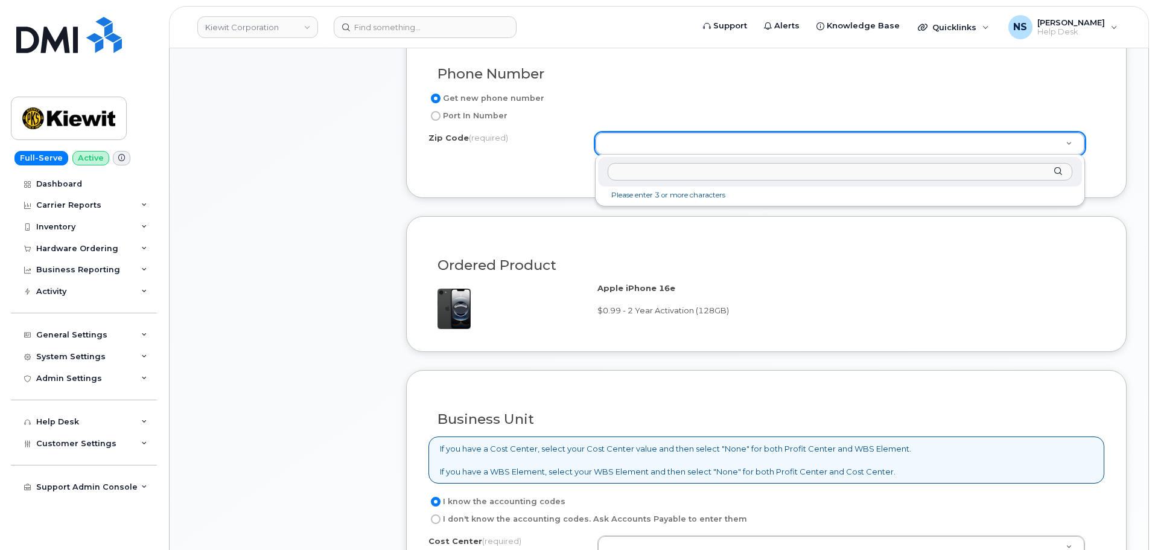
paste input "83254"
type input "83254"
type input "83254 ([GEOGRAPHIC_DATA], [GEOGRAPHIC_DATA])"
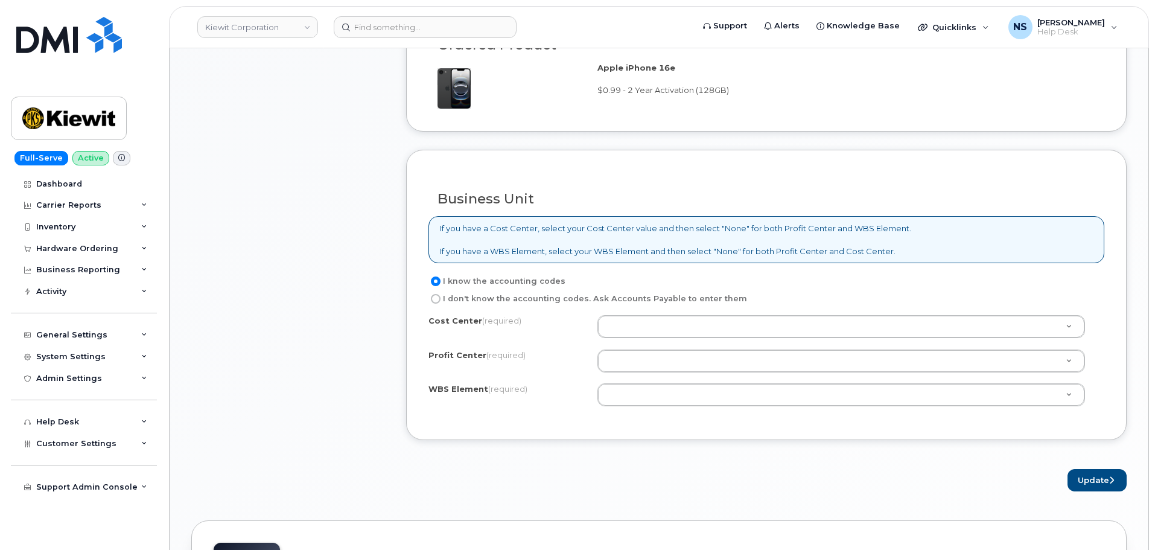
scroll to position [907, 0]
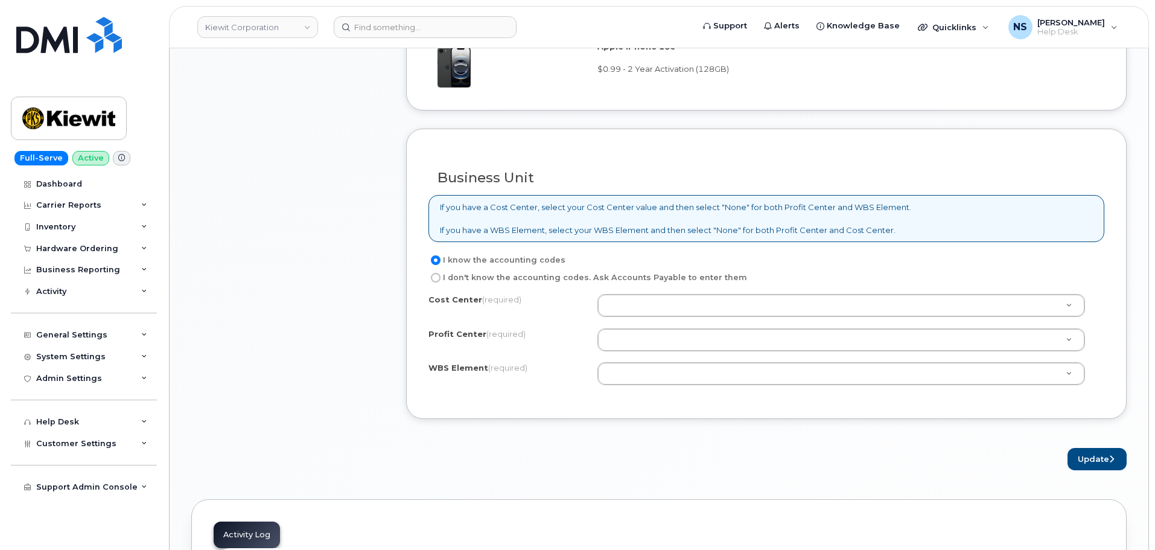
click at [622, 268] on div "I know the accounting codes I don't know the accounting codes. Ask Accounts Pay…" at bounding box center [767, 269] width 676 height 32
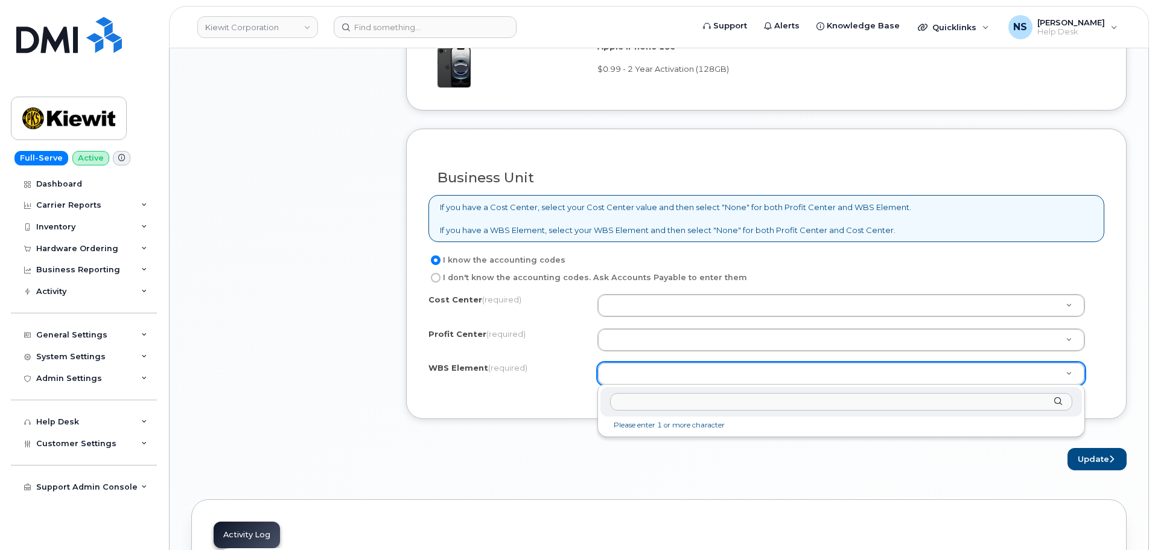
drag, startPoint x: 626, startPoint y: 364, endPoint x: 613, endPoint y: 239, distance: 125.6
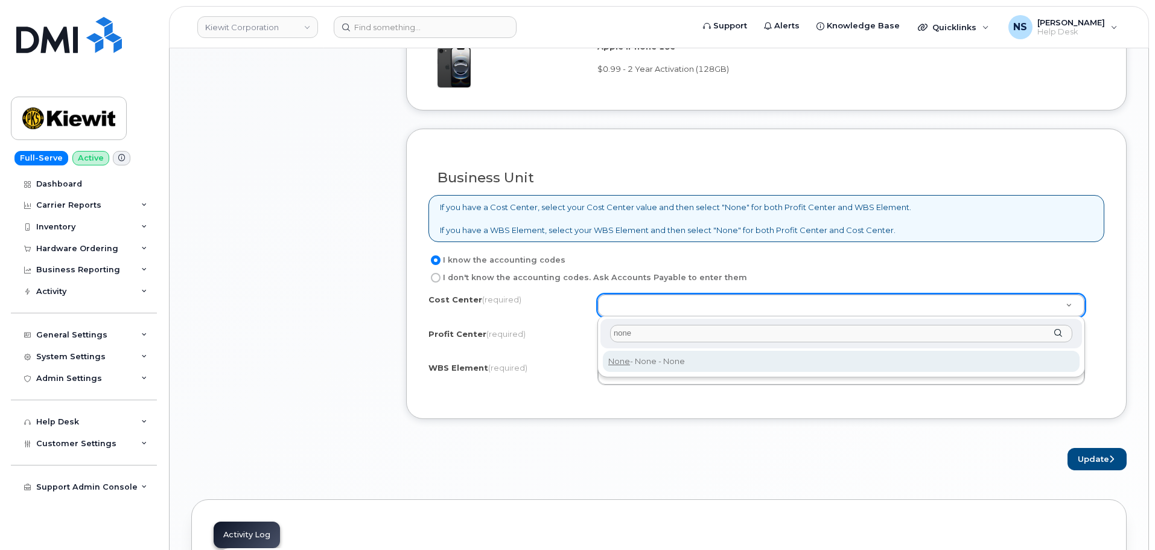
type input "none"
type input "None"
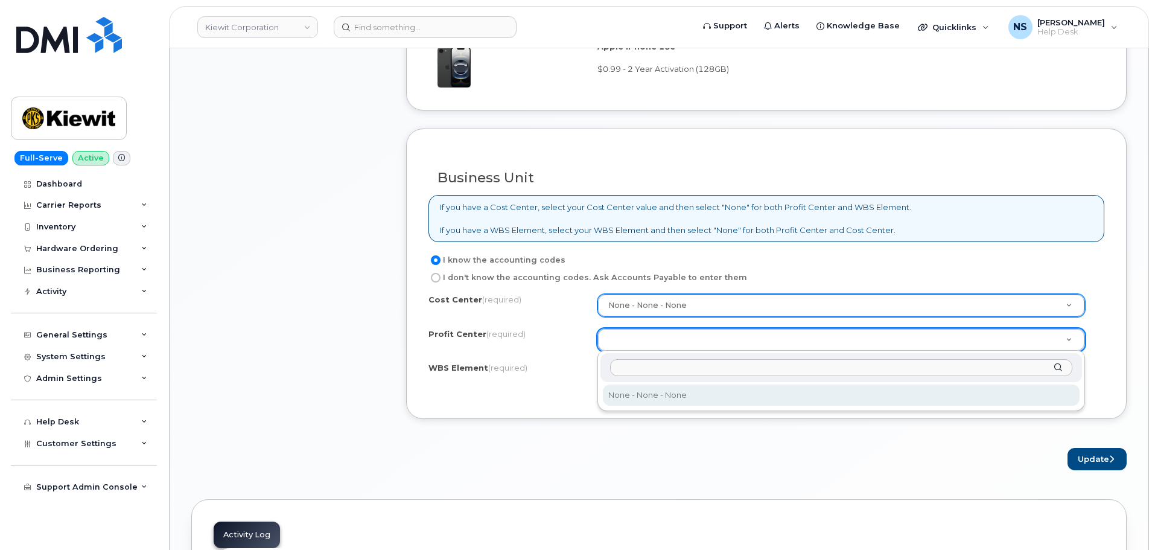
select select "None"
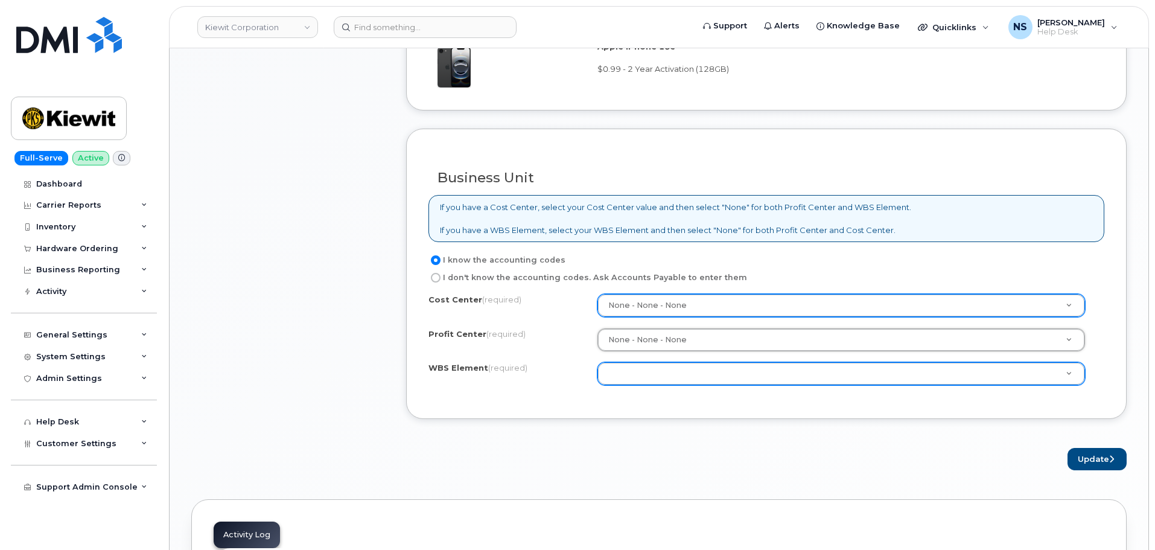
click at [602, 384] on div at bounding box center [842, 373] width 488 height 23
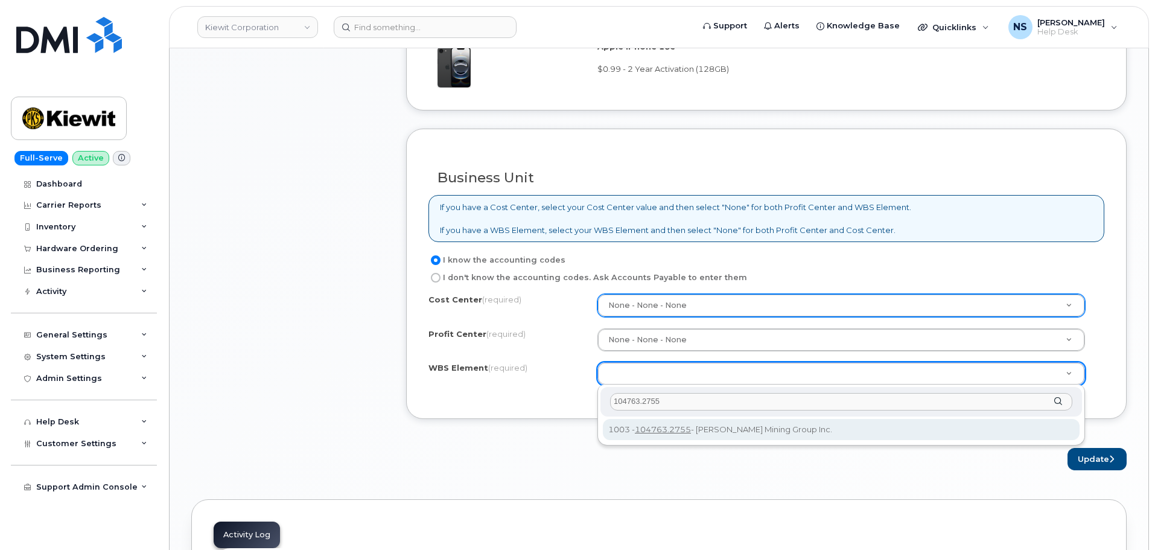
type input "104763.2755"
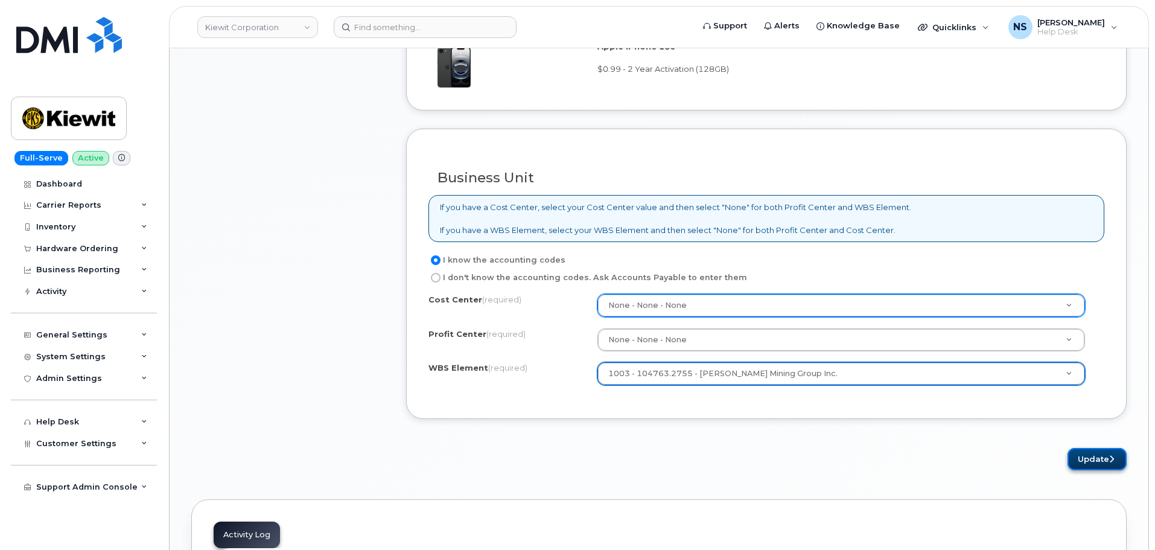
click at [1068, 458] on button "Update" at bounding box center [1097, 459] width 59 height 22
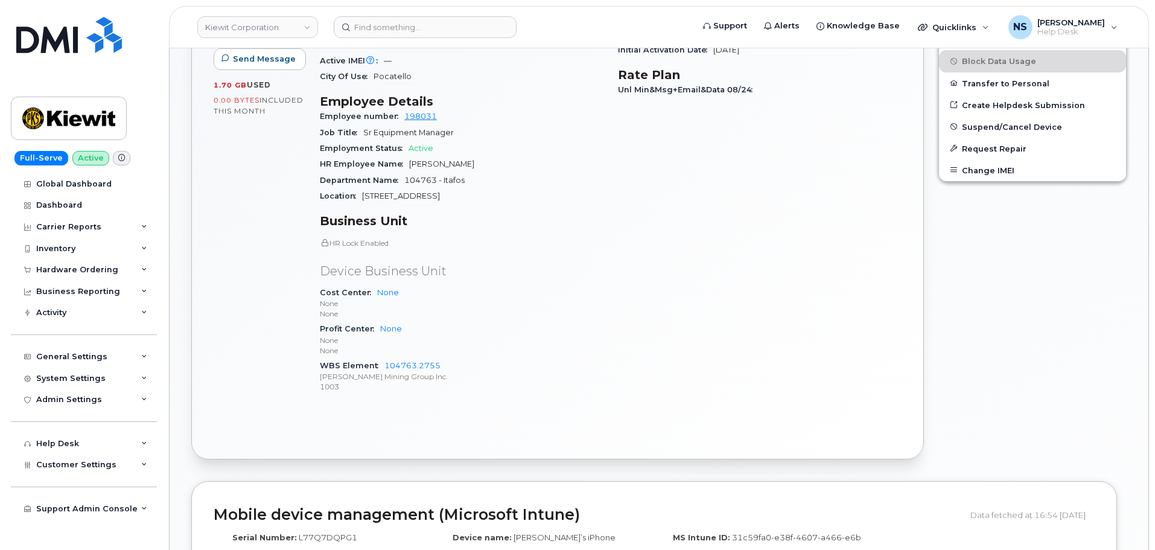
scroll to position [715, 0]
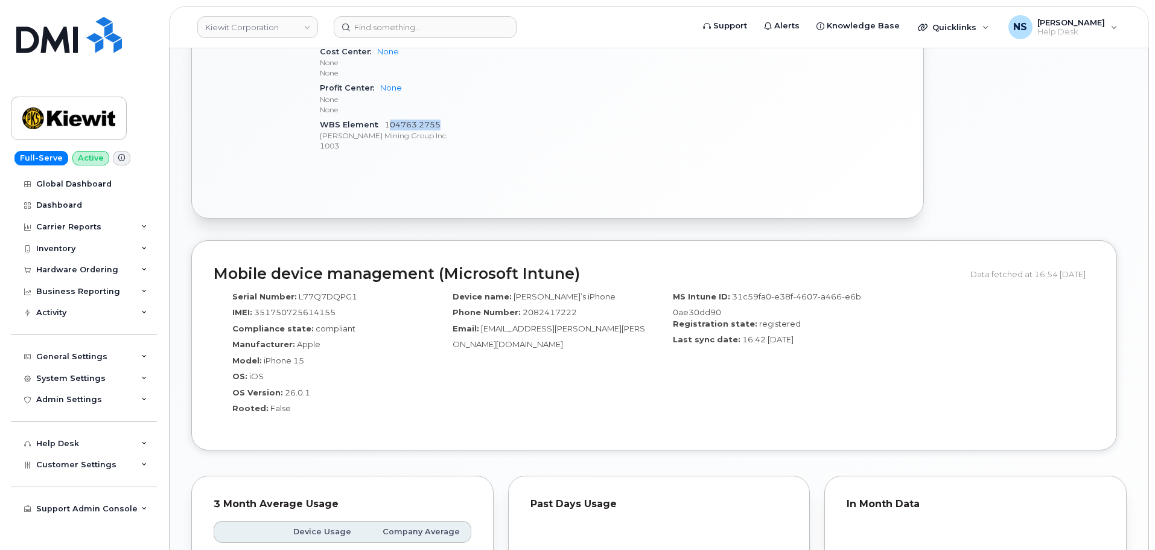
drag, startPoint x: 456, startPoint y: 110, endPoint x: 387, endPoint y: 111, distance: 69.4
click at [387, 117] on div "WBS Element 104763.2755 [PERSON_NAME] Mining Group Inc. 1003" at bounding box center [462, 135] width 284 height 37
click at [491, 117] on div "WBS Element 104763.2755 [PERSON_NAME] Mining Group Inc. 1003" at bounding box center [462, 135] width 284 height 37
drag, startPoint x: 460, startPoint y: 111, endPoint x: 377, endPoint y: 110, distance: 83.9
click at [377, 117] on div "WBS Element 104763.2755 [PERSON_NAME] Mining Group Inc. 1003" at bounding box center [462, 135] width 284 height 37
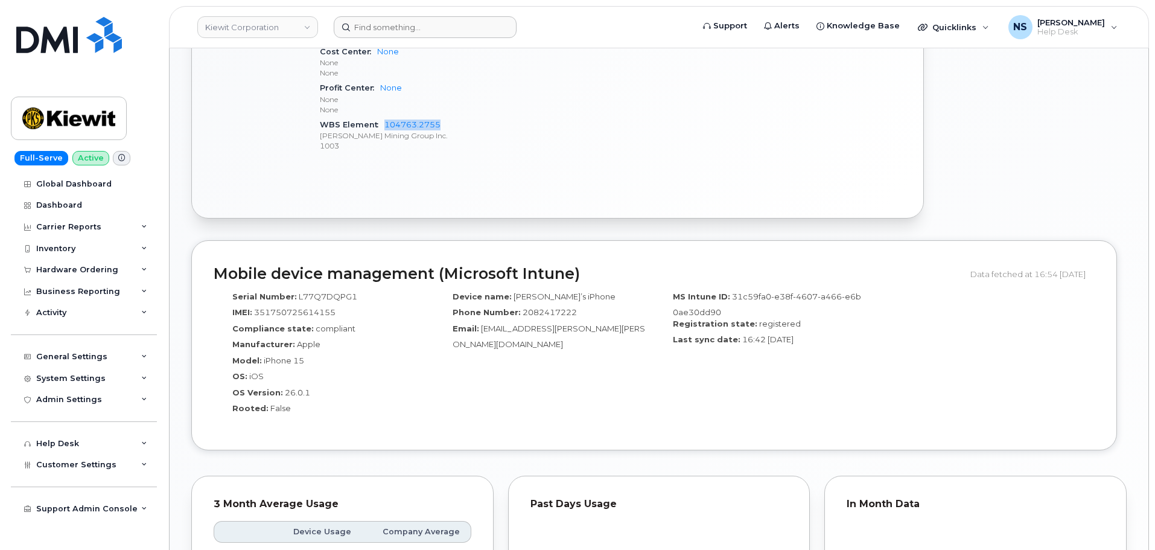
copy link "104763.2755"
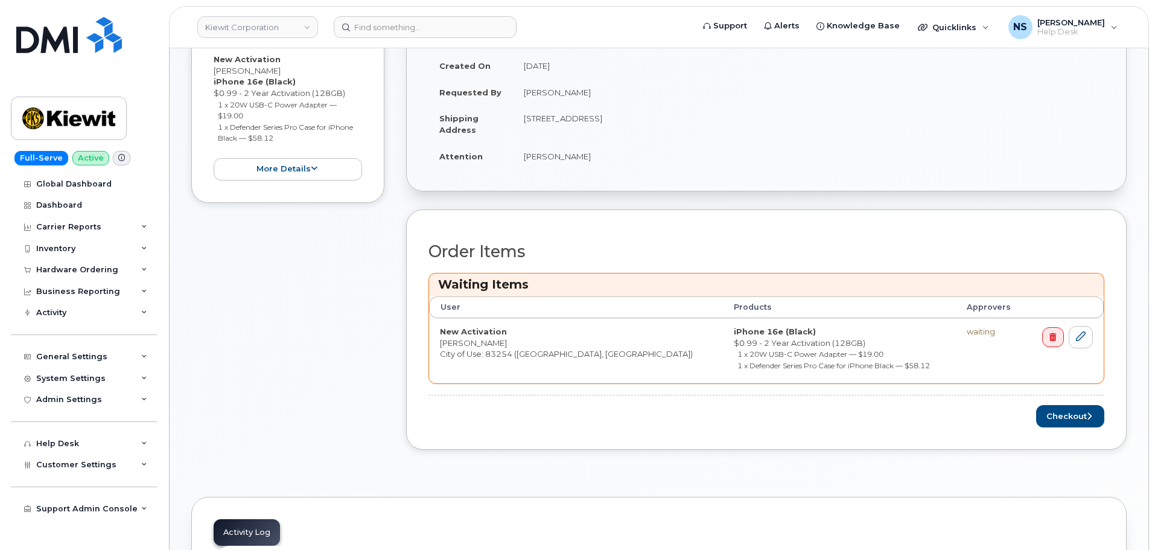
scroll to position [422, 0]
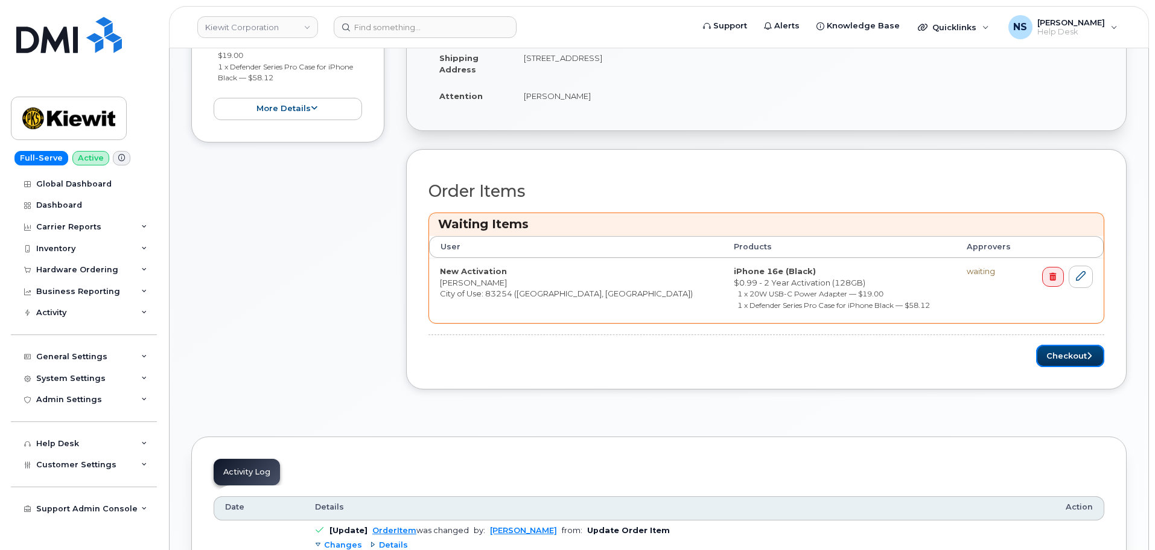
drag, startPoint x: 1100, startPoint y: 363, endPoint x: 913, endPoint y: 354, distance: 187.9
click at [1100, 363] on button "Checkout" at bounding box center [1070, 356] width 68 height 22
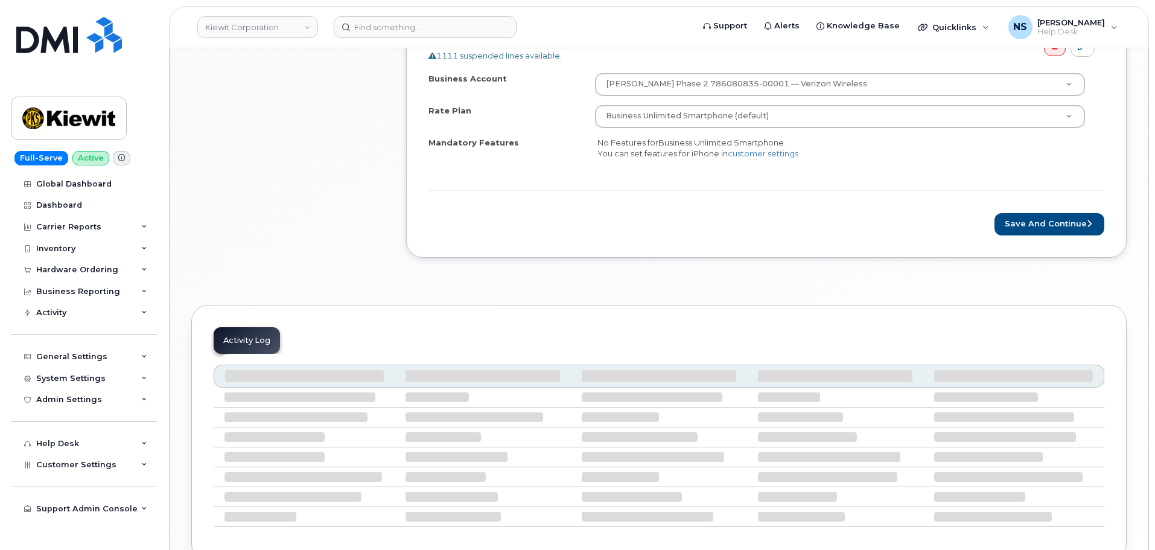
scroll to position [476, 0]
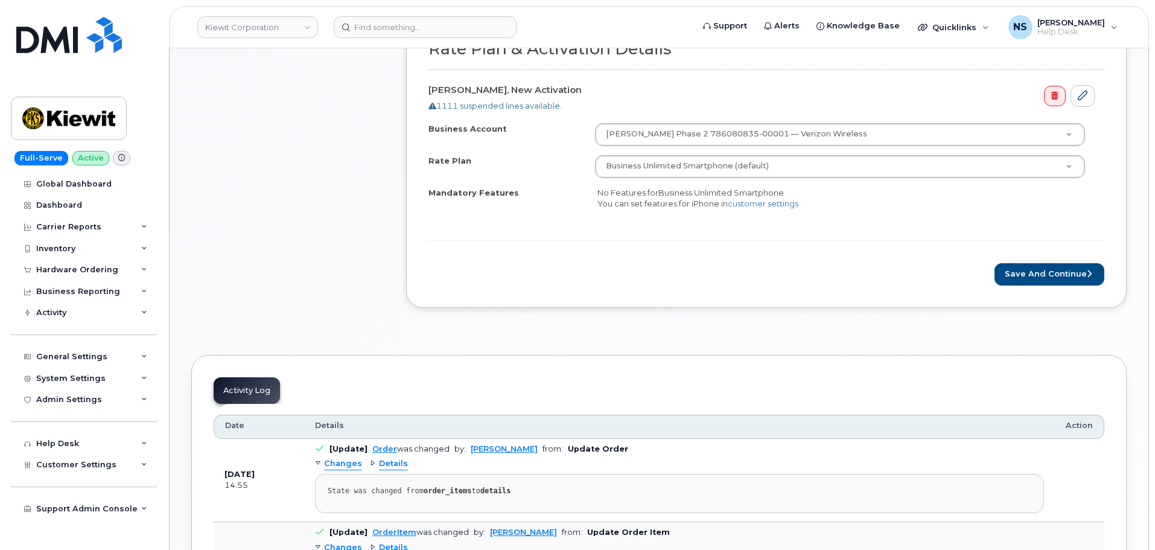
drag, startPoint x: 1118, startPoint y: 257, endPoint x: 1108, endPoint y: 260, distance: 10.7
click at [1112, 257] on div "Rate Plan & Activation Details [PERSON_NAME], New Activation 1111 suspended lin…" at bounding box center [766, 157] width 721 height 301
click at [1085, 269] on button "Save and Continue" at bounding box center [1050, 274] width 110 height 22
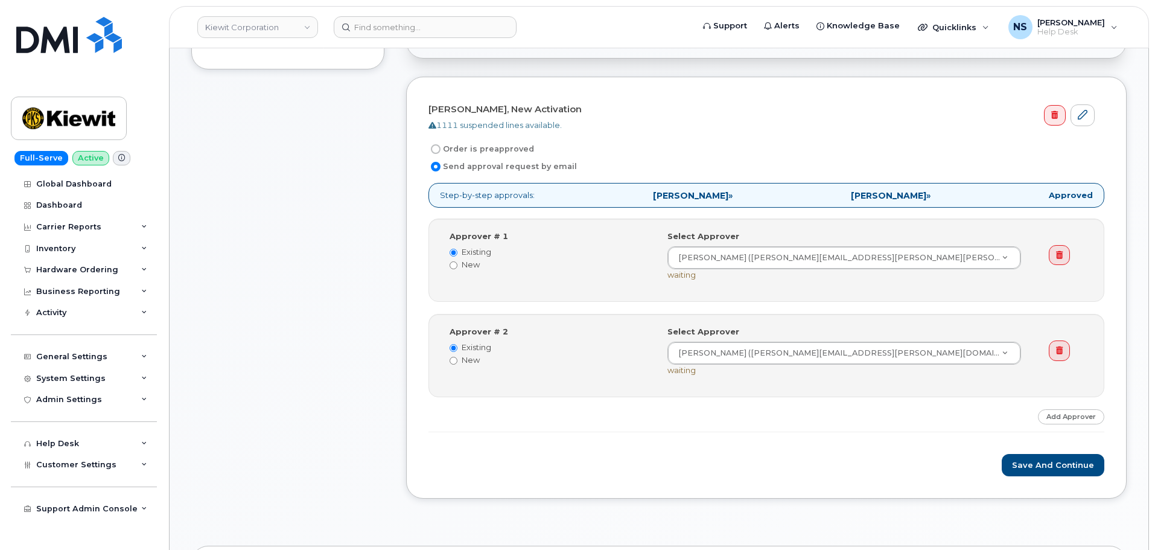
scroll to position [424, 0]
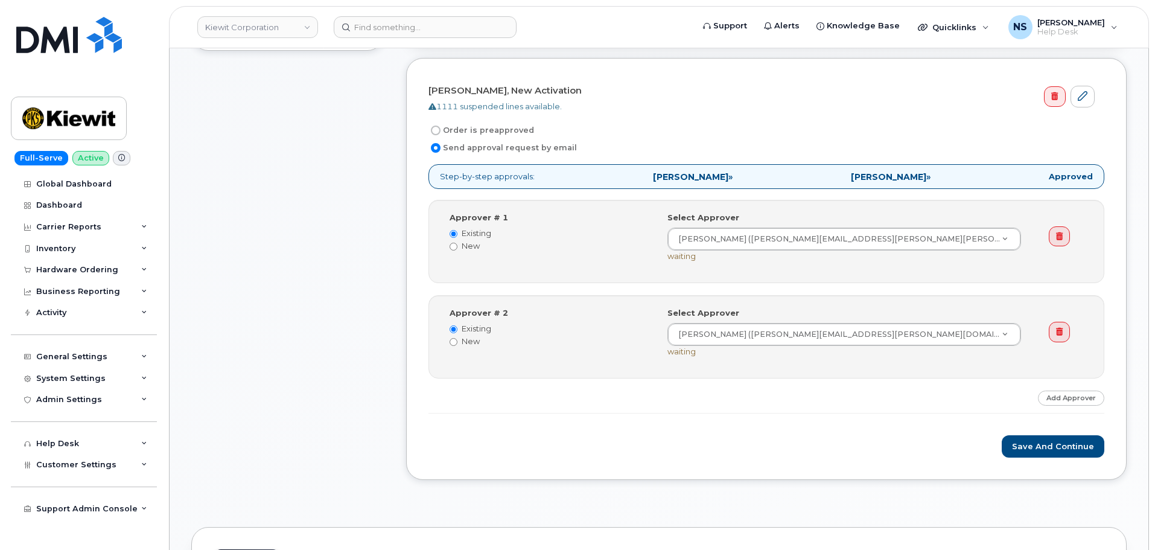
click at [1063, 238] on link at bounding box center [1059, 236] width 21 height 21
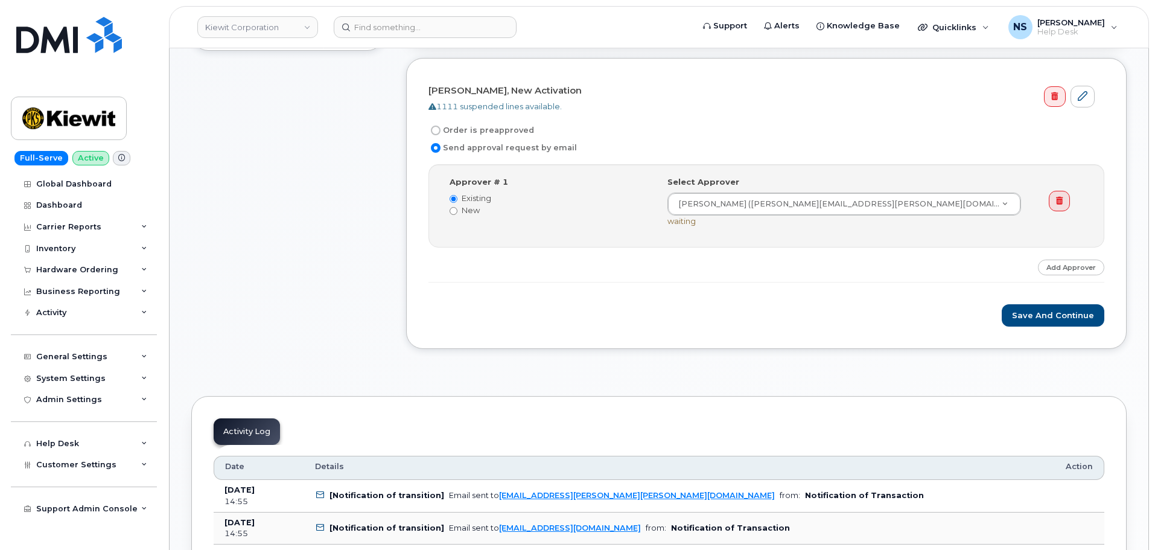
click at [1066, 271] on link "Add Approver" at bounding box center [1071, 267] width 66 height 15
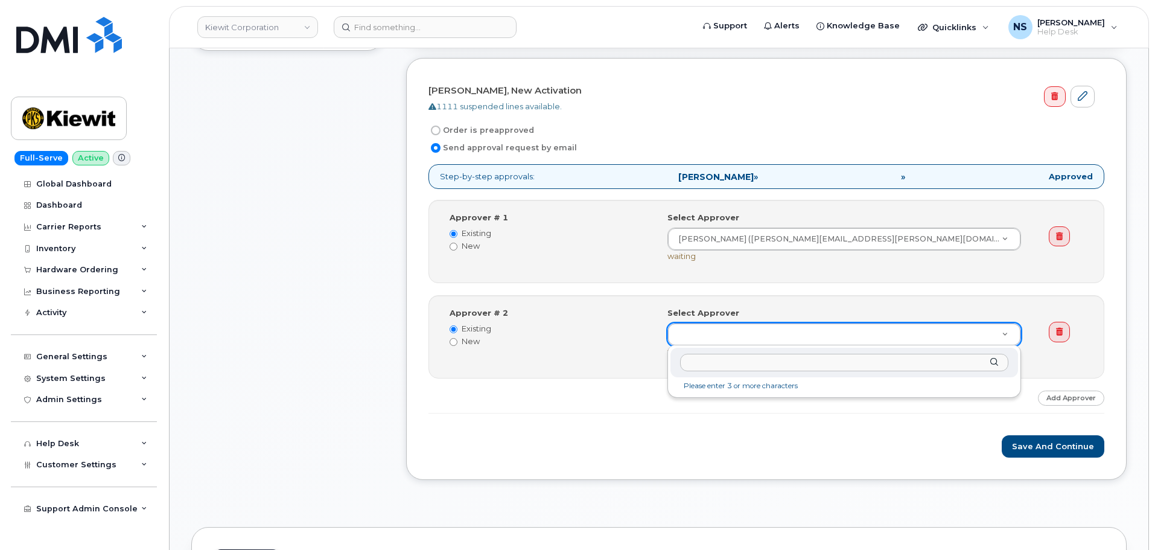
drag, startPoint x: 718, startPoint y: 337, endPoint x: 724, endPoint y: 359, distance: 22.7
paste input "Mark"
type input "[PERSON_NAME]"
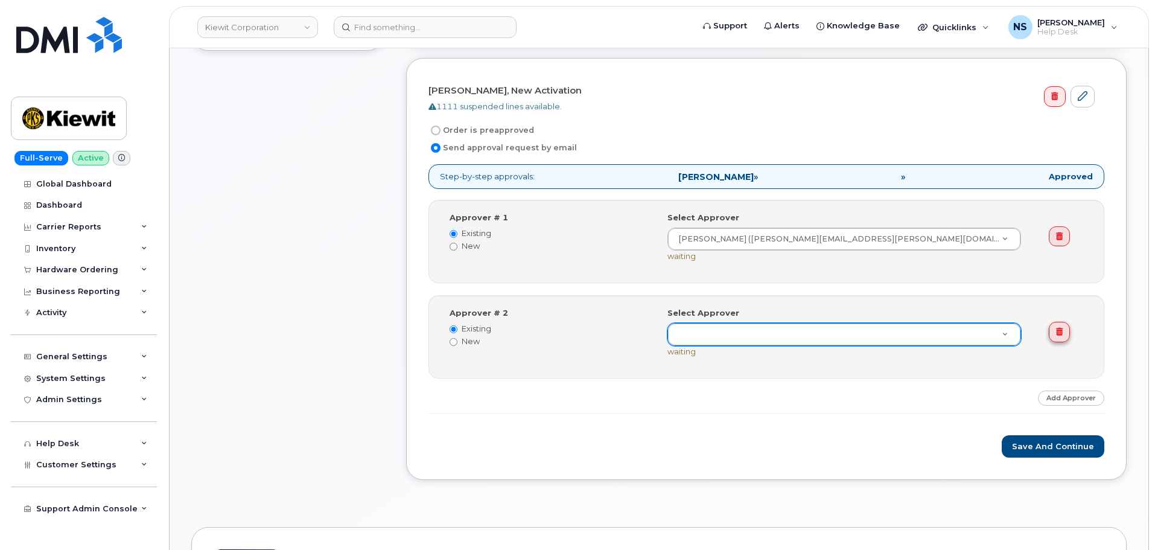
click at [1065, 329] on link at bounding box center [1059, 332] width 21 height 21
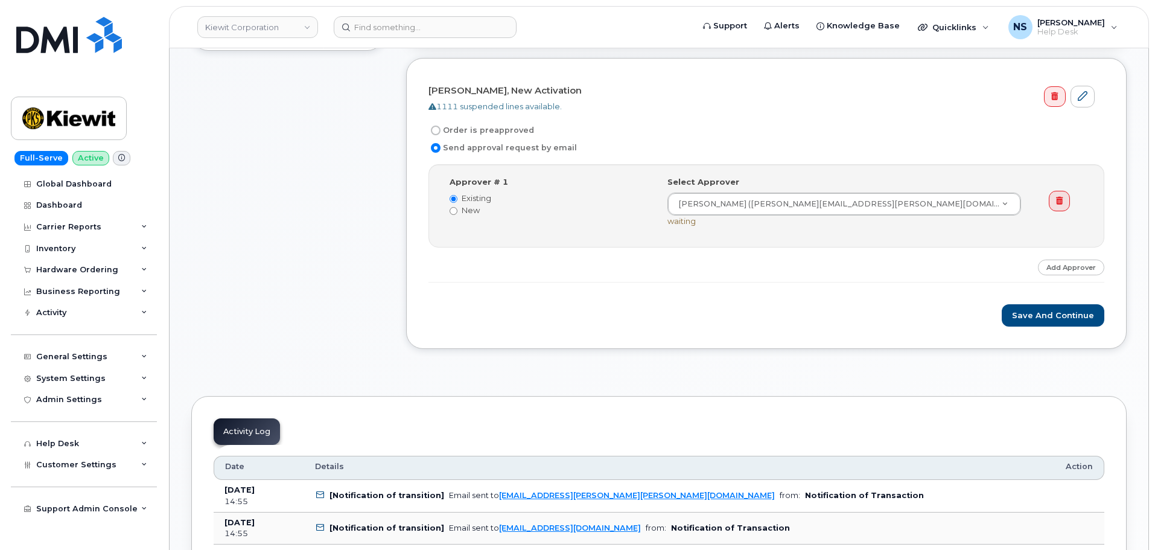
click at [1087, 260] on link "Add Approver" at bounding box center [1071, 267] width 66 height 15
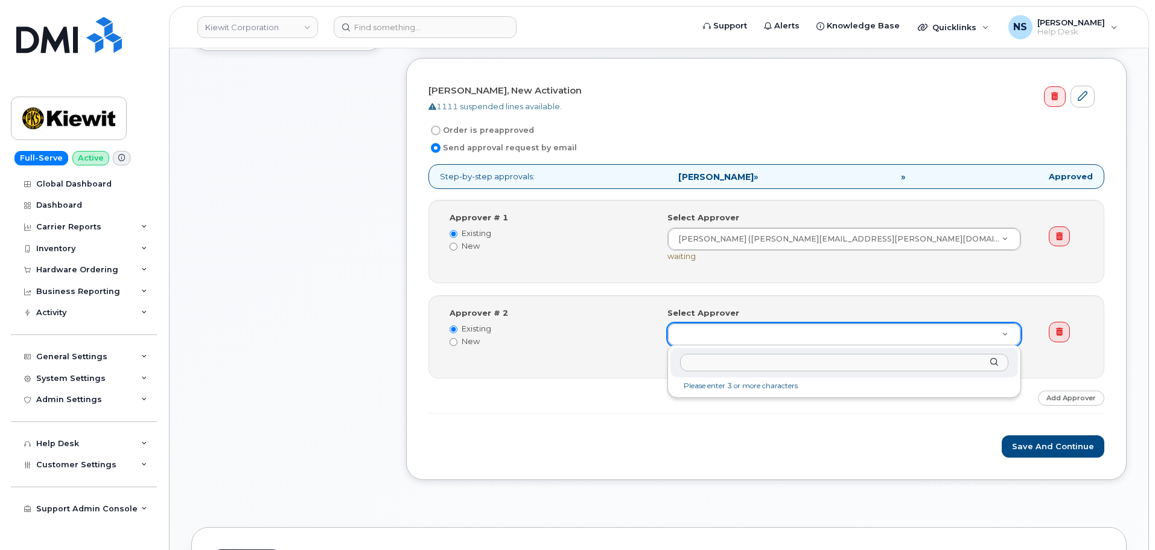
drag, startPoint x: 749, startPoint y: 335, endPoint x: 741, endPoint y: 336, distance: 8.5
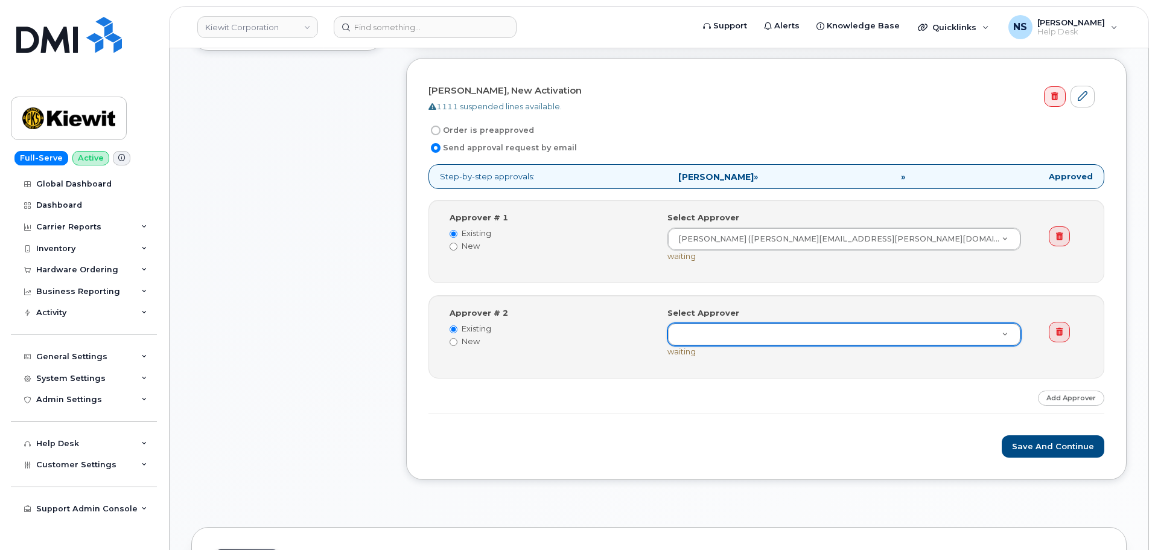
click at [460, 338] on label "New" at bounding box center [550, 341] width 200 height 11
click at [457, 338] on input "New" at bounding box center [454, 342] width 8 height 8
radio input "true"
radio input "false"
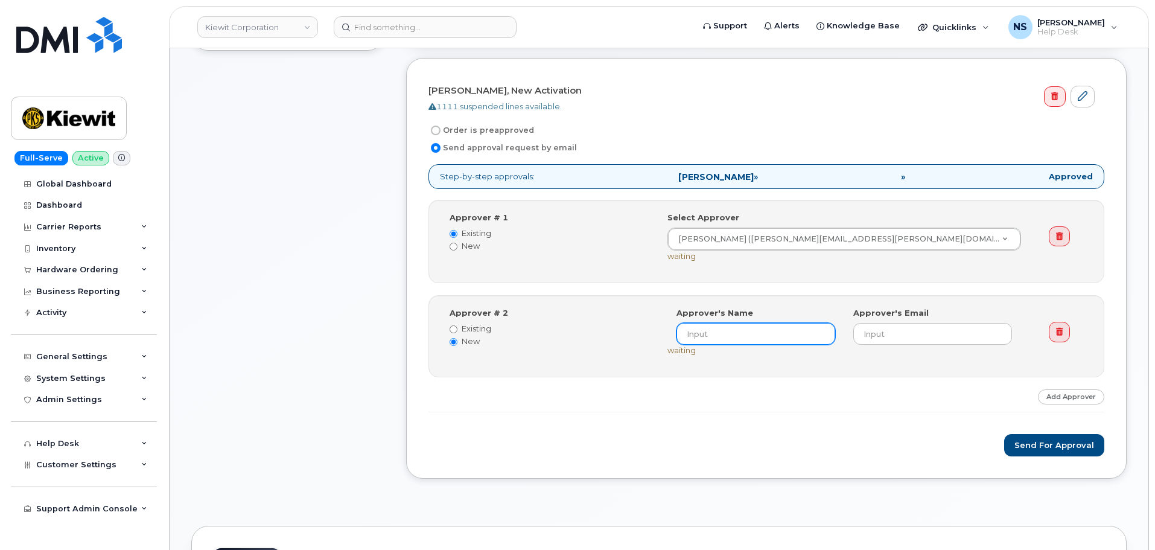
click at [712, 336] on input at bounding box center [756, 334] width 159 height 22
paste input "[PERSON_NAME]"
type input "[PERSON_NAME]"
drag, startPoint x: 546, startPoint y: 342, endPoint x: 522, endPoint y: 144, distance: 199.4
click at [546, 332] on div "Existing New" at bounding box center [550, 335] width 200 height 24
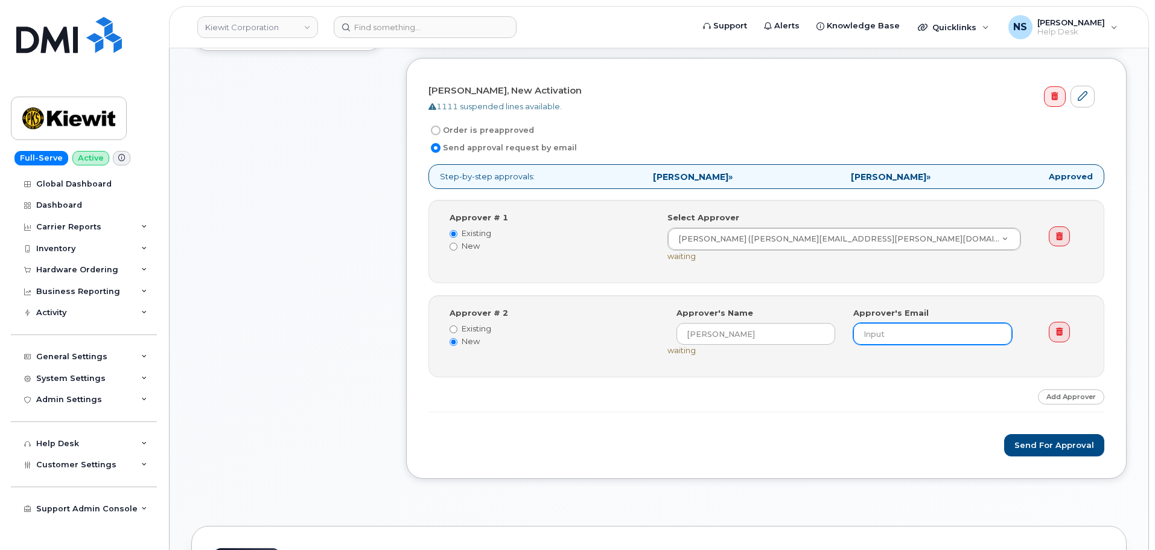
click at [920, 328] on input "email" at bounding box center [932, 334] width 159 height 22
paste input "[EMAIL_ADDRESS][PERSON_NAME][PERSON_NAME][DOMAIN_NAME]"
type input "[EMAIL_ADDRESS][PERSON_NAME][PERSON_NAME][DOMAIN_NAME]"
drag, startPoint x: 824, startPoint y: 404, endPoint x: 1007, endPoint y: 412, distance: 183.7
click at [827, 404] on div "Step-by-step approvals: Kelsey Keck » Mark James » Approved Approver # 1 Existi…" at bounding box center [767, 287] width 676 height 247
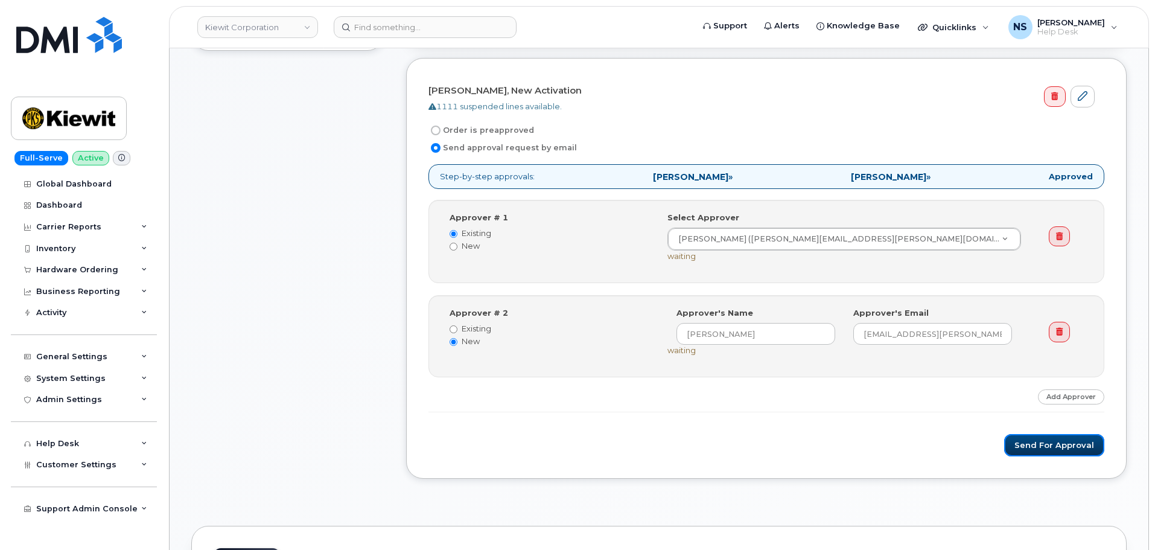
drag, startPoint x: 1034, startPoint y: 436, endPoint x: 1035, endPoint y: 430, distance: 6.1
click at [1034, 435] on button "Send for Approval" at bounding box center [1054, 445] width 100 height 22
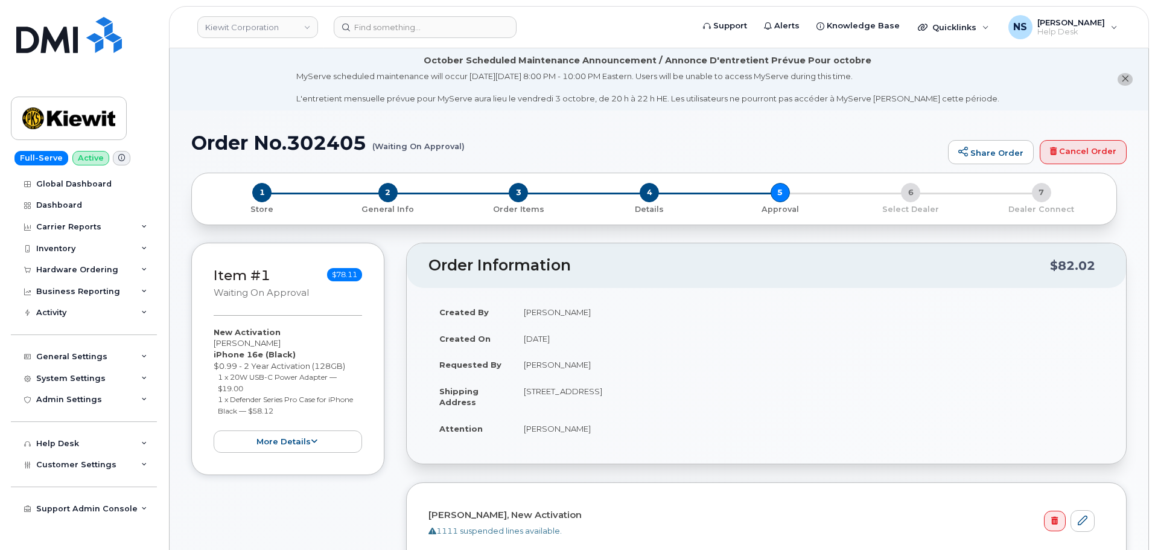
click at [342, 144] on h1 "Order No.302405 (Waiting On Approval)" at bounding box center [566, 142] width 751 height 21
copy h1 "302405"
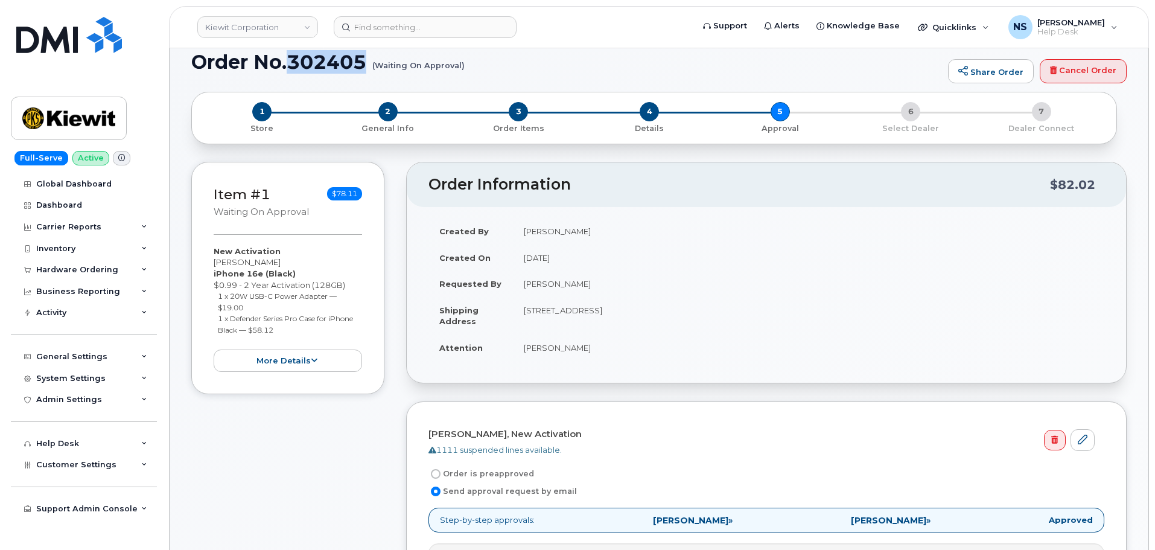
scroll to position [60, 0]
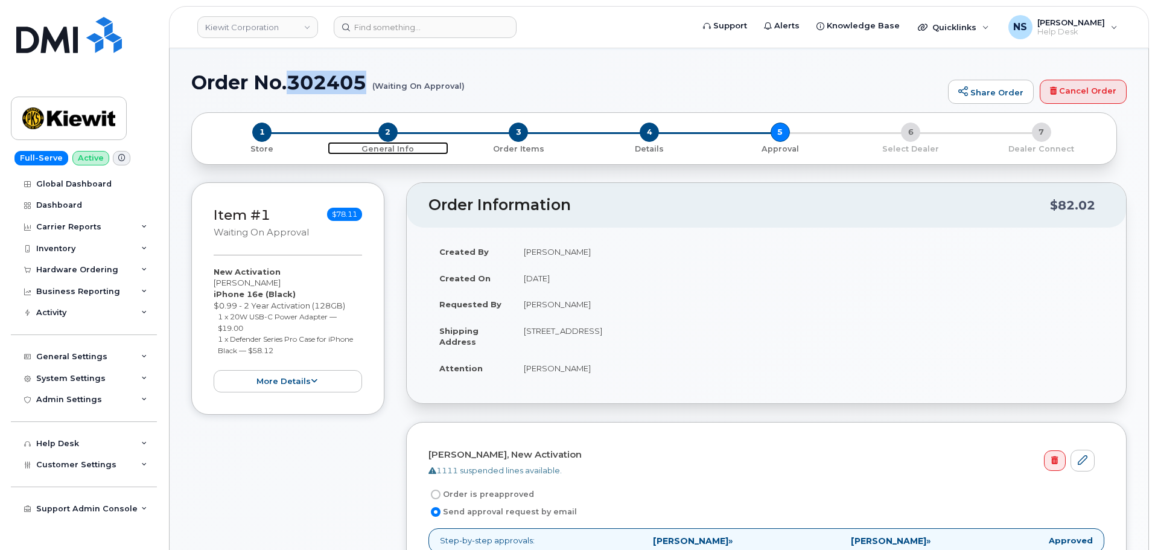
click at [387, 135] on span "2" at bounding box center [387, 132] width 19 height 19
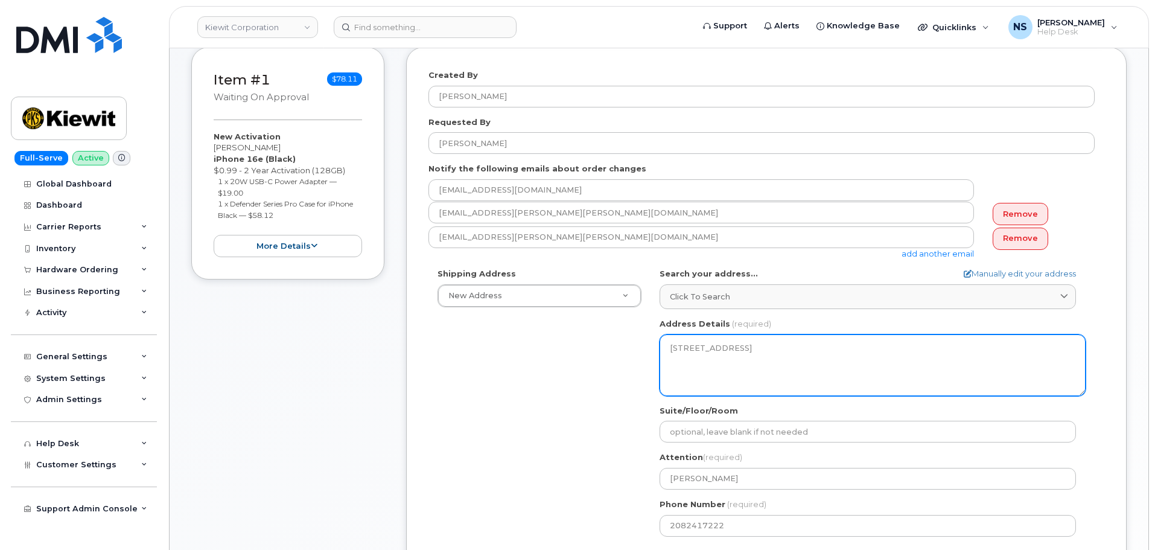
scroll to position [243, 0]
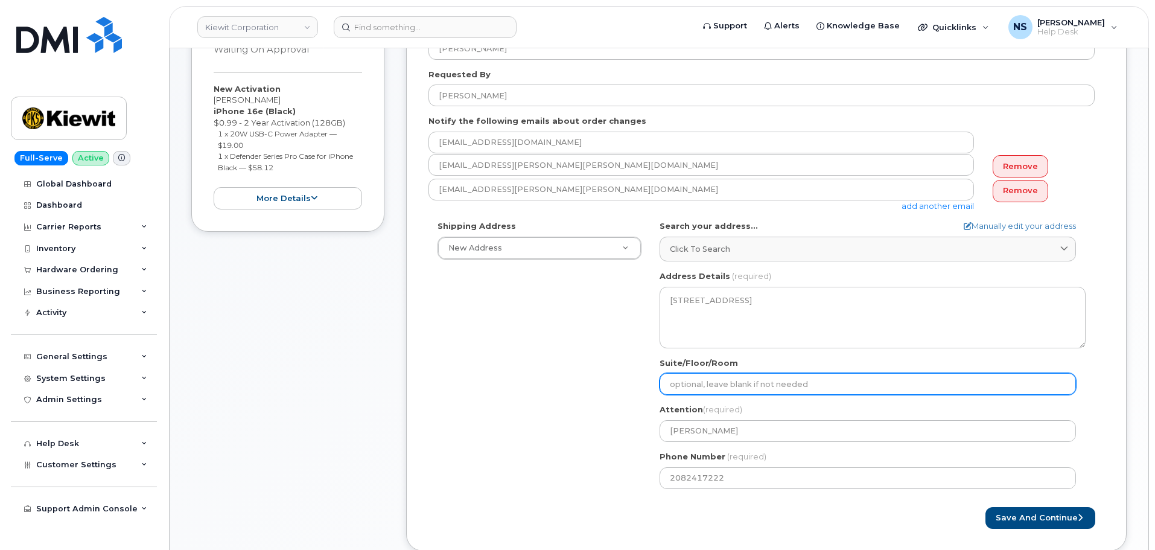
click at [721, 377] on input "Suite/Floor/Room" at bounding box center [868, 384] width 416 height 22
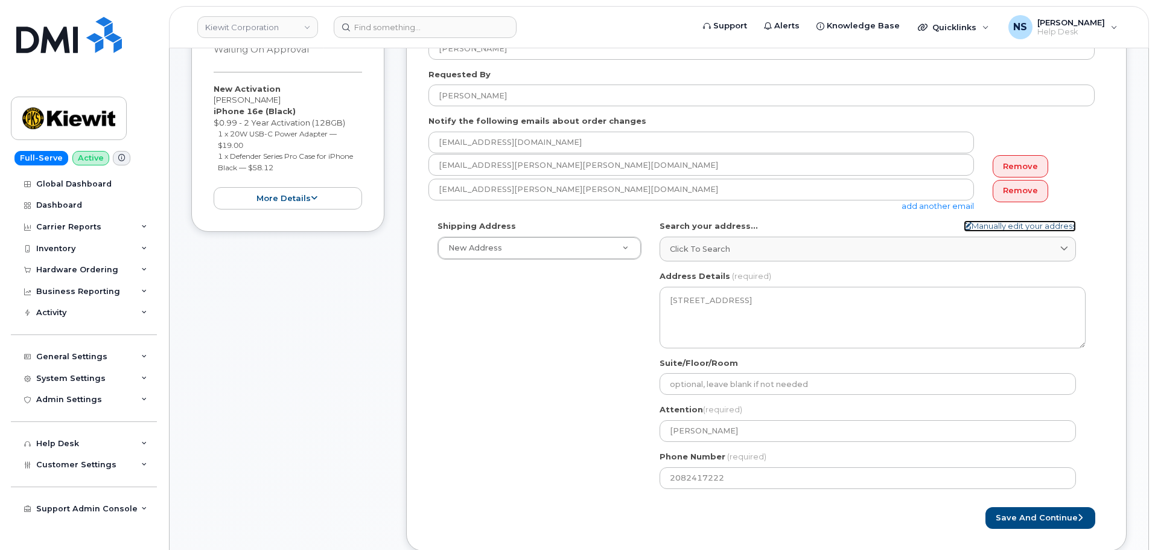
click at [999, 223] on link "Manually edit your address" at bounding box center [1020, 225] width 112 height 11
select select
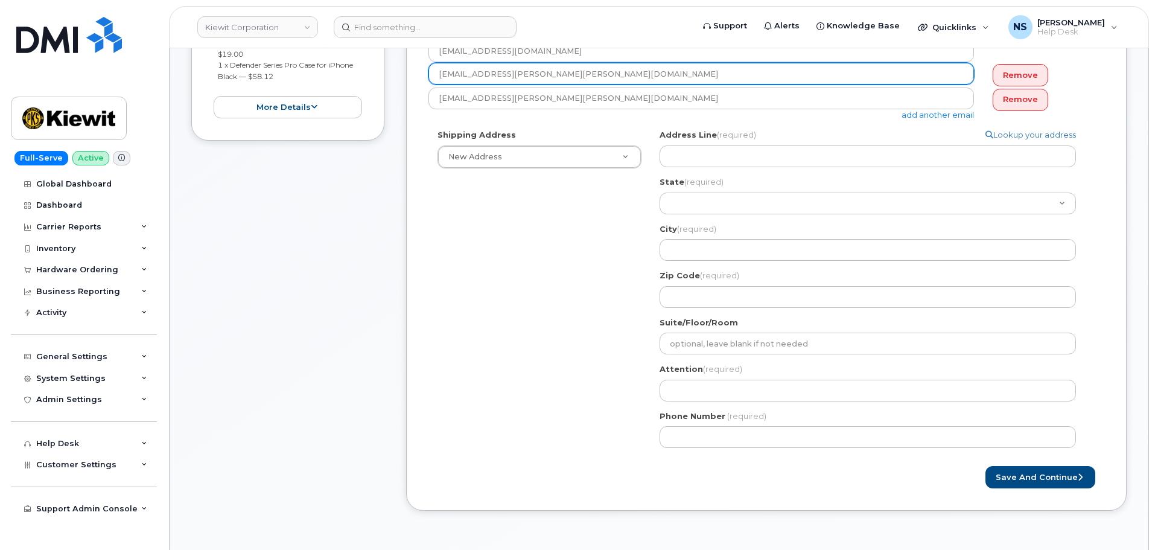
scroll to position [183, 0]
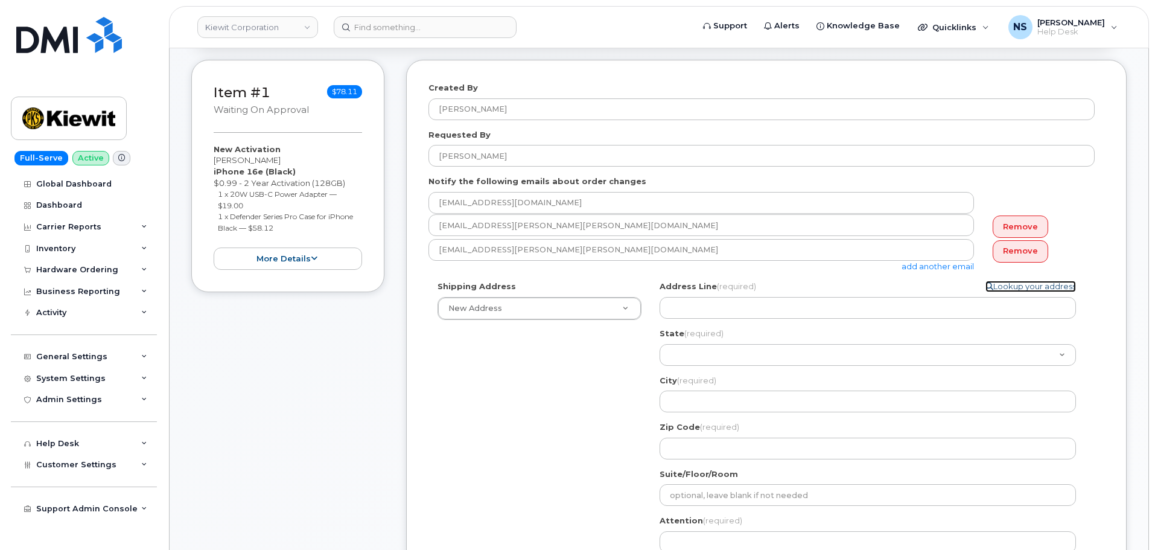
click at [1018, 290] on link "Lookup your address" at bounding box center [1031, 286] width 91 height 11
select select
type input "460 northnight st"
select select "ID"
type input "Montpelier"
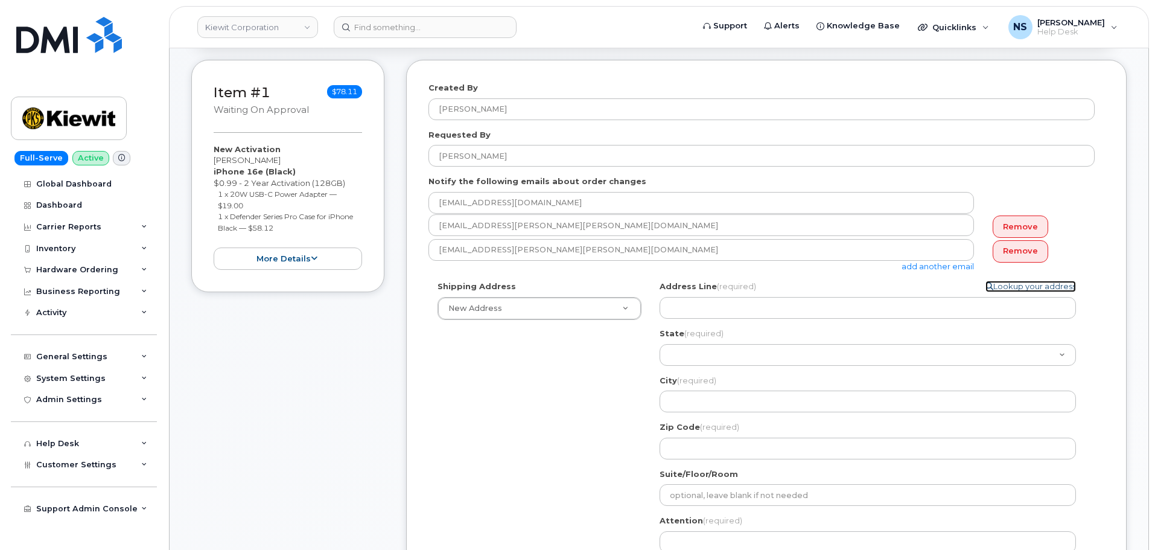
type input "83254"
type textarea "460 northnight st, Montpelier, ID, 83254, USA"
type input "[PERSON_NAME]"
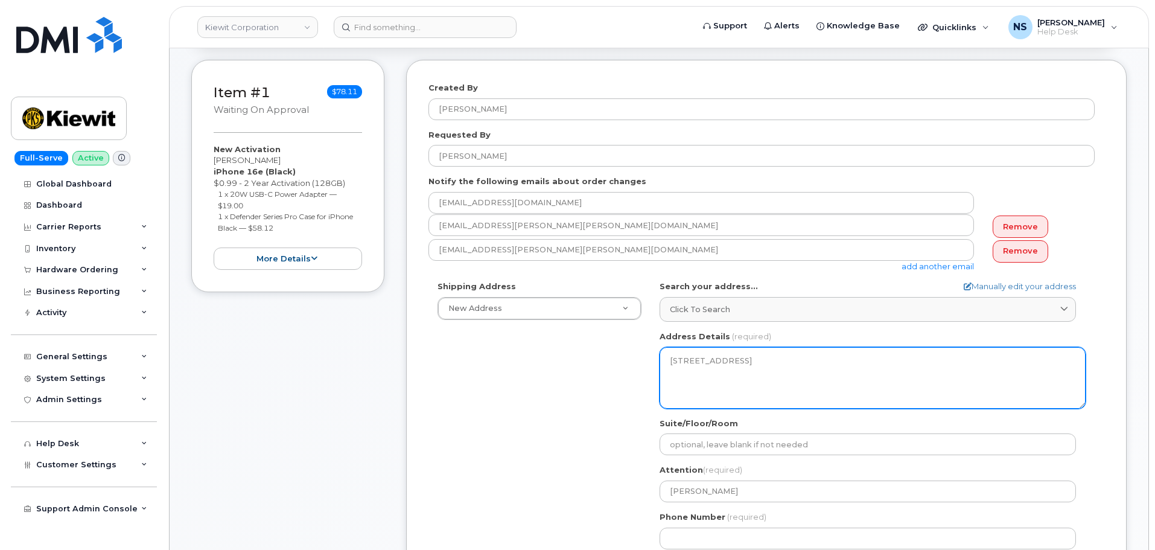
drag, startPoint x: 856, startPoint y: 369, endPoint x: 637, endPoint y: 357, distance: 219.4
click at [637, 357] on div "Shipping Address New Address New Address 8880 Penrose Ln 4650 Business Center D…" at bounding box center [762, 419] width 666 height 277
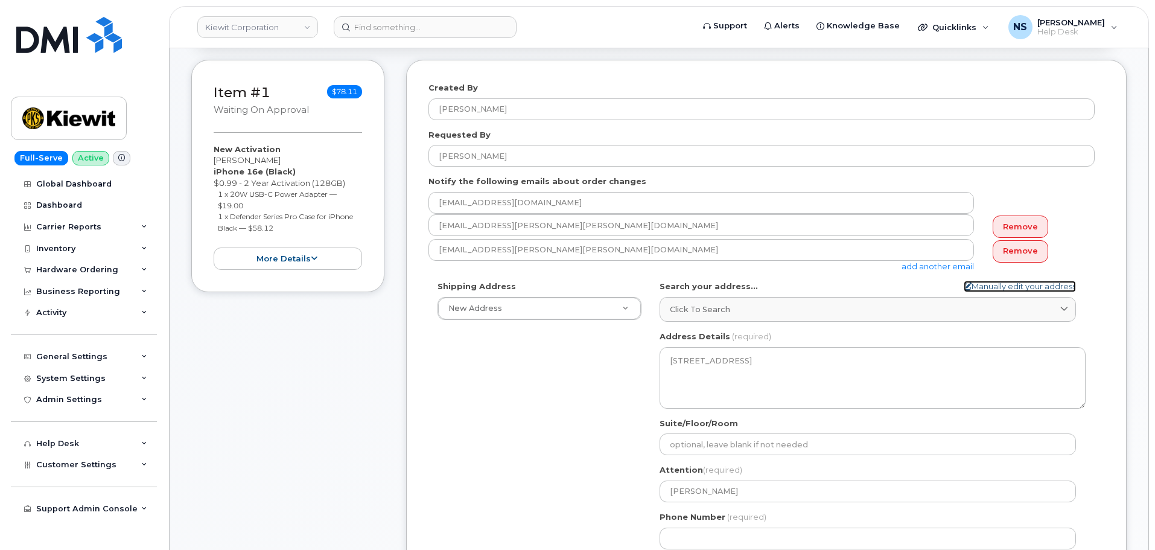
click at [1026, 285] on link "Manually edit your address" at bounding box center [1020, 286] width 112 height 11
select select
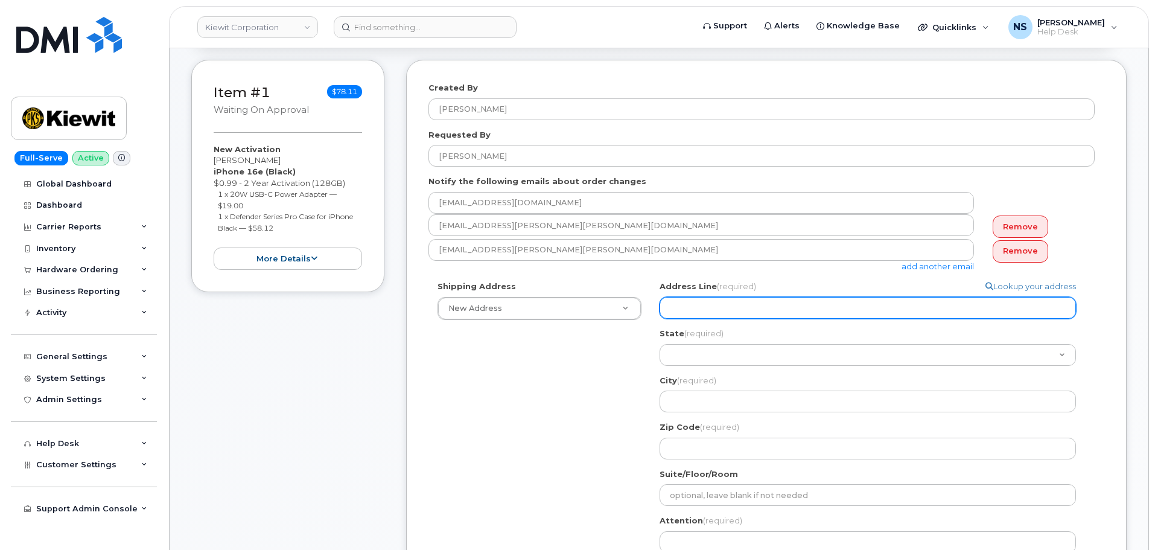
click at [726, 314] on input "Address Line (required)" at bounding box center [868, 308] width 416 height 22
paste input "460 northnight st, Montpelier, ID, 83254, USA"
select select
type input "460 northnight st, Montpelier, ID, 83254, USA"
click at [723, 307] on input "460 northnight st, Montpelier, ID, 83254, USA" at bounding box center [868, 308] width 416 height 22
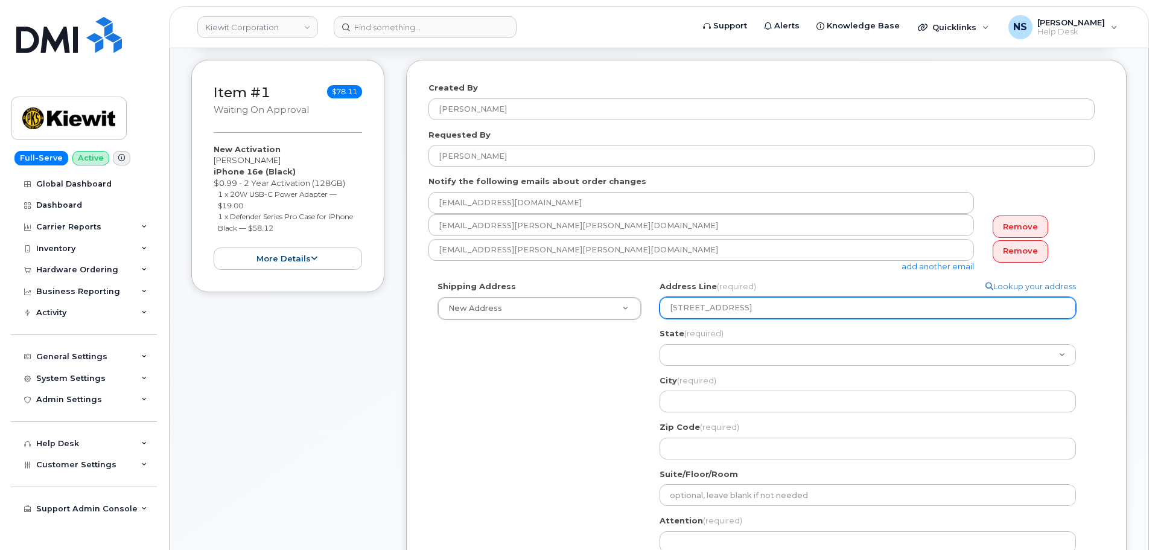
click at [728, 310] on input "460 northnight st, Montpelier, ID, 83254, USA" at bounding box center [868, 308] width 416 height 22
click at [718, 310] on input "460 northnight st, Montpelier, ID, 83254, USA" at bounding box center [868, 308] width 416 height 22
select select
type input "460 northnigh st, Montpelier, ID, 83254, USA"
select select
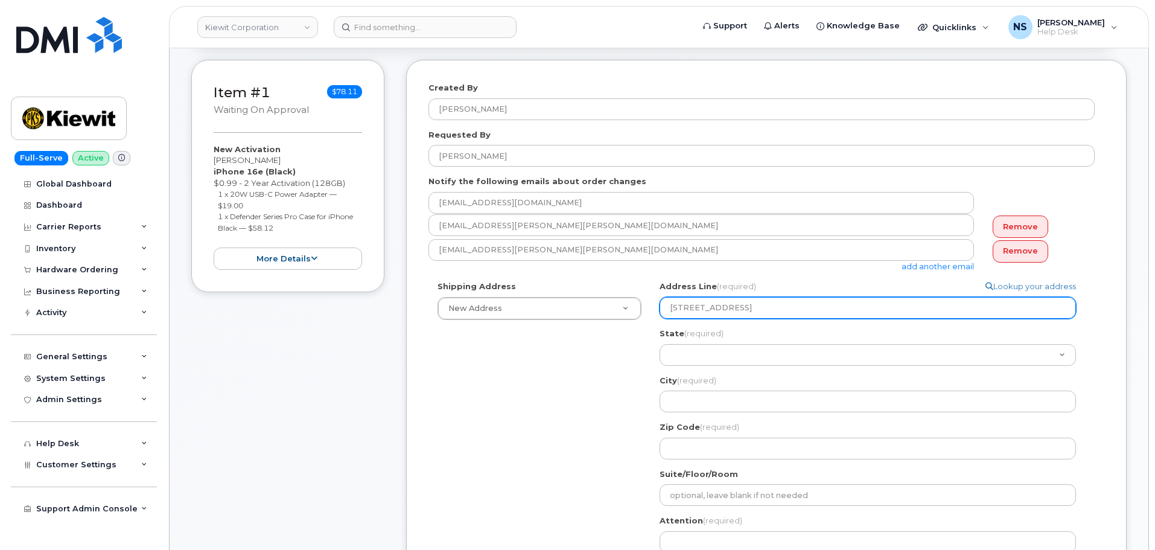
type input "460 northnig st, Montpelier, ID, 83254, USA"
select select
type input "460 northni st, Montpelier, ID, 83254, USA"
select select
type input "460 northnin st, Montpelier, ID, 83254, USA"
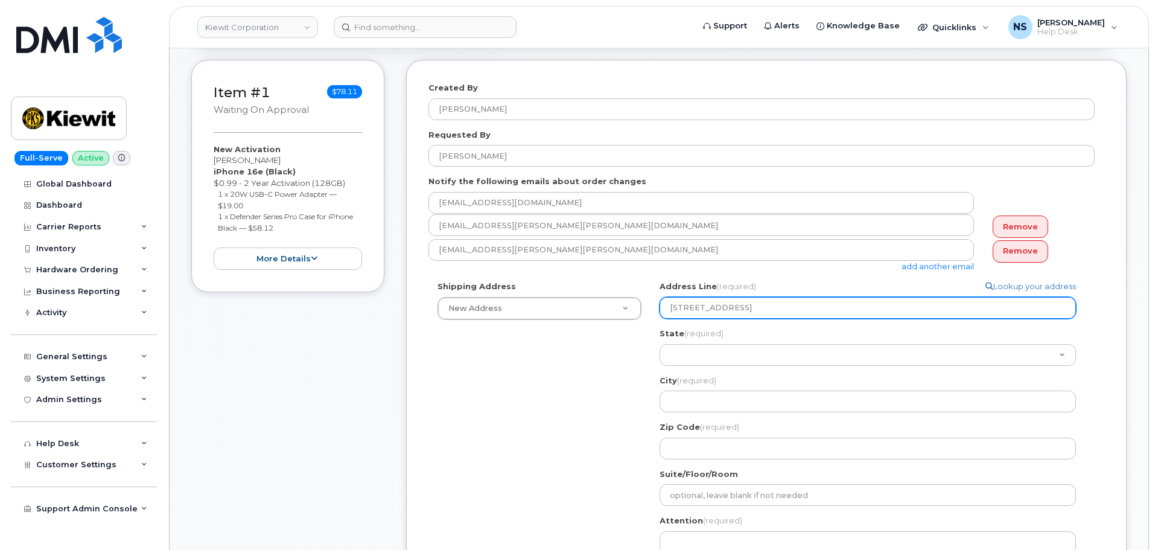
select select
type input "460 northni st, Montpelier, ID, 83254, USA"
select select
type input "460 northn st, Montpelier, ID, 83254, USA"
select select
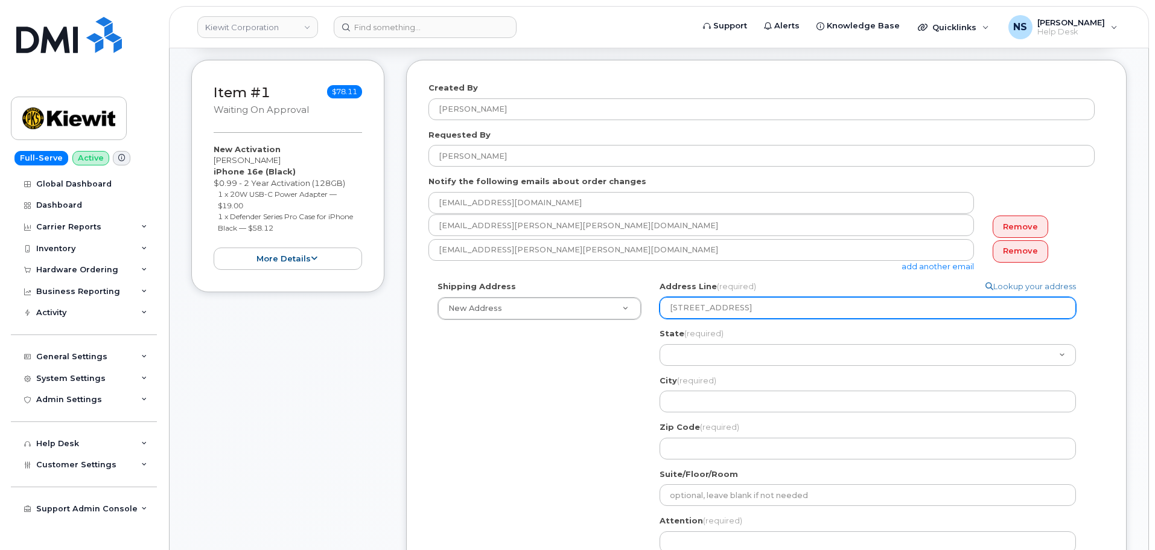
type input "460 north st, Montpelier, ID, 83254, USA"
select select
type input "460 nort st, Montpelier, ID, 83254, USA"
select select
type input "460 nor st, Montpelier, ID, 83254, USA"
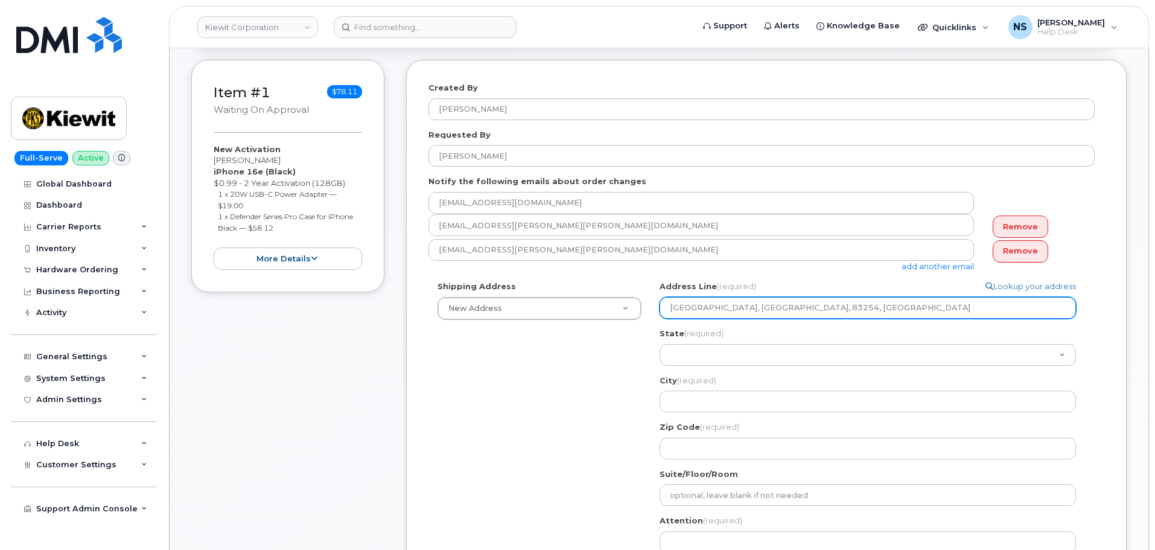
select select
type input "460 no st, Montpelier, ID, 83254, USA"
select select
type input "460 n st, Montpelier, ID, 83254, USA"
select select
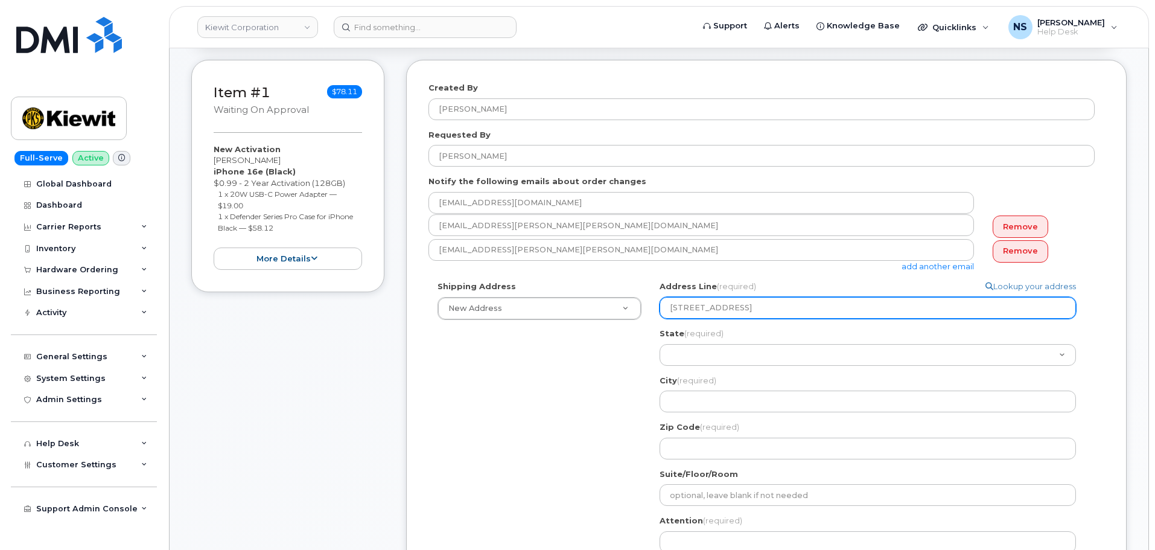
type input "460 n9 st, Montpelier, ID, 83254, USA"
select select
type input "460 n st, Montpelier, ID, 83254, USA"
select select
type input "460 ni st, Montpelier, ID, 83254, USA"
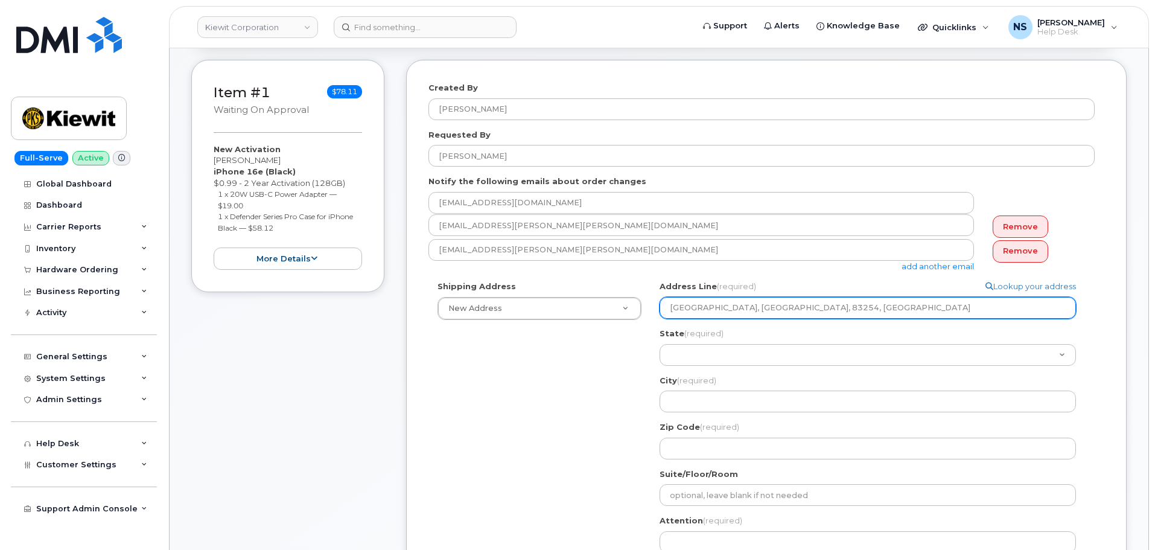
select select
type input "460 n st, Montpelier, ID, 83254, USA"
select select
type input "460 st, Montpelier, ID, 83254, USA"
select select
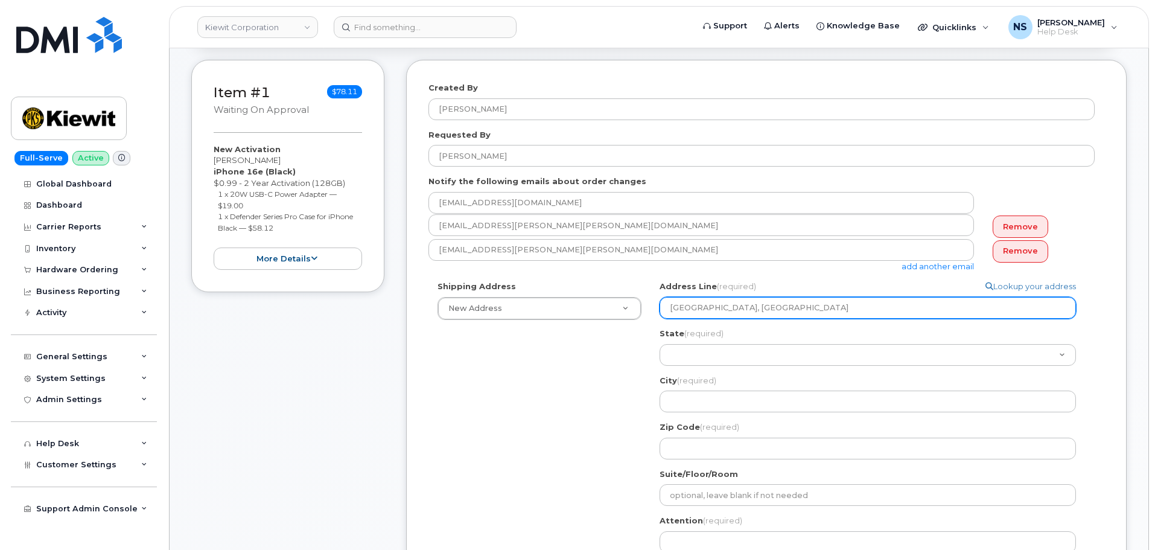
type input "460 n st, Montpelier, ID, 83254, USA"
select select
type input "460 n9 st, Montpelier, ID, 83254, USA"
click at [768, 298] on input "460 n9 st, Montpelier, ID, 83254, USA" at bounding box center [868, 308] width 416 height 22
paste input "N 9th St, Montpelier, ID 83254"
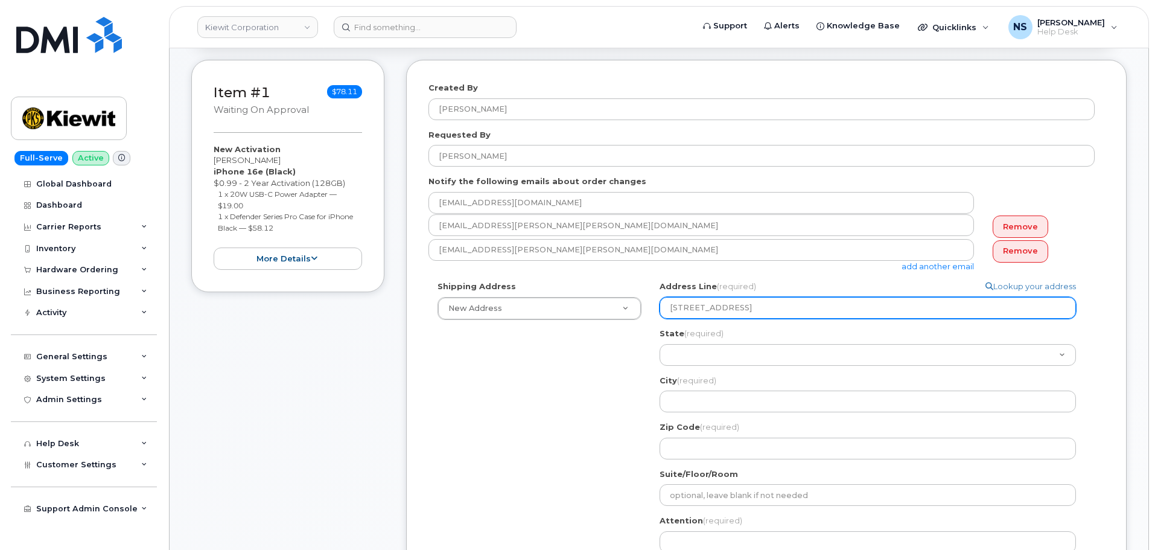
select select
type input "460 N 9th St, Montpelier, ID 83254"
drag, startPoint x: 716, startPoint y: 305, endPoint x: 722, endPoint y: 320, distance: 16.6
click at [722, 320] on div "Address Line (required) Lookup your address 460 N 9th St, Montpelier, ID 83254 …" at bounding box center [873, 370] width 426 height 178
select select
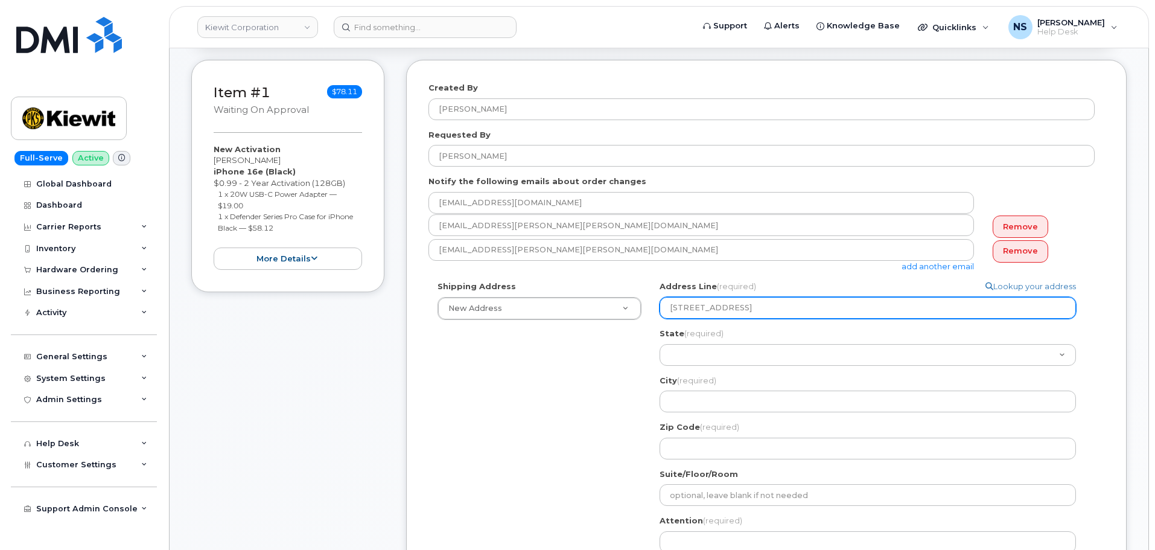
type input "460 N 9th St,"
select select
type input "460 N 9th St"
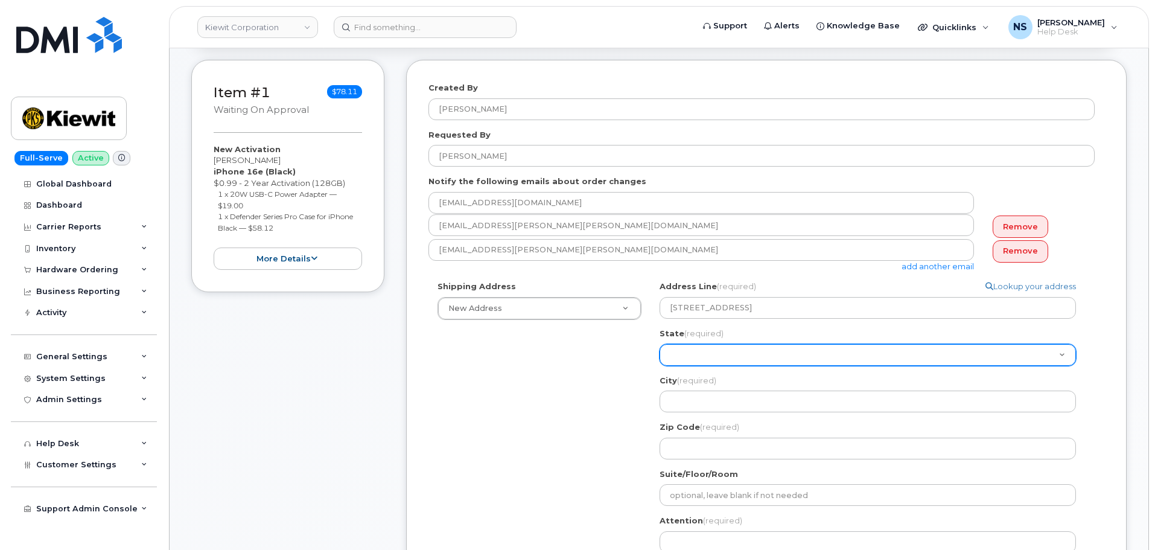
click at [725, 346] on select "Alabama Alaska American Samoa Arizona Arkansas California Colorado Connecticut …" at bounding box center [868, 355] width 416 height 22
select select "ID"
click at [660, 344] on select "Alabama Alaska American Samoa Arizona Arkansas California Colorado Connecticut …" at bounding box center [868, 355] width 416 height 22
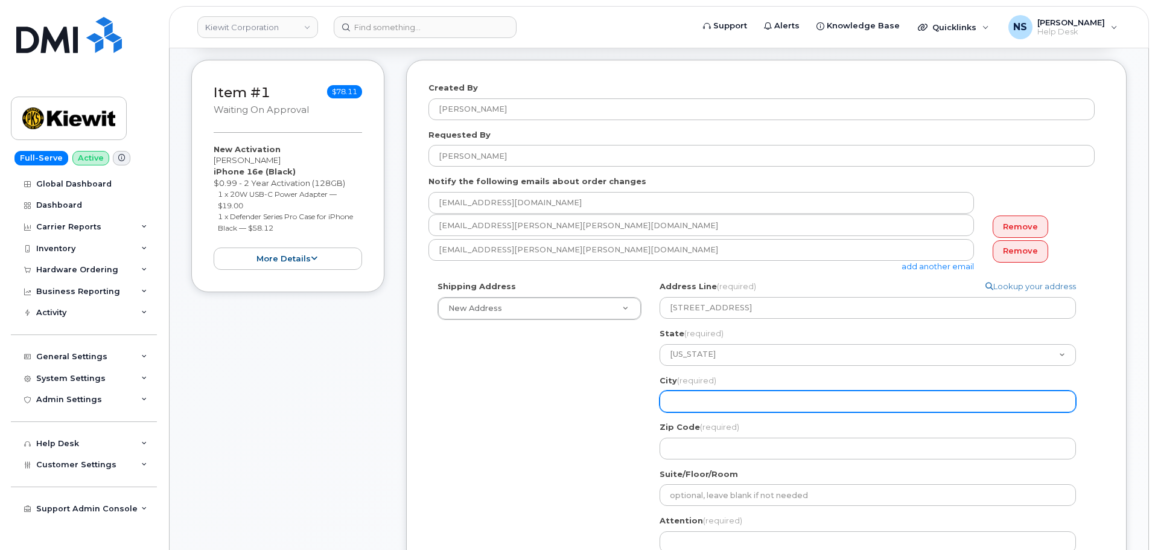
click at [696, 395] on input "City (required)" at bounding box center [868, 401] width 416 height 22
paste input "Montpelier, ID 83254"
select select
click at [671, 402] on input "Montpelier, ID 83254" at bounding box center [868, 401] width 416 height 22
type input "Montpelier, ID 83254"
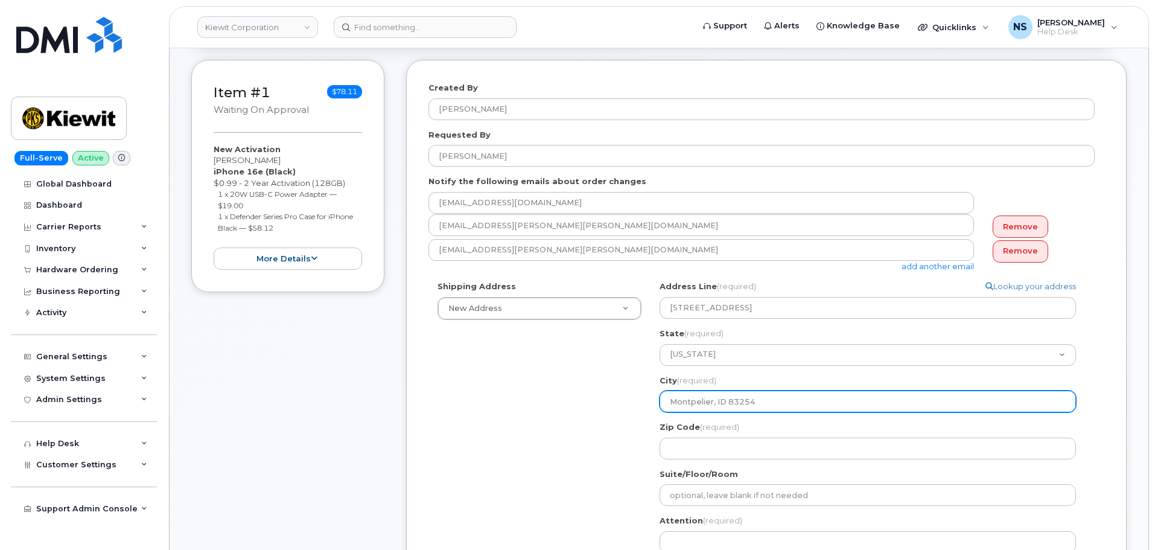
select select
type input "=Montpelier, ID 83254"
select select
type input "Montpelier, ID 83254"
click at [751, 399] on input "Montpelier, ID 83254" at bounding box center [868, 401] width 416 height 22
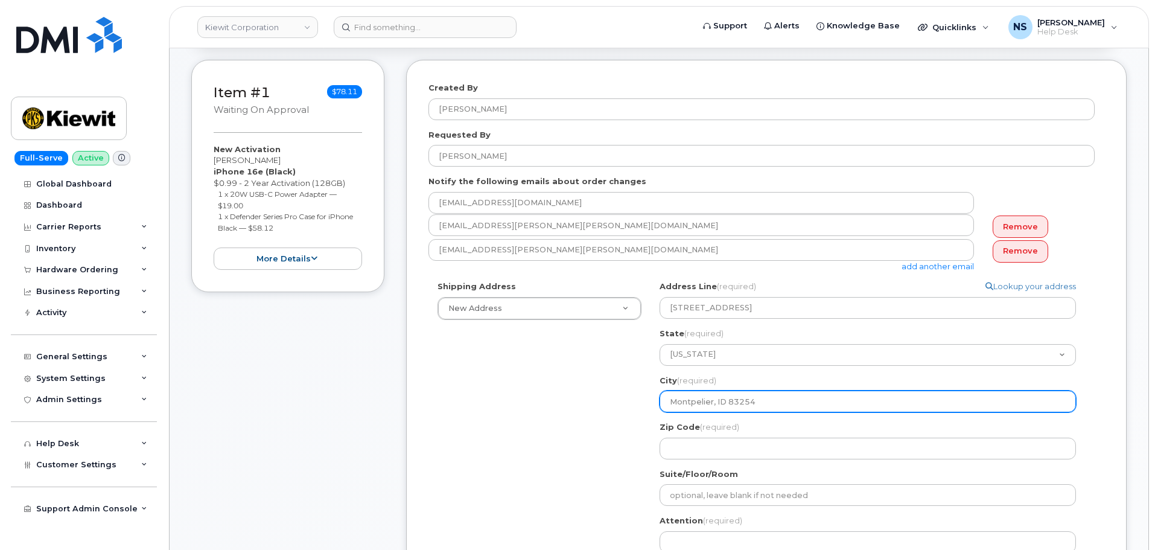
click at [751, 399] on input "Montpelier, ID 83254" at bounding box center [868, 401] width 416 height 22
select select
type input "Montpelier, ID"
select select
type input "Montpelier, I"
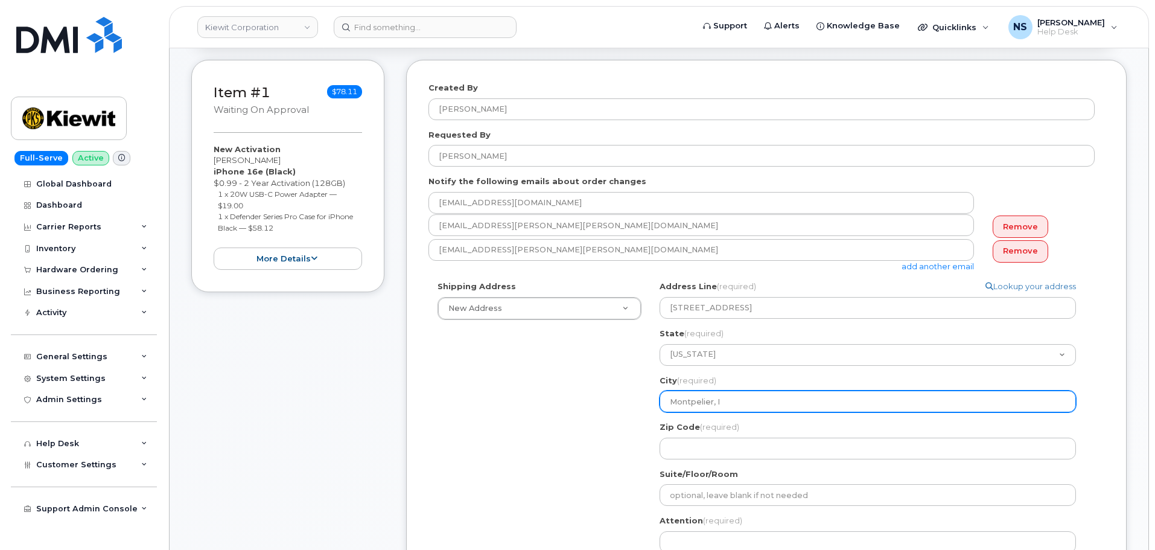
select select
type input "Montpelier,"
select select
type input "Montpelier"
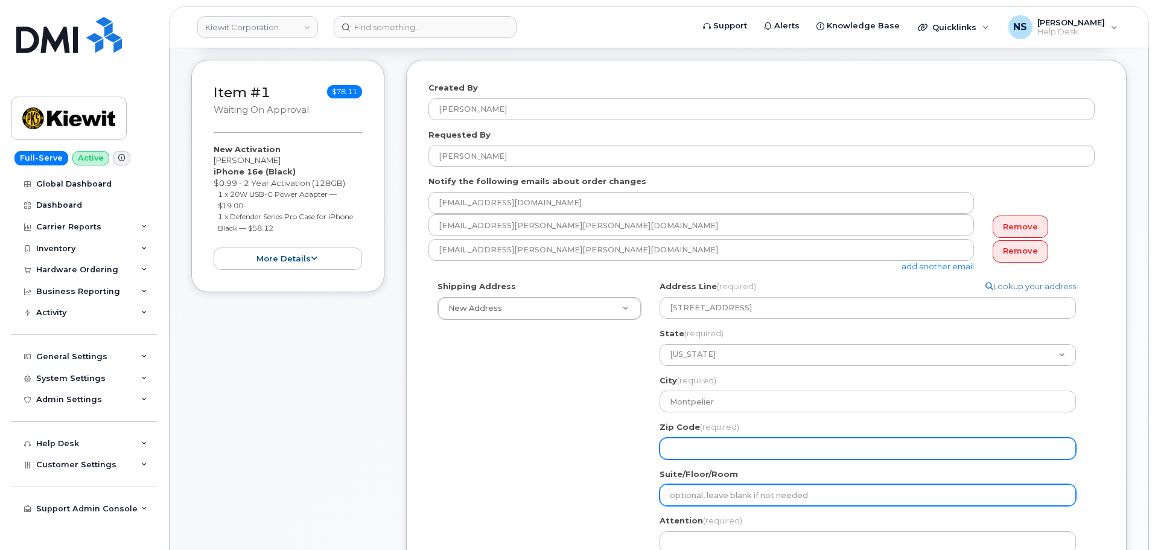
paste input "83254"
select select
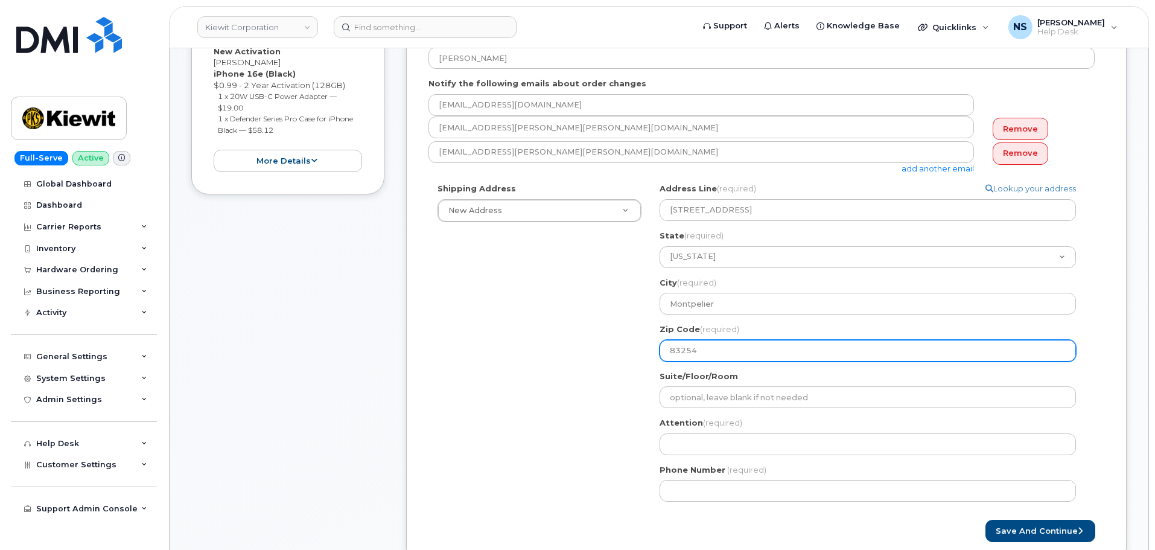
scroll to position [364, 0]
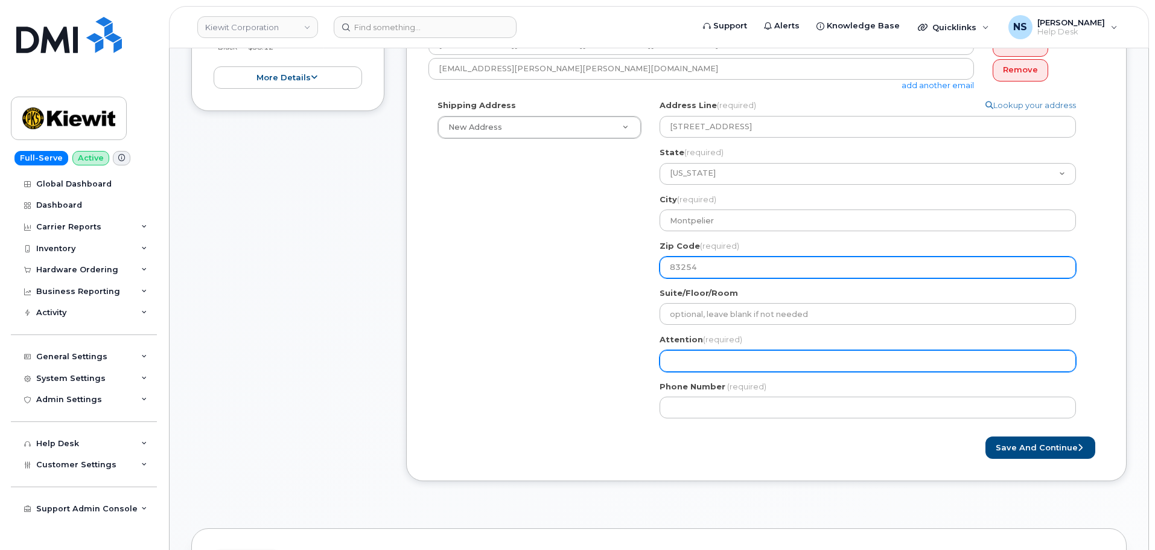
type input "83254"
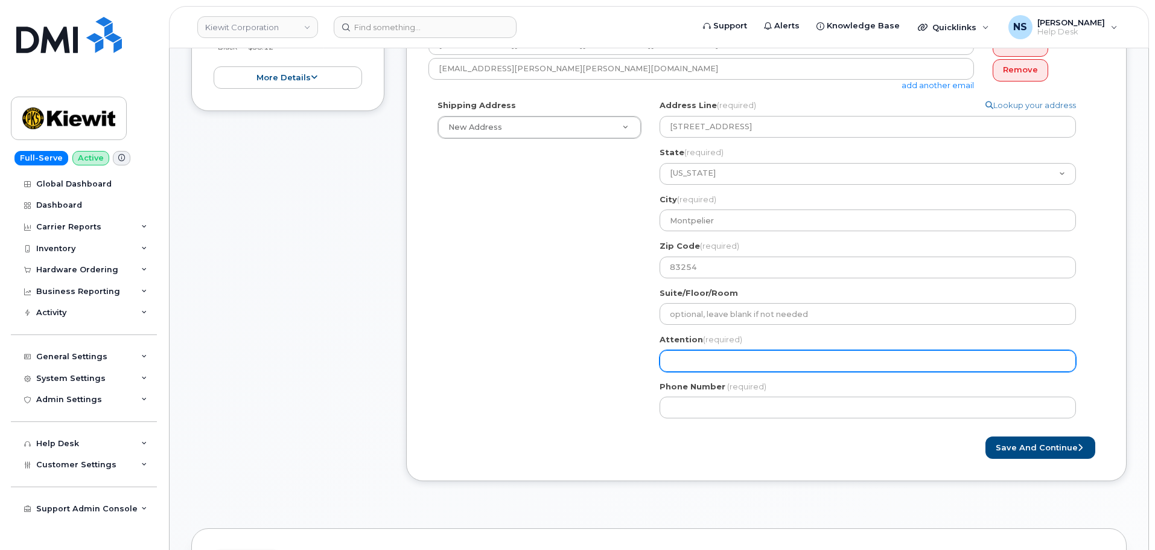
click at [715, 362] on input "Attention (required)" at bounding box center [868, 361] width 416 height 22
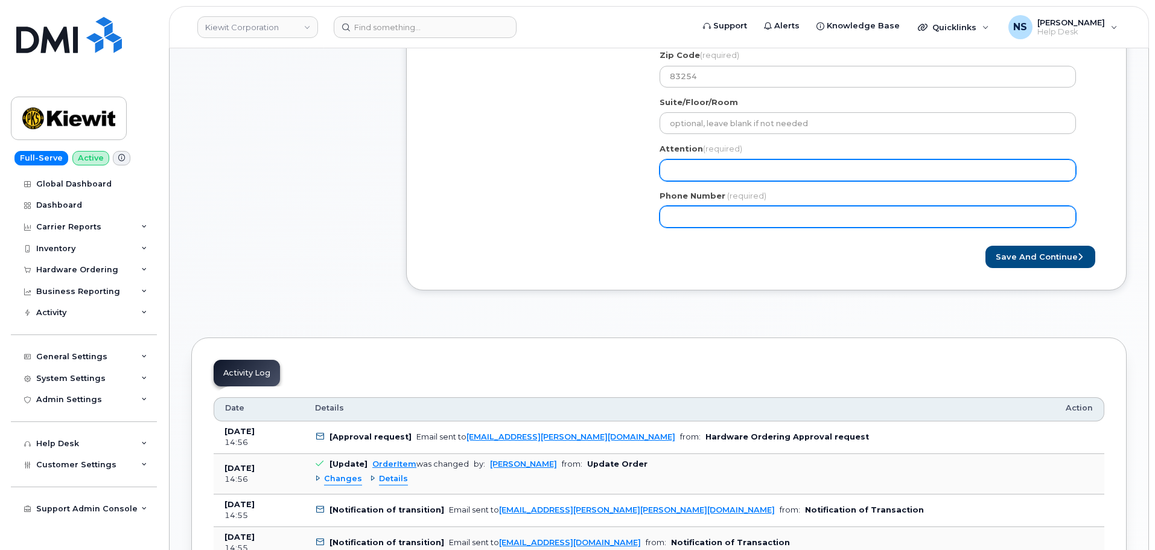
scroll to position [485, 0]
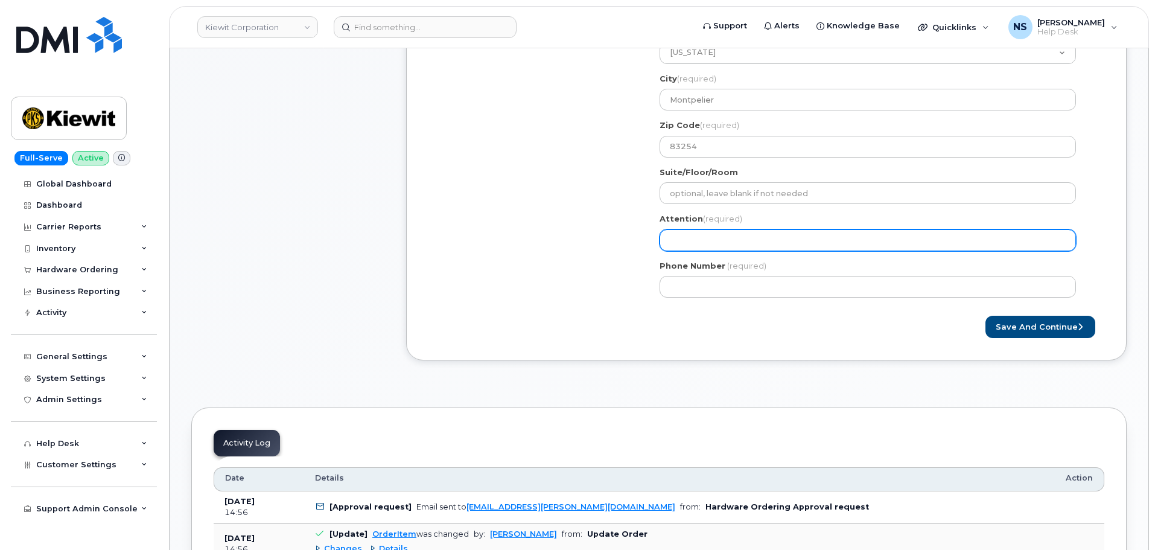
click at [694, 244] on input "Attention (required)" at bounding box center [868, 240] width 416 height 22
select select
type input "K"
select select
type input "Kd"
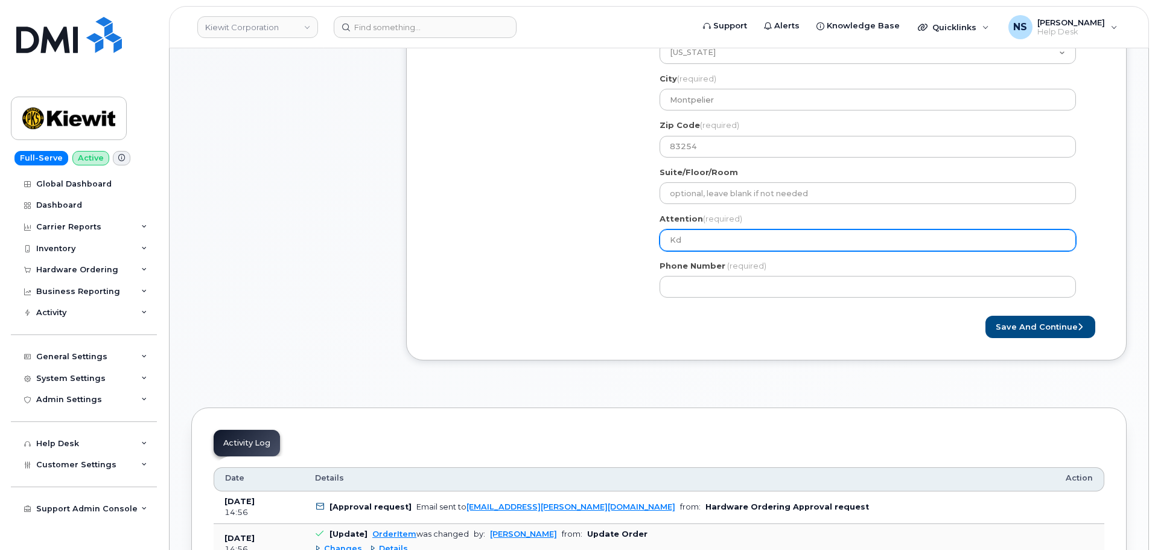
select select
type input "Kde"
select select
type input "Kden"
select select
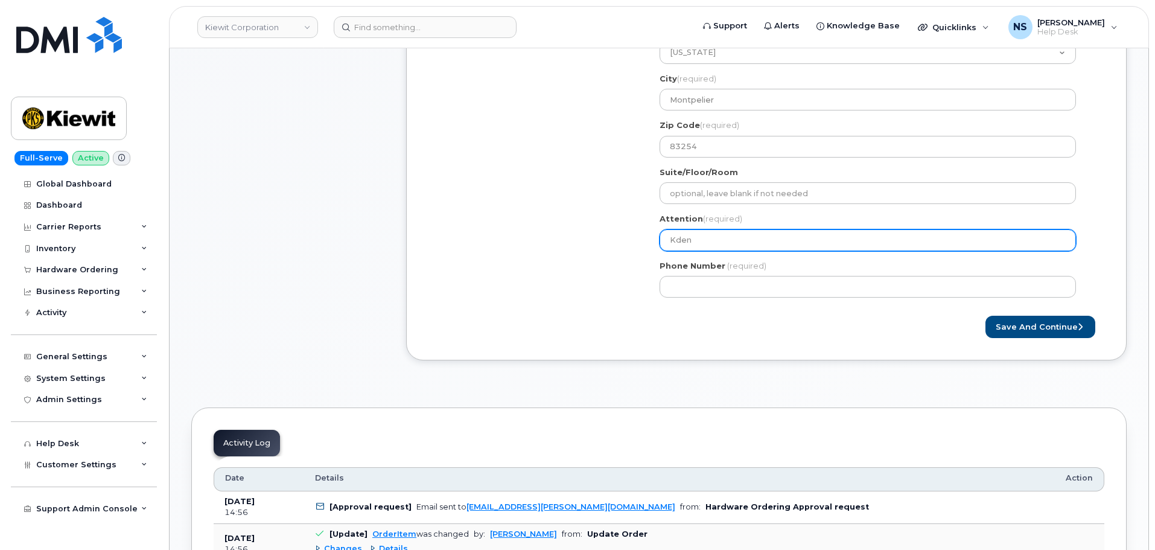
type input "Kden T"
select select
type input "Kden Th"
select select
type input "Kden Tho"
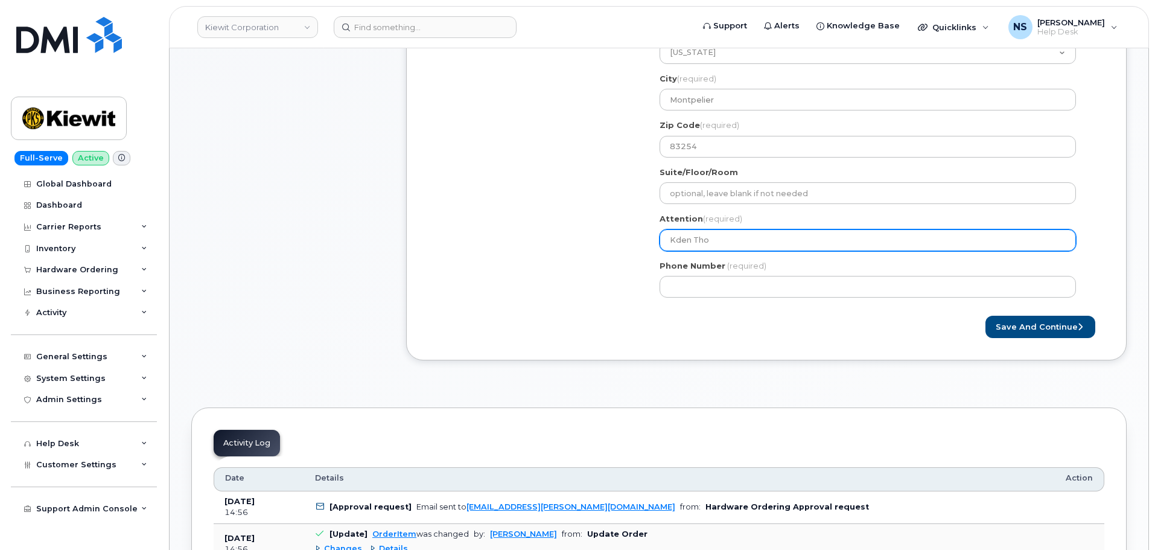
select select
type input "Kden Thor"
select select
type input "Kden Thorn"
select select
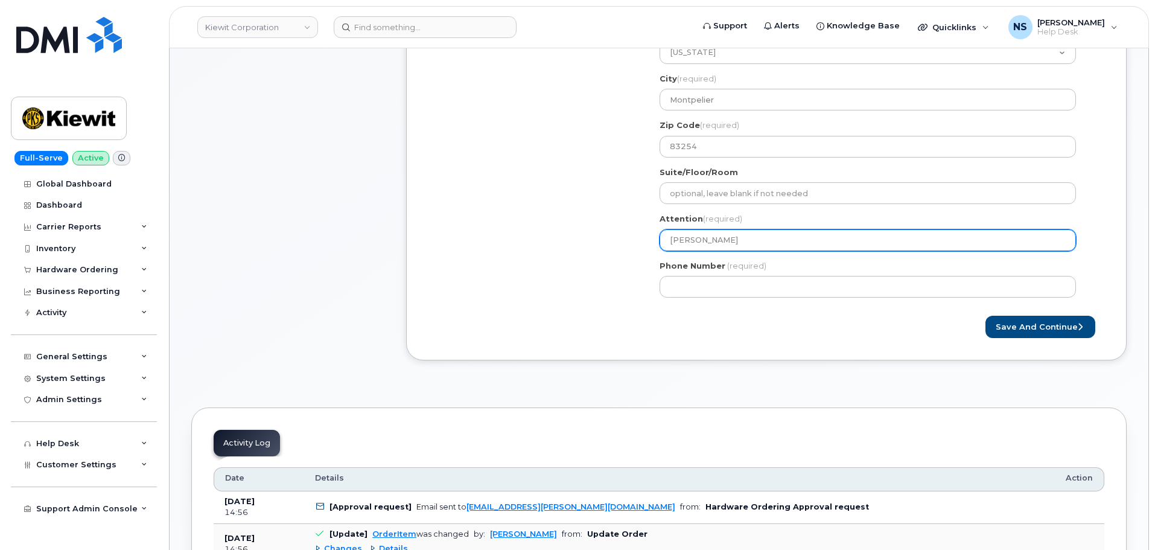
type input "Kden Thorno"
select select
type input "Kden Thornoc"
select select
type input "[PERSON_NAME]"
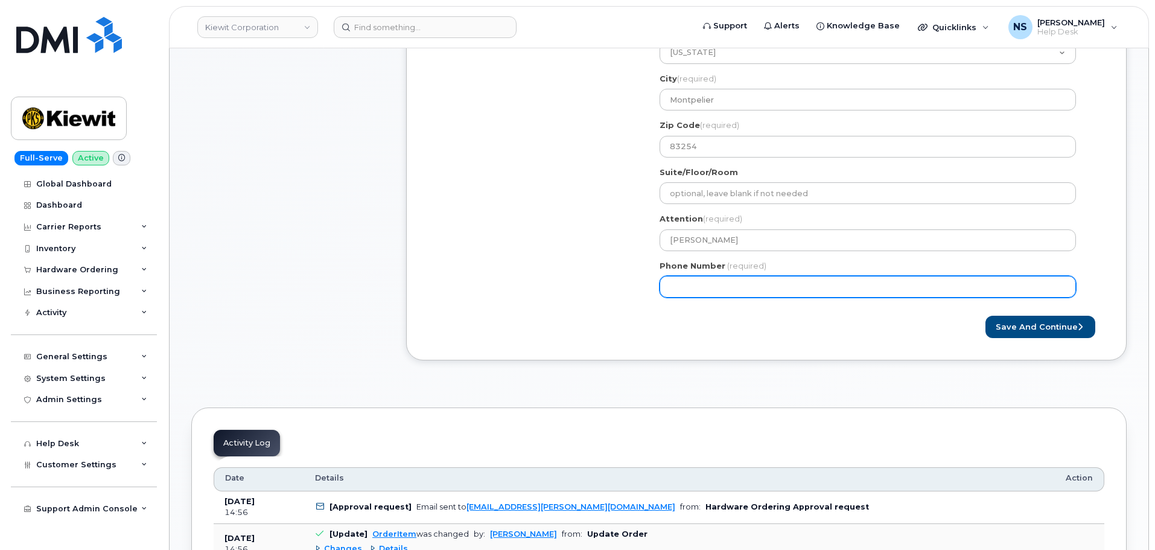
drag, startPoint x: 631, startPoint y: 319, endPoint x: 686, endPoint y: 298, distance: 58.5
click at [631, 317] on div "Save and Continue" at bounding box center [767, 327] width 676 height 22
click at [701, 294] on input "Phone Number" at bounding box center [868, 287] width 416 height 22
drag, startPoint x: 695, startPoint y: 286, endPoint x: 707, endPoint y: 285, distance: 12.1
click at [699, 285] on input "Phone Number" at bounding box center [868, 287] width 416 height 22
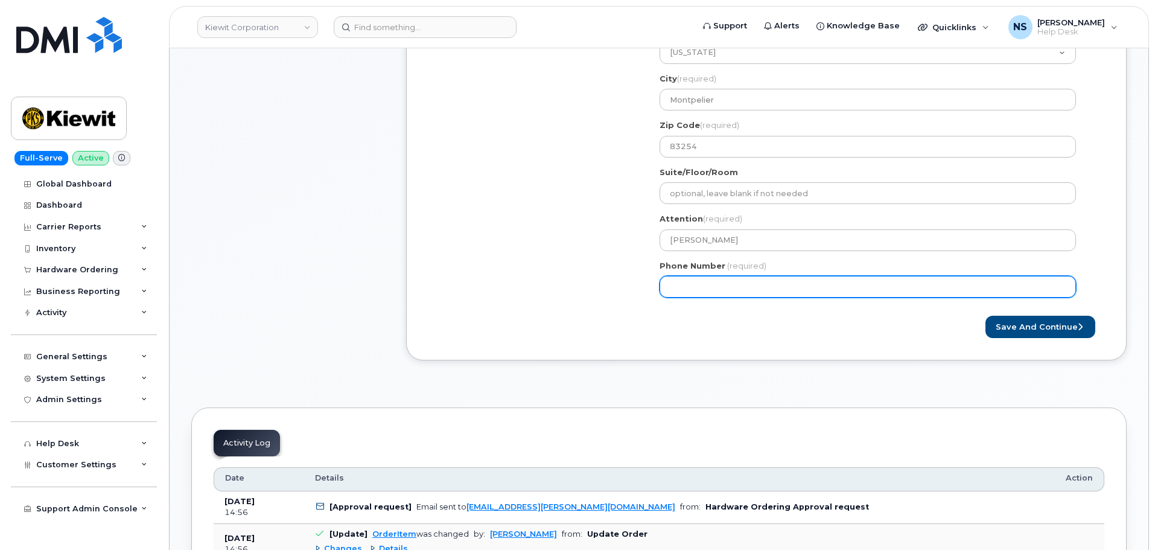
paste input "2082417222"
select select
type input "2082417222"
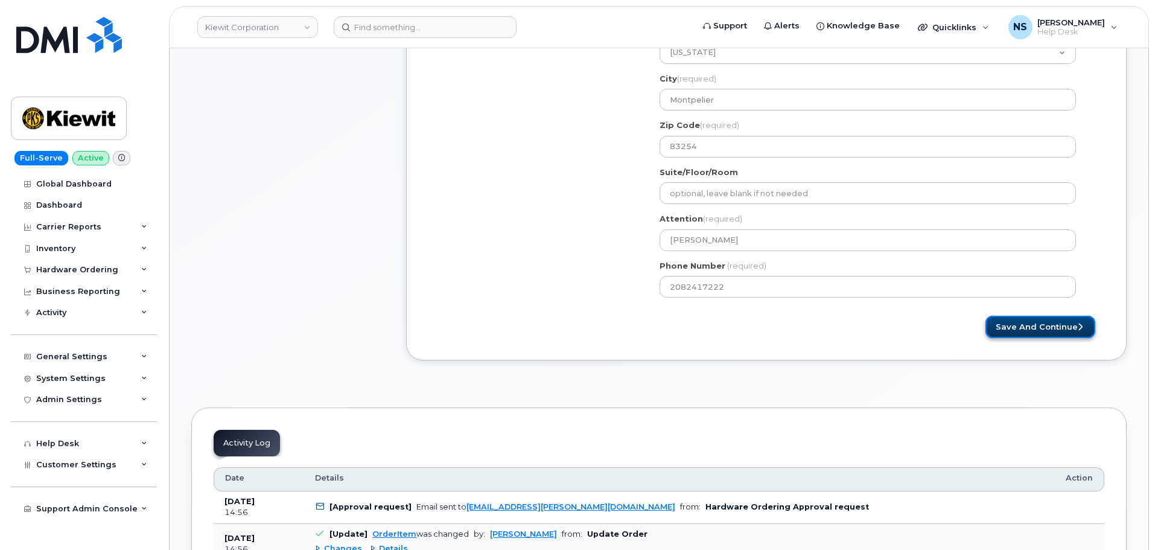
click at [1034, 327] on button "Save and Continue" at bounding box center [1041, 327] width 110 height 22
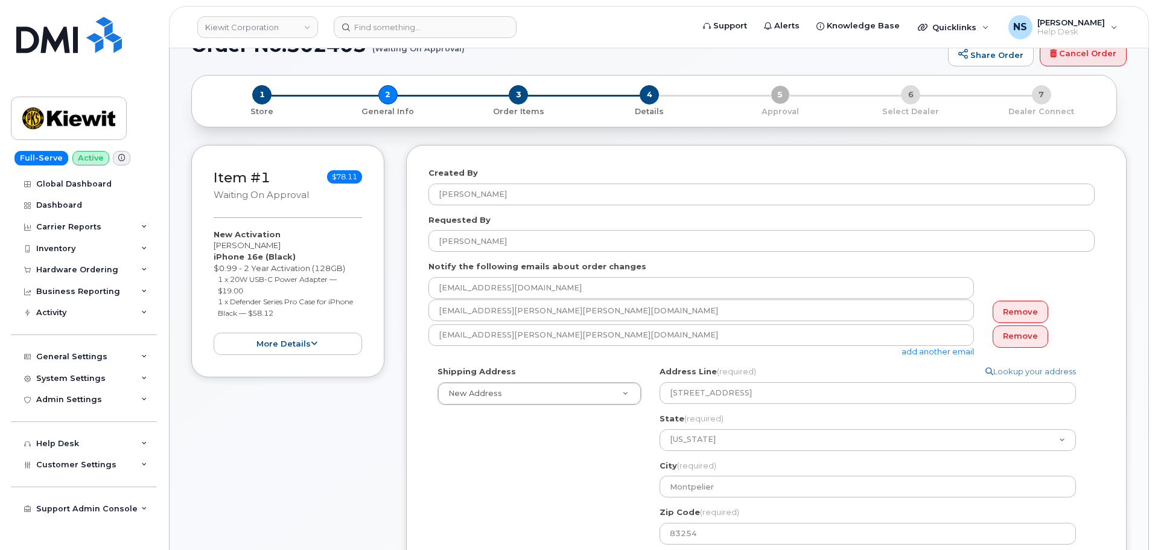
scroll to position [0, 0]
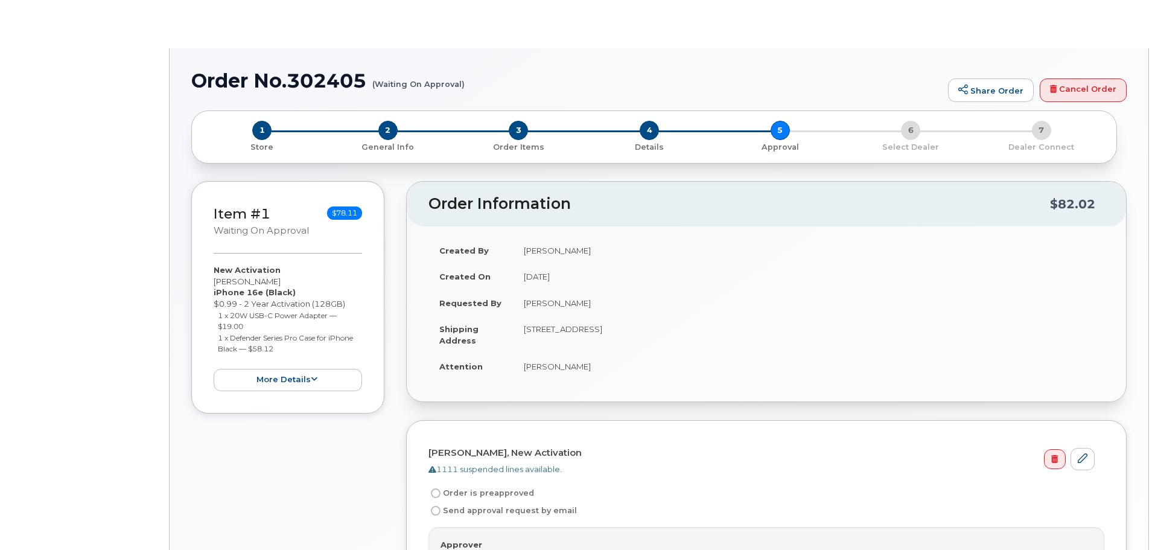
radio input "true"
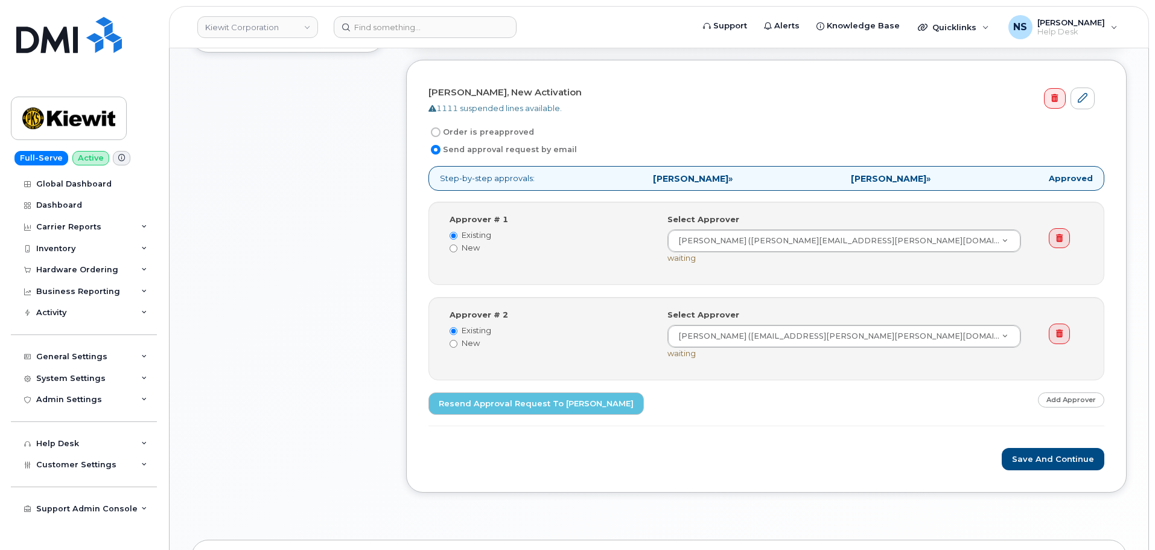
scroll to position [484, 0]
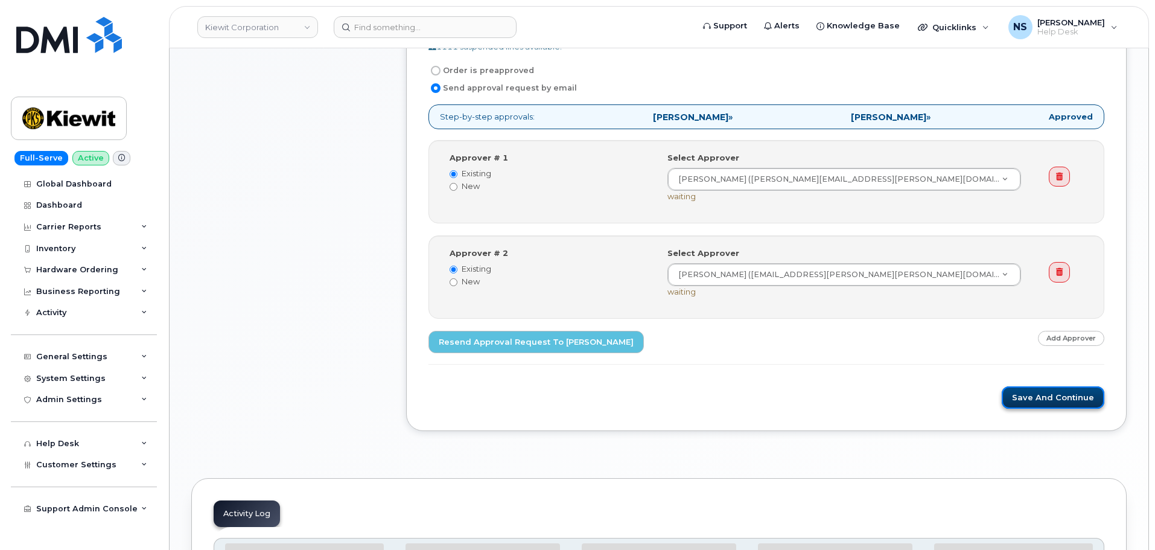
click at [1053, 392] on button "Save and Continue" at bounding box center [1053, 397] width 103 height 22
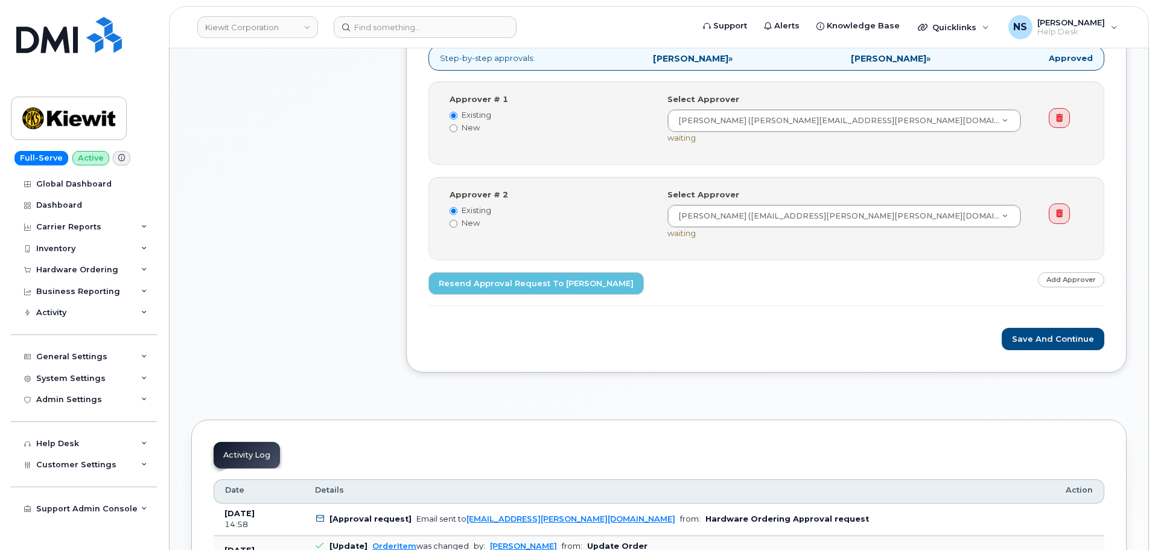
scroll to position [543, 0]
